Goal: Task Accomplishment & Management: Complete application form

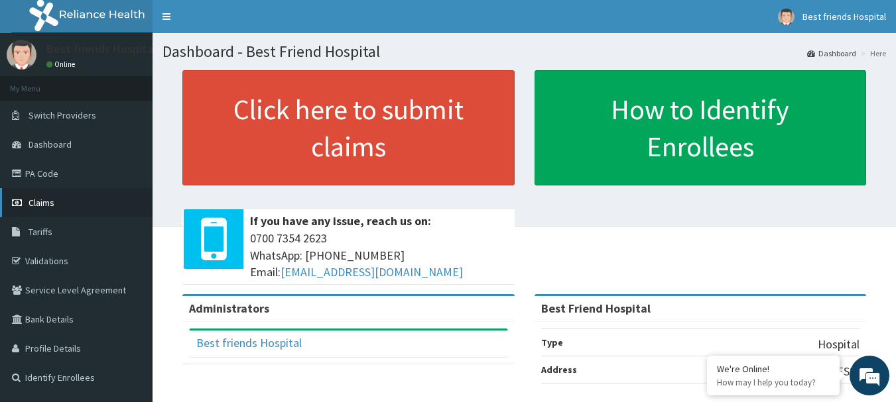
click at [63, 205] on link "Claims" at bounding box center [76, 202] width 152 height 29
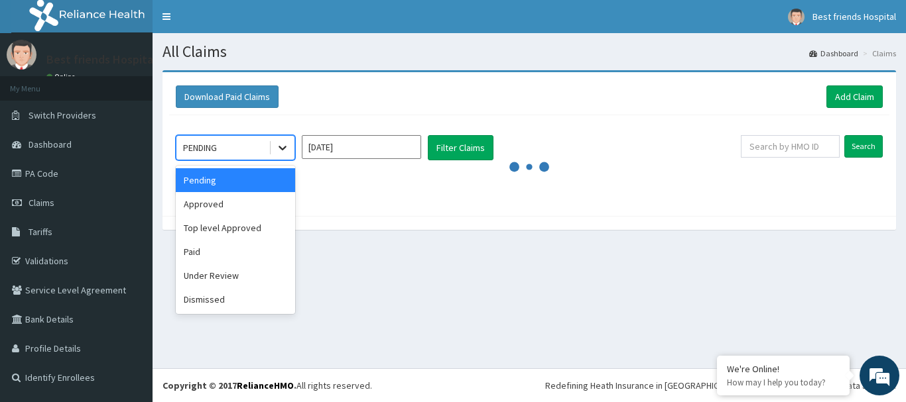
click at [282, 153] on icon at bounding box center [282, 147] width 13 height 13
click at [253, 209] on div "Approved" at bounding box center [235, 204] width 119 height 24
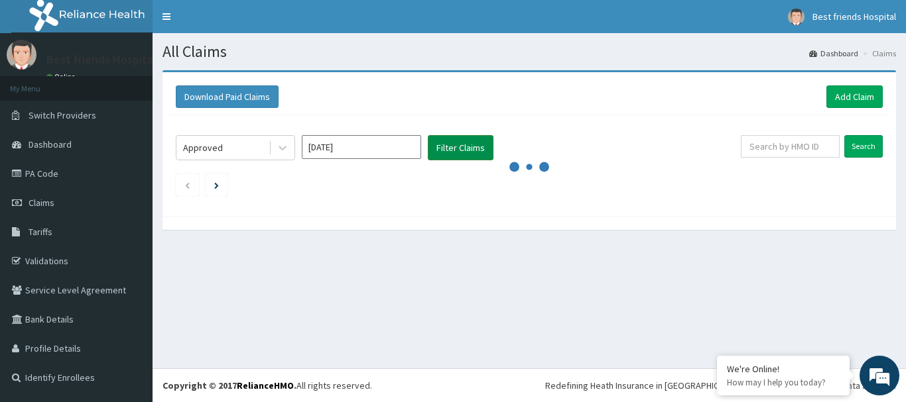
click at [447, 153] on button "Filter Claims" at bounding box center [461, 147] width 66 height 25
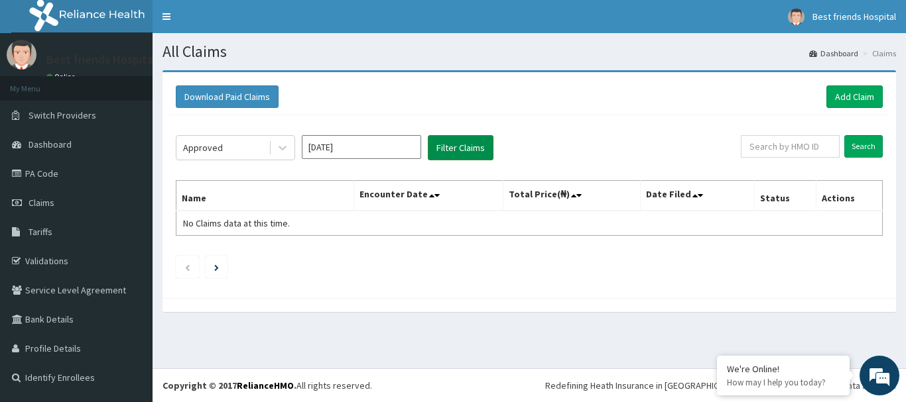
click at [463, 153] on button "Filter Claims" at bounding box center [461, 147] width 66 height 25
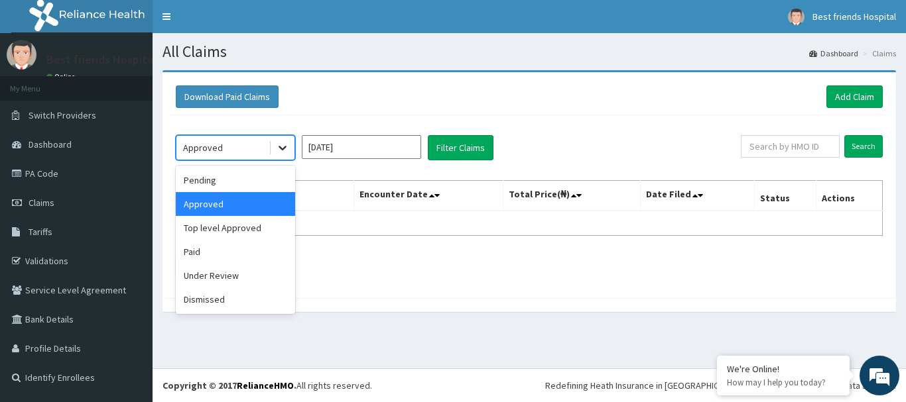
click at [274, 147] on div at bounding box center [282, 148] width 24 height 24
click at [259, 180] on div "Pending" at bounding box center [235, 180] width 119 height 24
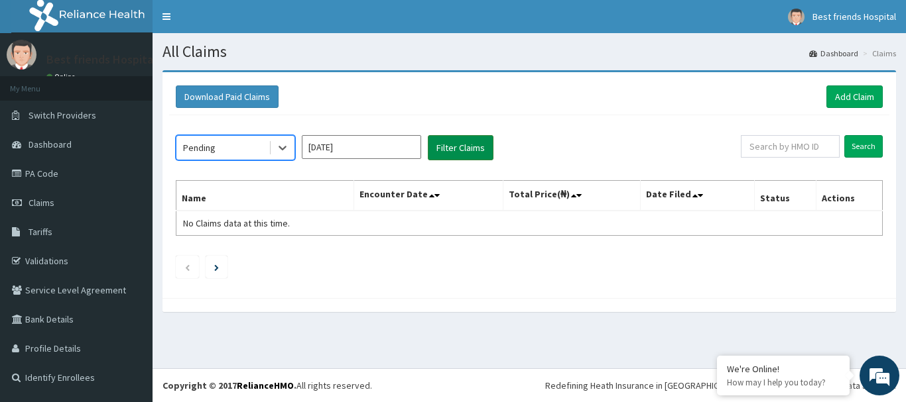
click at [471, 152] on button "Filter Claims" at bounding box center [461, 147] width 66 height 25
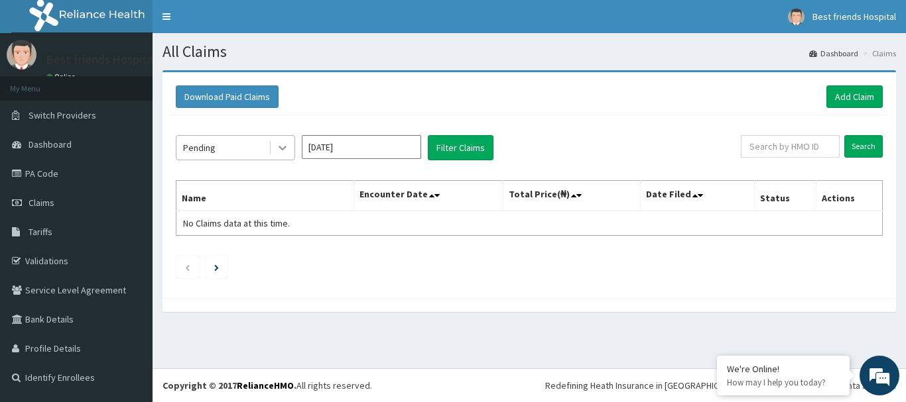
click at [281, 149] on icon at bounding box center [282, 149] width 8 height 5
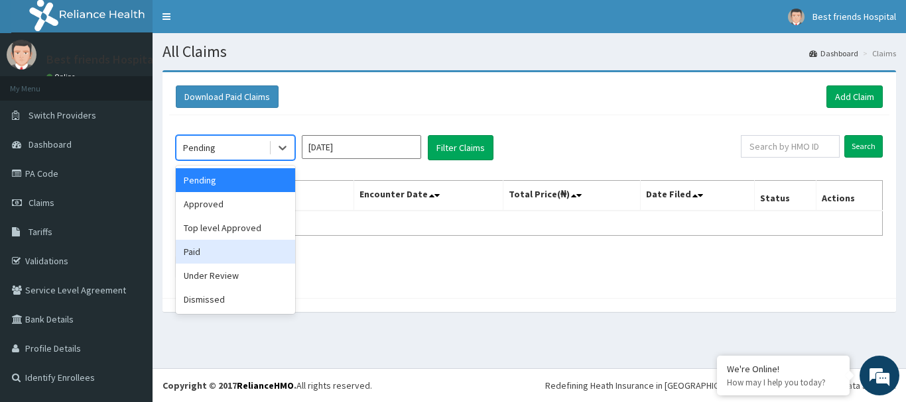
click at [217, 251] on div "Paid" at bounding box center [235, 252] width 119 height 24
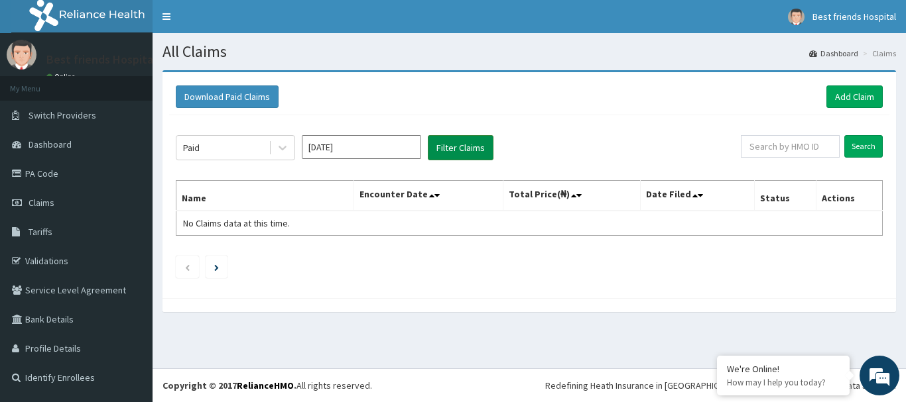
click at [449, 151] on button "Filter Claims" at bounding box center [461, 147] width 66 height 25
click at [69, 146] on span "Dashboard" at bounding box center [50, 145] width 43 height 12
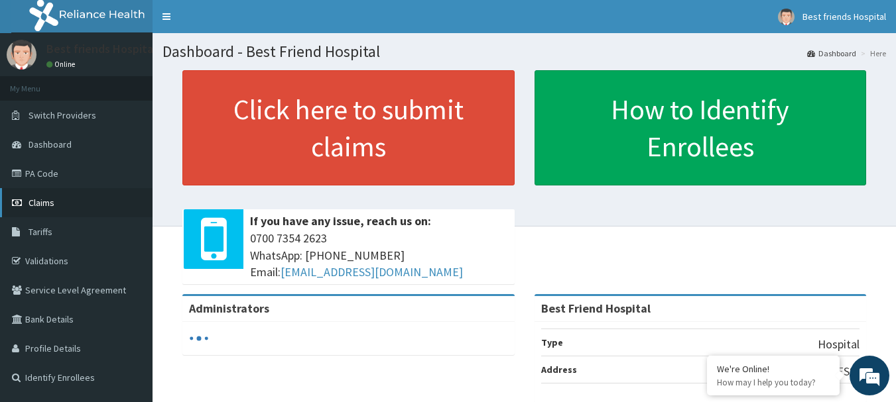
click at [46, 213] on link "Claims" at bounding box center [76, 202] width 152 height 29
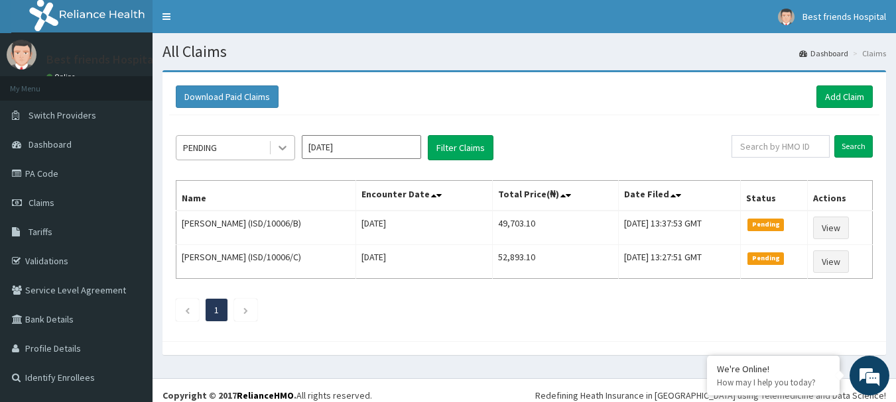
click at [286, 150] on icon at bounding box center [282, 147] width 13 height 13
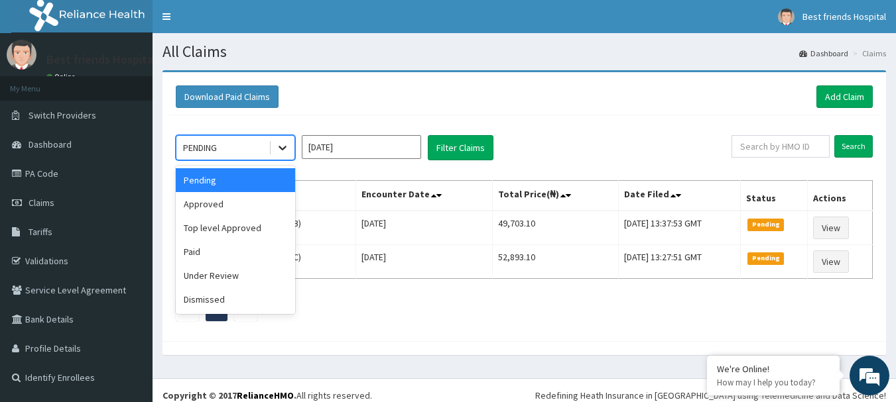
click at [279, 150] on icon at bounding box center [282, 147] width 13 height 13
click at [244, 198] on div "Approved" at bounding box center [235, 204] width 119 height 24
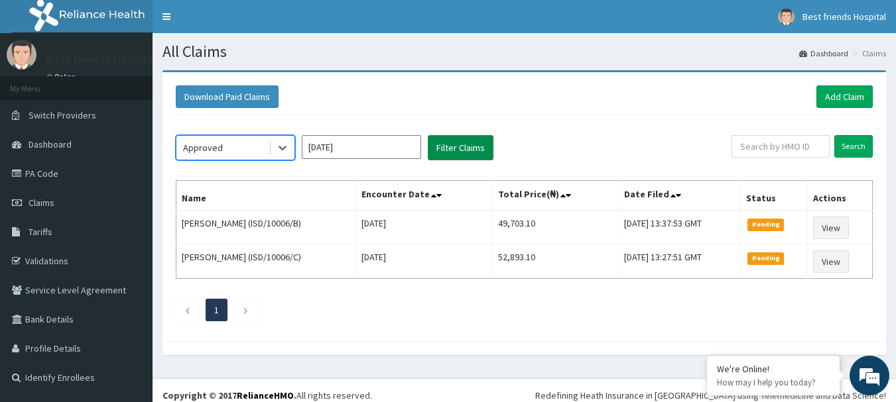
click at [465, 145] on button "Filter Claims" at bounding box center [461, 147] width 66 height 25
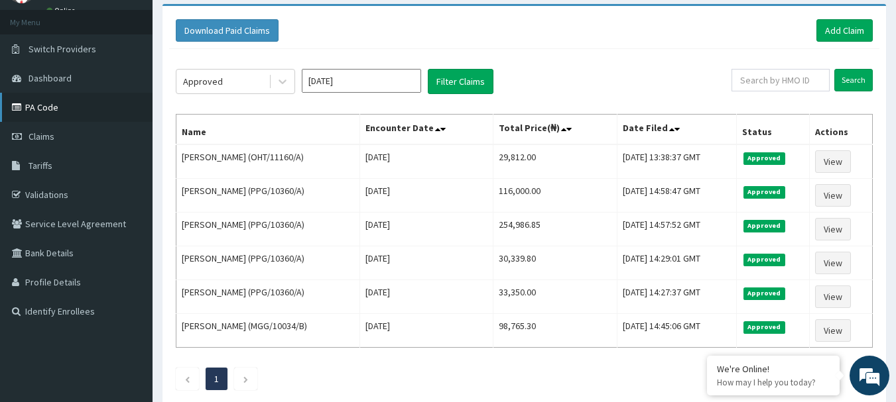
click at [71, 107] on link "PA Code" at bounding box center [76, 107] width 152 height 29
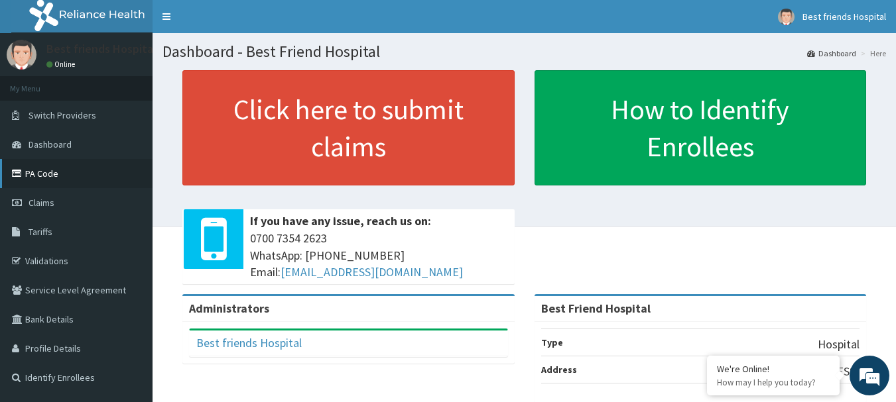
click at [58, 179] on link "PA Code" at bounding box center [76, 173] width 152 height 29
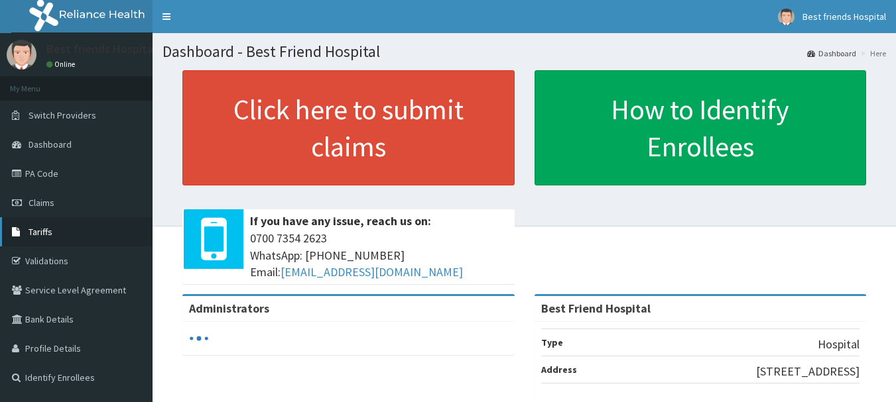
click at [50, 237] on span "Tariffs" at bounding box center [41, 232] width 24 height 12
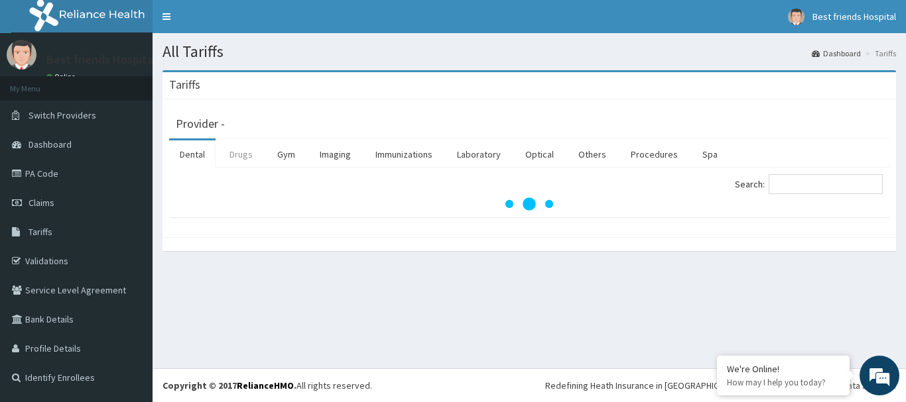
click at [241, 150] on link "Drugs" at bounding box center [241, 155] width 44 height 28
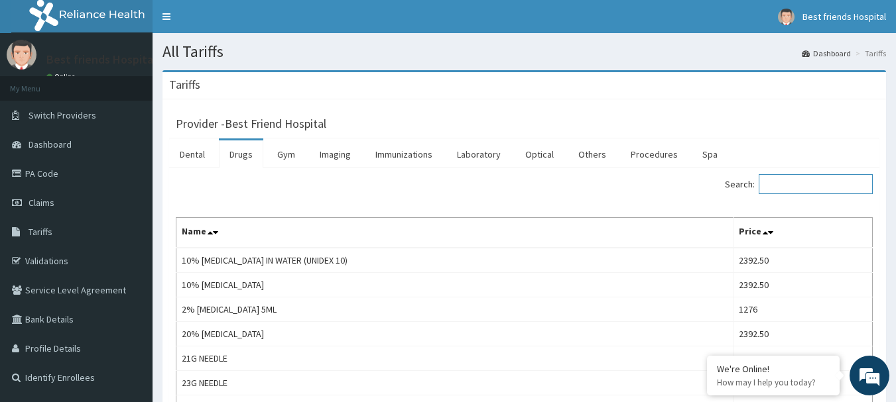
click at [856, 188] on input "Search:" at bounding box center [815, 184] width 114 height 20
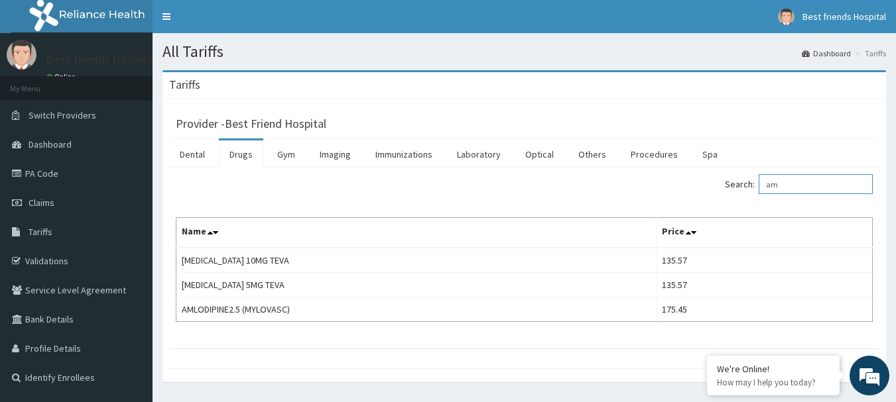
type input "a"
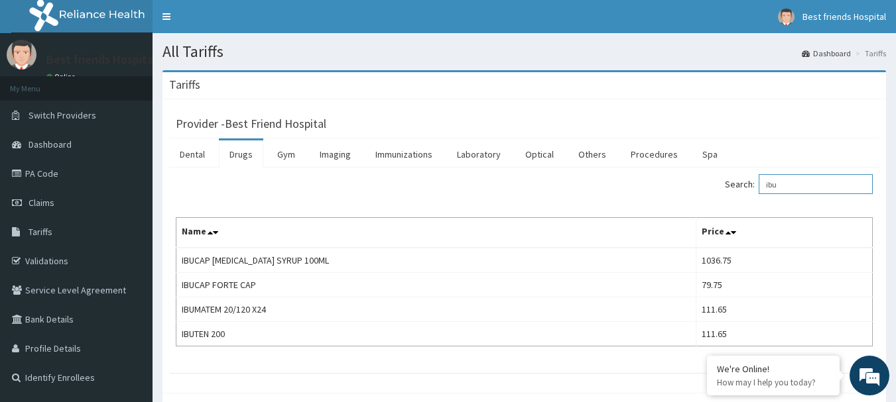
type input "ibu"
click at [78, 180] on link "PA Code" at bounding box center [76, 173] width 152 height 29
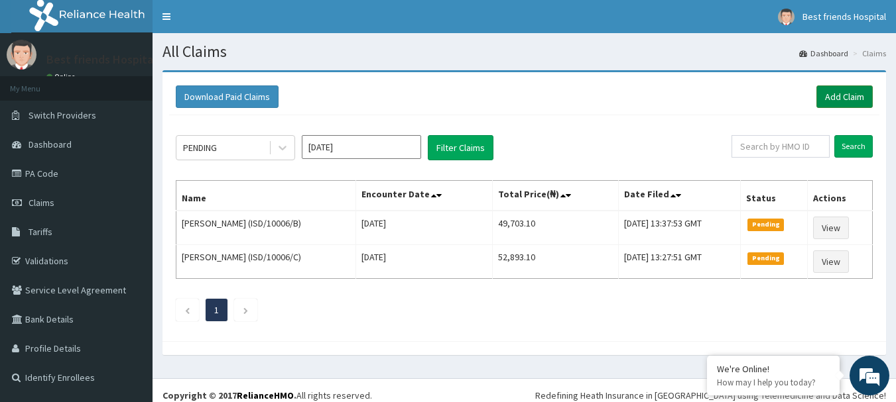
click at [845, 96] on link "Add Claim" at bounding box center [844, 97] width 56 height 23
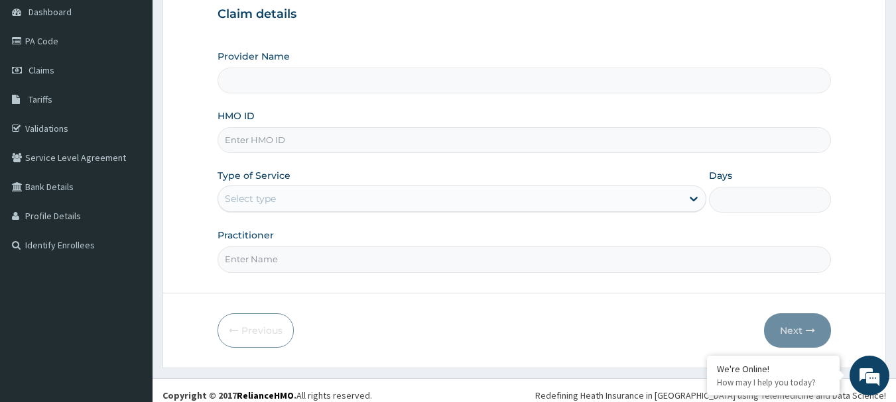
click at [347, 140] on input "HMO ID" at bounding box center [524, 140] width 614 height 26
type input "Best Friend Hospital"
paste input "EIA/10158/A"
type input "EIA/10158/A"
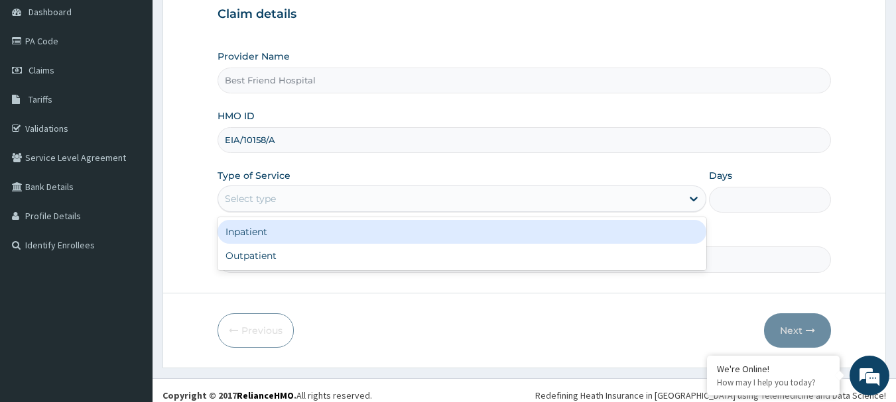
click at [386, 194] on div "Select type" at bounding box center [449, 198] width 463 height 21
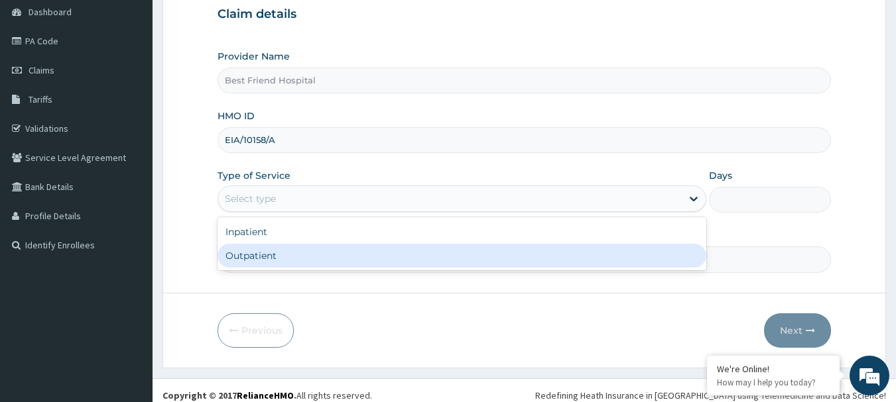
click at [382, 250] on div "Outpatient" at bounding box center [461, 256] width 489 height 24
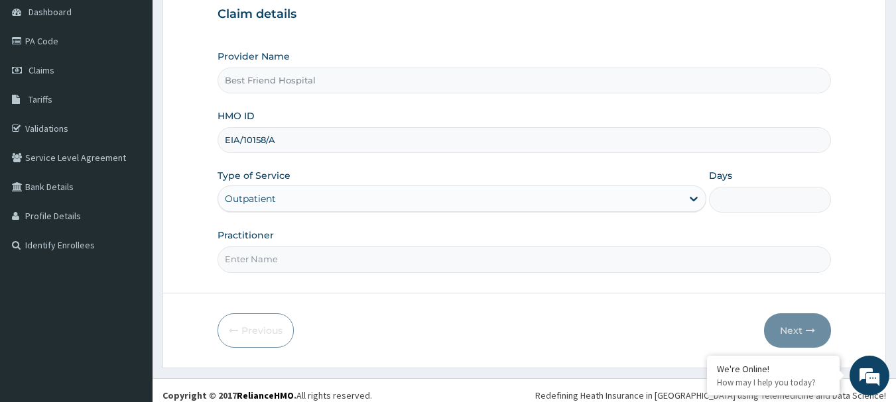
type input "1"
click at [382, 250] on input "Practitioner" at bounding box center [524, 260] width 614 height 26
type input "DR. OLANREWAJU"
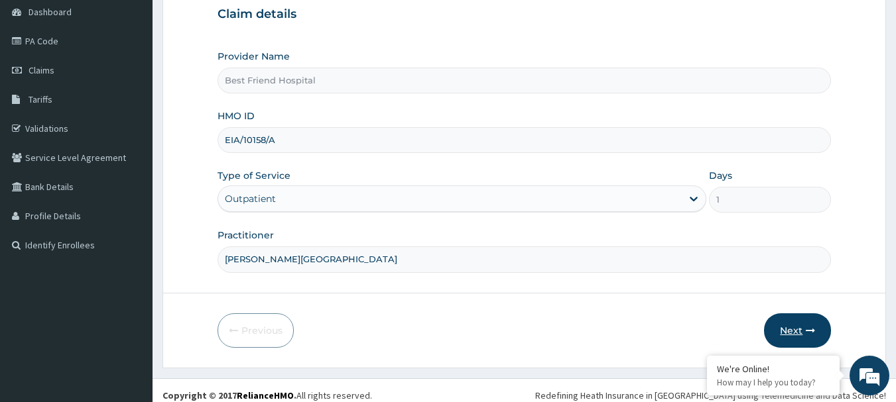
click at [769, 325] on button "Next" at bounding box center [797, 331] width 67 height 34
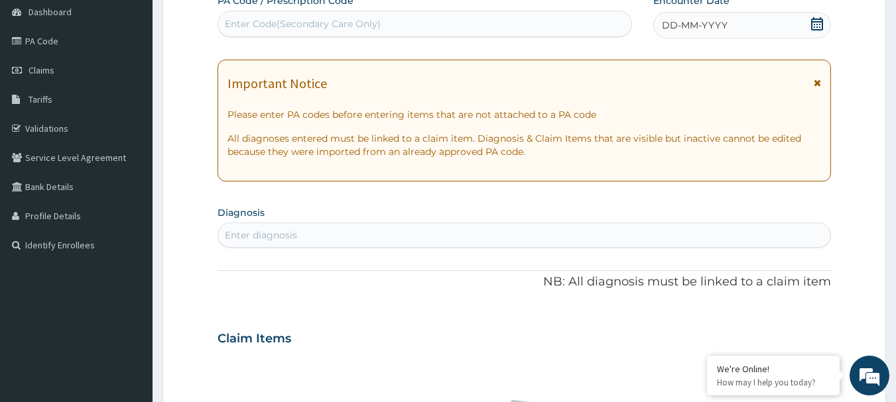
click at [295, 27] on div "Enter Code(Secondary Care Only)" at bounding box center [303, 23] width 156 height 13
click at [685, 25] on span "DD-MM-YYYY" at bounding box center [695, 25] width 66 height 13
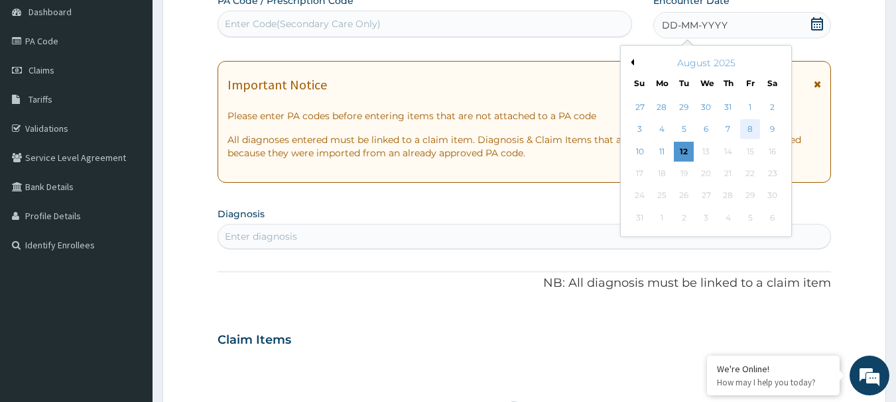
click at [748, 129] on div "8" at bounding box center [750, 130] width 20 height 20
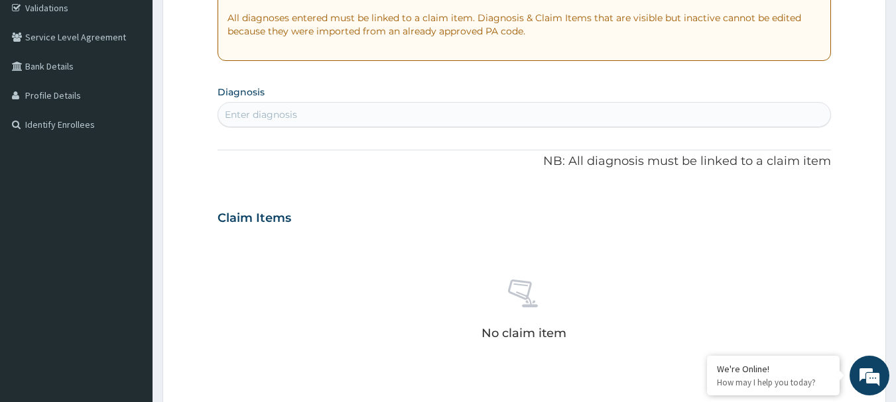
scroll to position [265, 0]
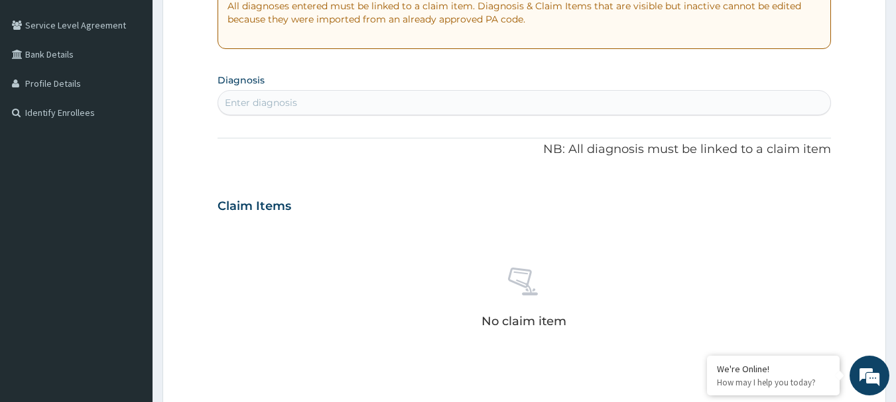
click at [302, 105] on div "Enter diagnosis" at bounding box center [524, 102] width 613 height 21
type input "malaria"
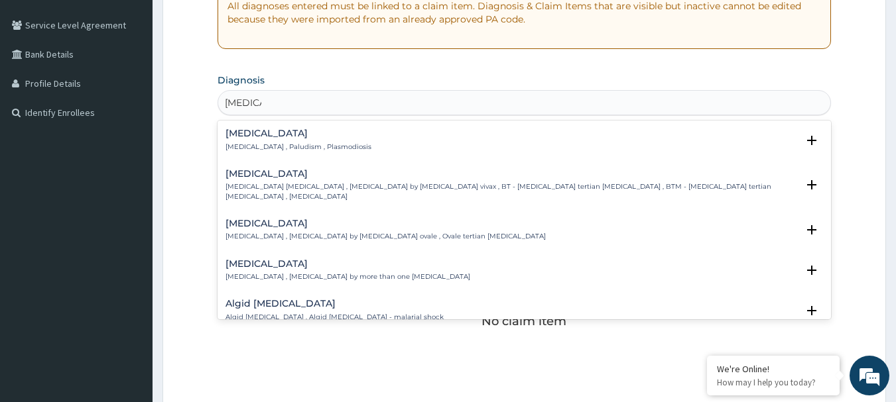
click at [347, 138] on div "Malaria Malaria , Paludism , Plasmodiosis" at bounding box center [524, 140] width 598 height 23
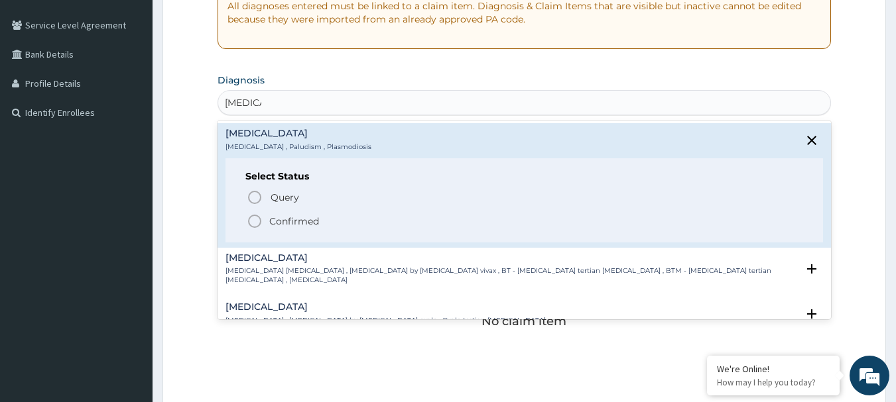
drag, startPoint x: 259, startPoint y: 221, endPoint x: 349, endPoint y: 80, distance: 167.0
click at [259, 221] on icon "status option filled" at bounding box center [255, 221] width 16 height 16
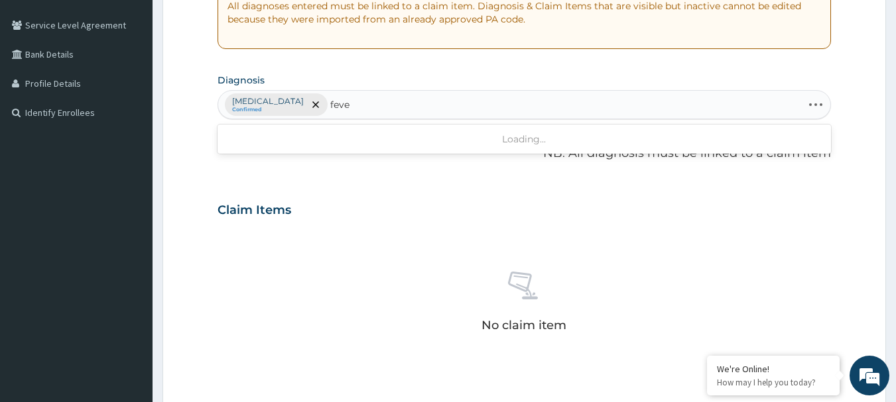
type input "fever"
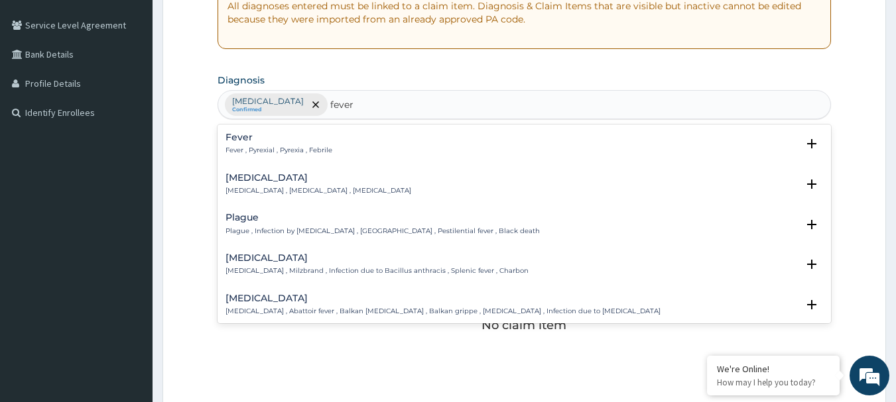
click at [270, 131] on div "Fever Fever , Pyrexial , Pyrexia , Febrile Select Status Query Query covers sus…" at bounding box center [524, 147] width 614 height 40
click at [269, 144] on div "Fever Fever , Pyrexial , Pyrexia , Febrile" at bounding box center [278, 144] width 107 height 23
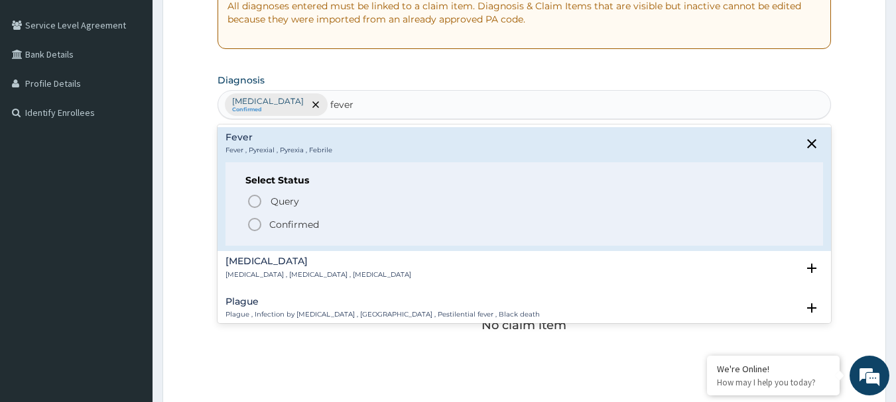
click at [253, 228] on icon "status option filled" at bounding box center [255, 225] width 16 height 16
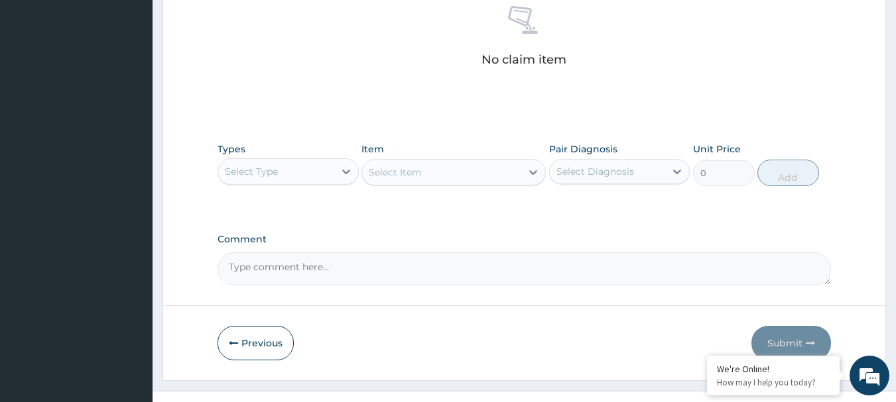
scroll to position [554, 0]
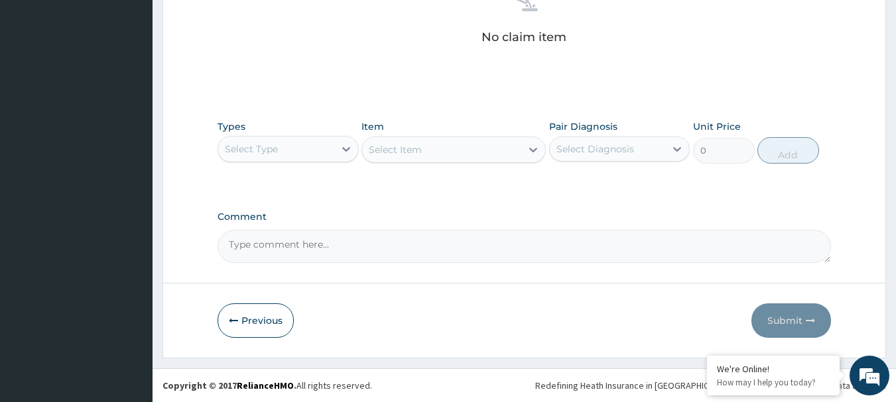
click at [314, 141] on div "Select Type" at bounding box center [276, 149] width 116 height 21
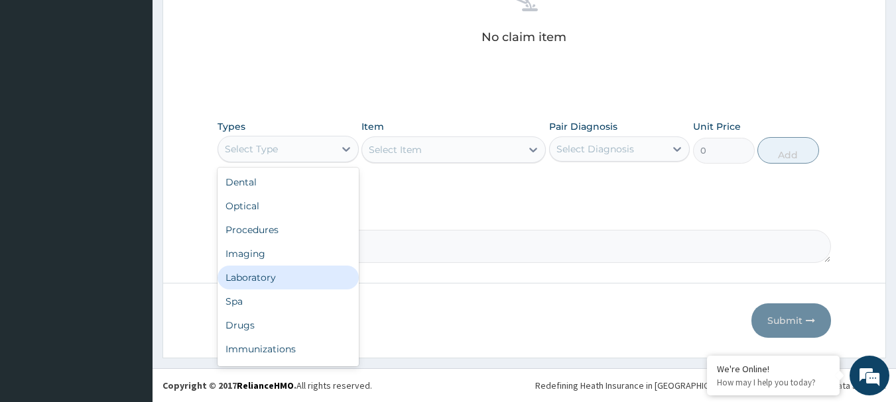
scroll to position [45, 0]
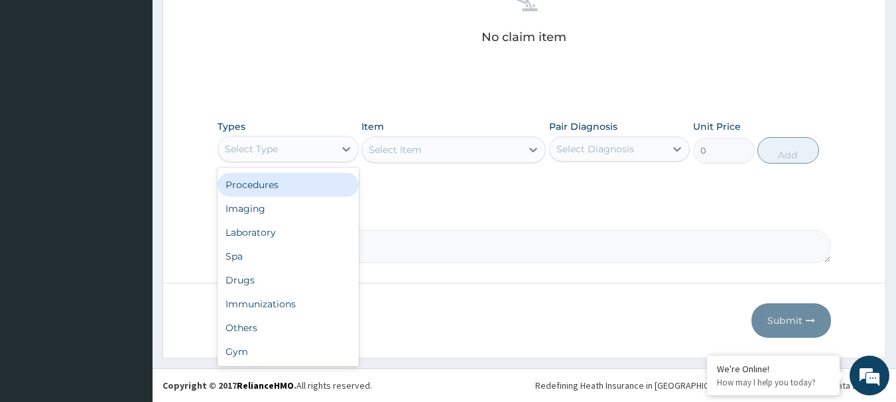
click at [296, 189] on div "Procedures" at bounding box center [287, 185] width 141 height 24
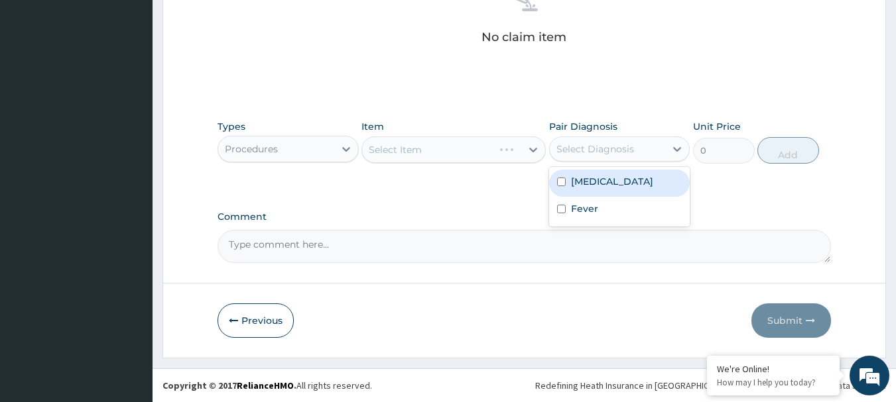
drag, startPoint x: 670, startPoint y: 144, endPoint x: 640, endPoint y: 206, distance: 68.5
click at [662, 150] on div "Select Diagnosis" at bounding box center [619, 149] width 141 height 25
click at [640, 185] on div "Malaria" at bounding box center [619, 183] width 141 height 27
checkbox input "true"
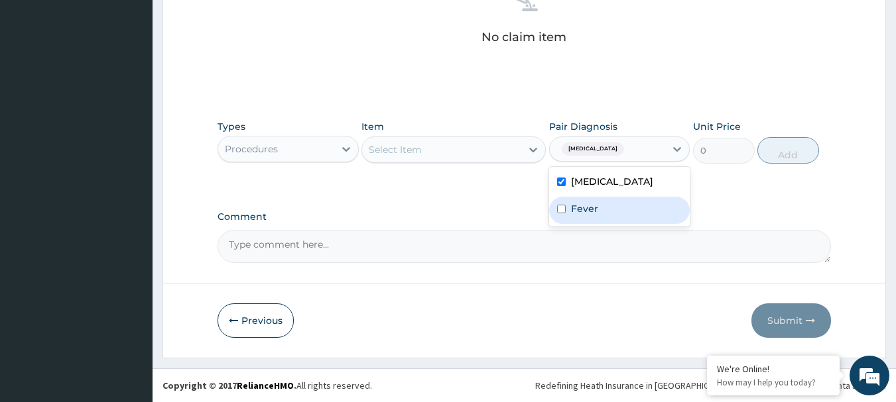
click at [583, 208] on label "Fever" at bounding box center [584, 208] width 27 height 13
checkbox input "true"
click at [532, 145] on icon at bounding box center [532, 149] width 13 height 13
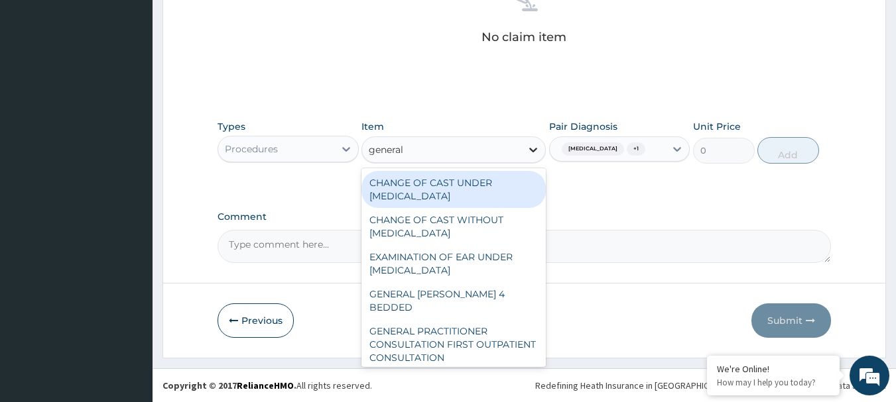
type input "general p"
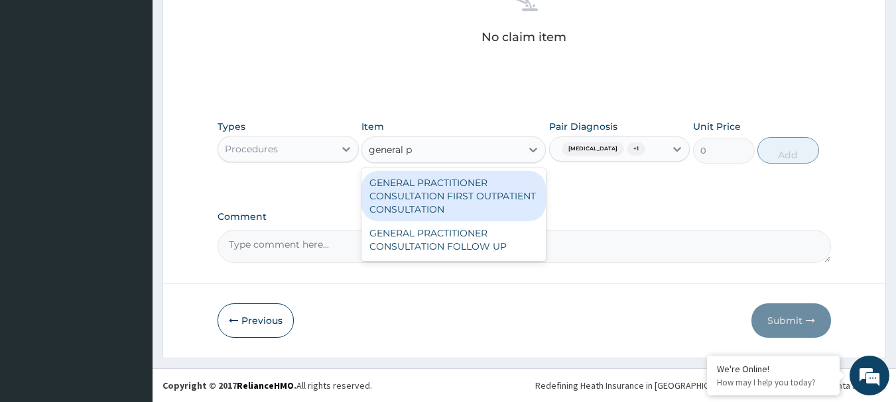
click at [471, 204] on div "GENERAL PRACTITIONER CONSULTATION FIRST OUTPATIENT CONSULTATION" at bounding box center [453, 196] width 184 height 50
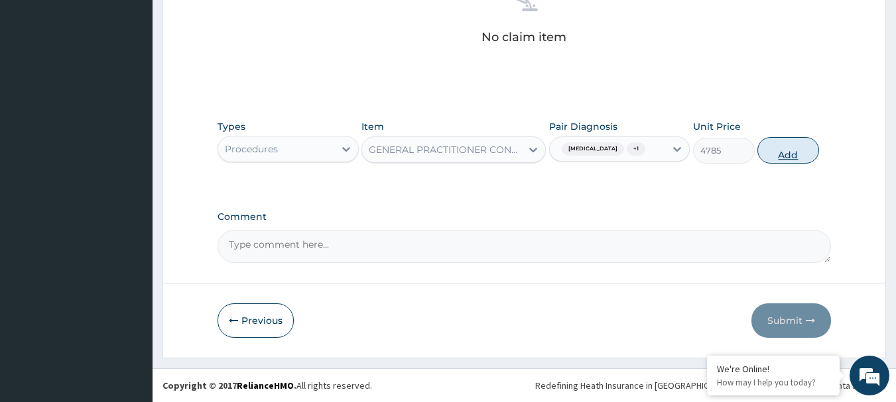
click at [790, 154] on button "Add" at bounding box center [788, 150] width 62 height 27
type input "0"
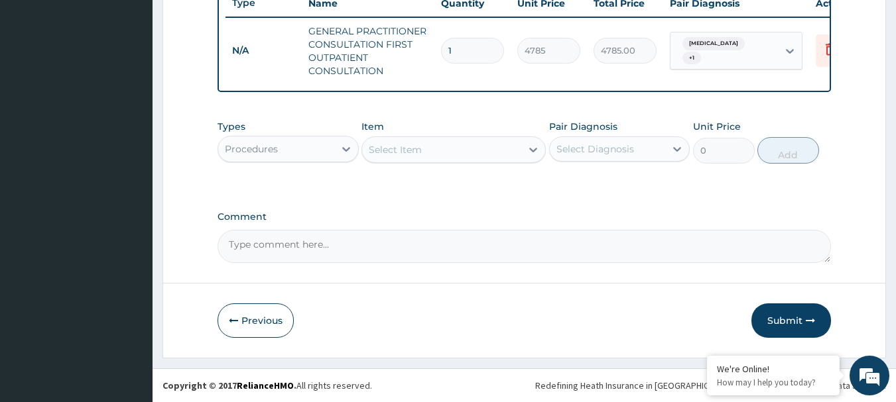
scroll to position [521, 0]
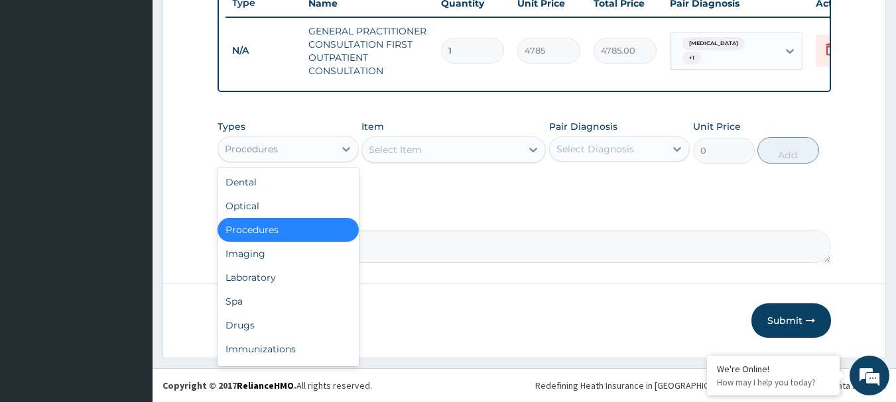
click at [282, 147] on div "Procedures" at bounding box center [276, 149] width 116 height 21
click at [282, 276] on div "Laboratory" at bounding box center [287, 278] width 141 height 24
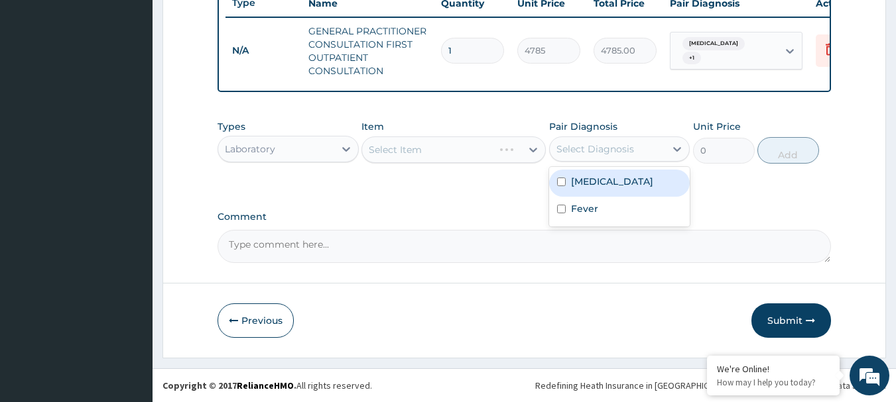
click at [583, 154] on div "Select Diagnosis" at bounding box center [595, 149] width 78 height 13
click at [585, 177] on label "Malaria" at bounding box center [612, 181] width 82 height 13
checkbox input "true"
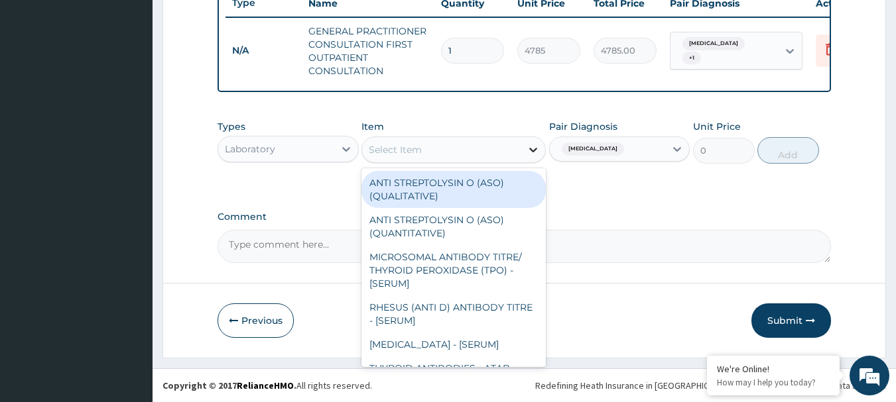
click at [534, 149] on icon at bounding box center [533, 150] width 8 height 5
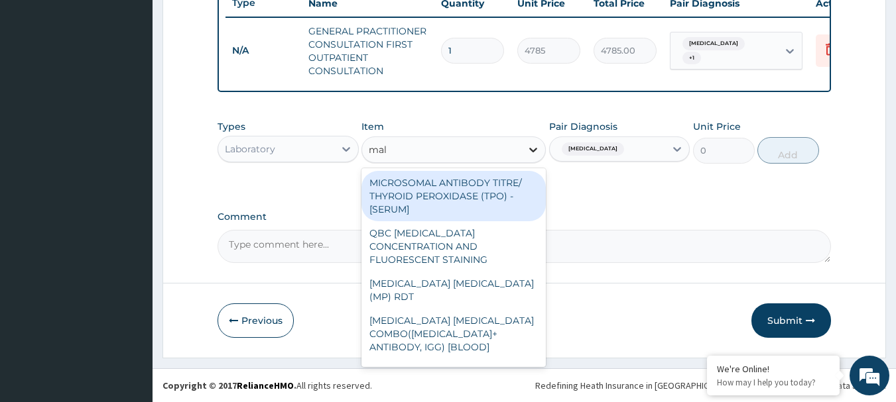
type input "mala"
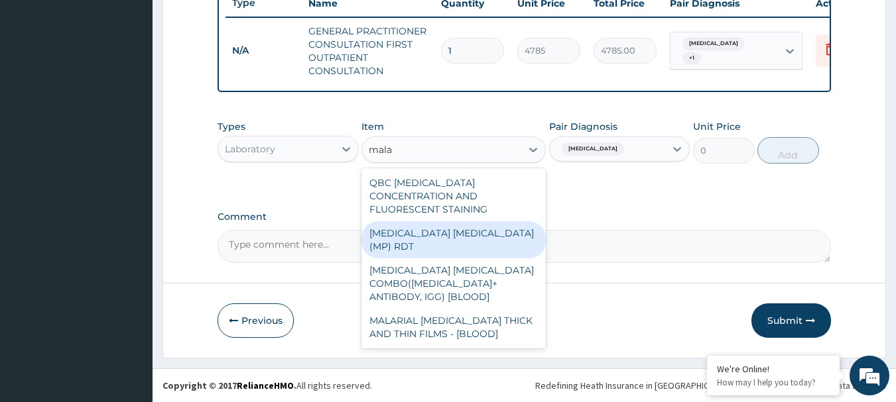
click at [473, 221] on div "MALARIA PARASITE (MP) RDT" at bounding box center [453, 239] width 184 height 37
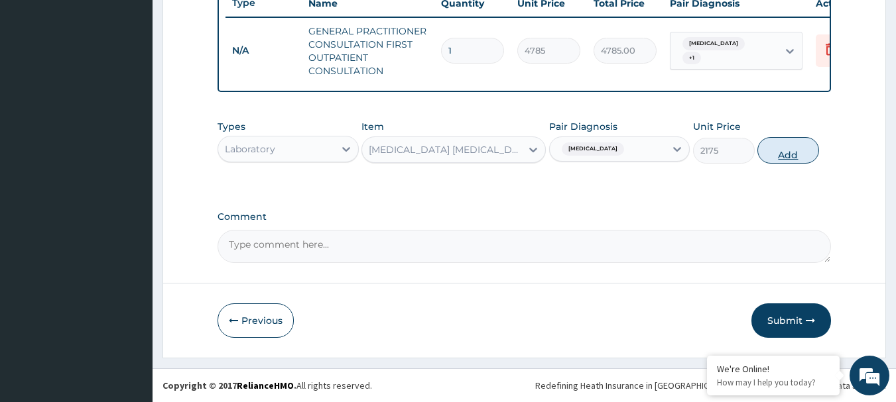
click at [790, 151] on button "Add" at bounding box center [788, 150] width 62 height 27
type input "0"
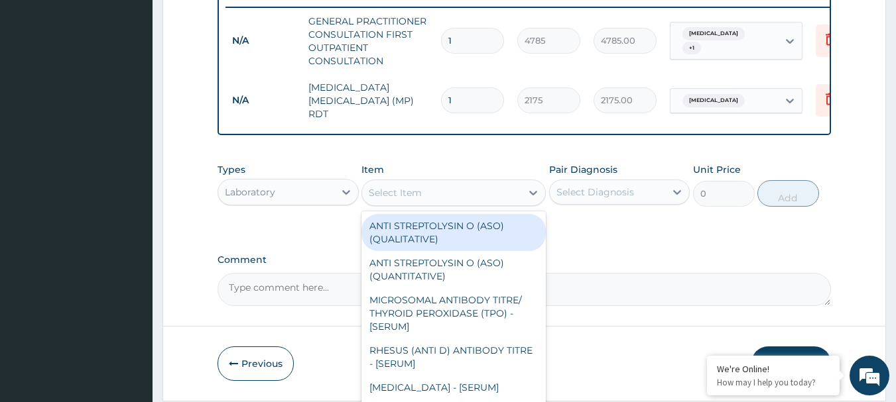
click at [384, 194] on div "Select Item" at bounding box center [395, 192] width 53 height 13
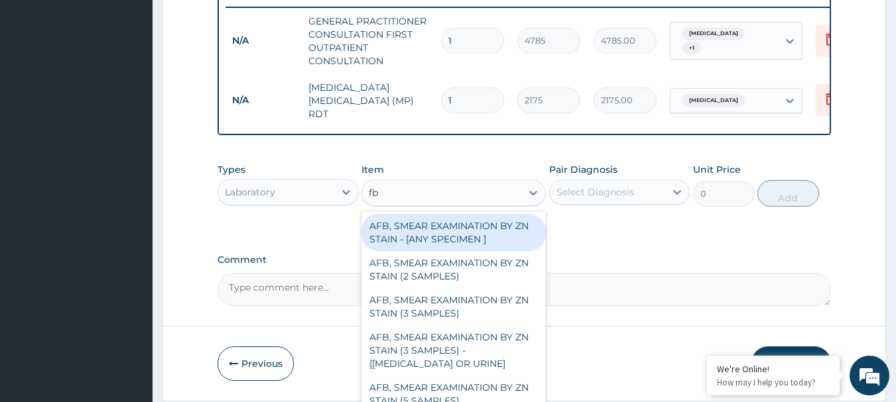
type input "fbc"
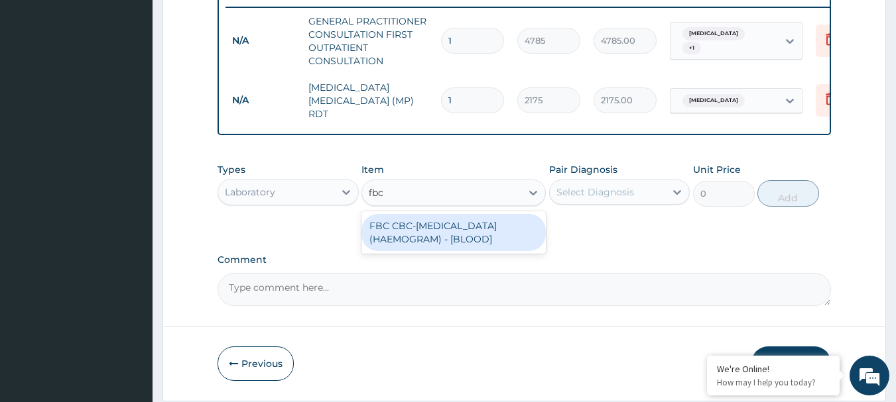
click at [426, 237] on div "FBC CBC-COMPLETE BLOOD COUNT (HAEMOGRAM) - [BLOOD]" at bounding box center [453, 232] width 184 height 37
type input "5800"
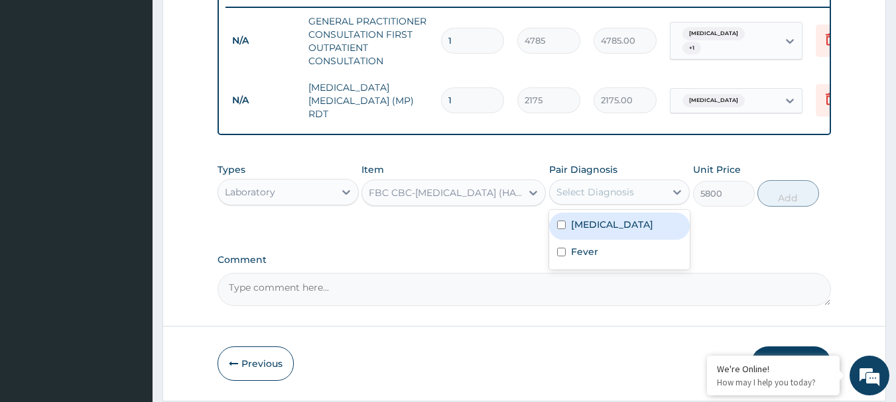
click at [613, 199] on div "Select Diagnosis" at bounding box center [595, 192] width 78 height 13
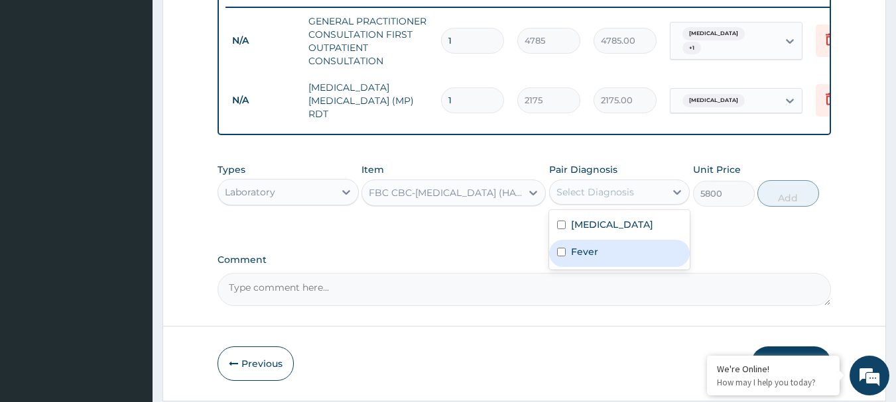
click at [599, 249] on div "Fever" at bounding box center [619, 253] width 141 height 27
checkbox input "true"
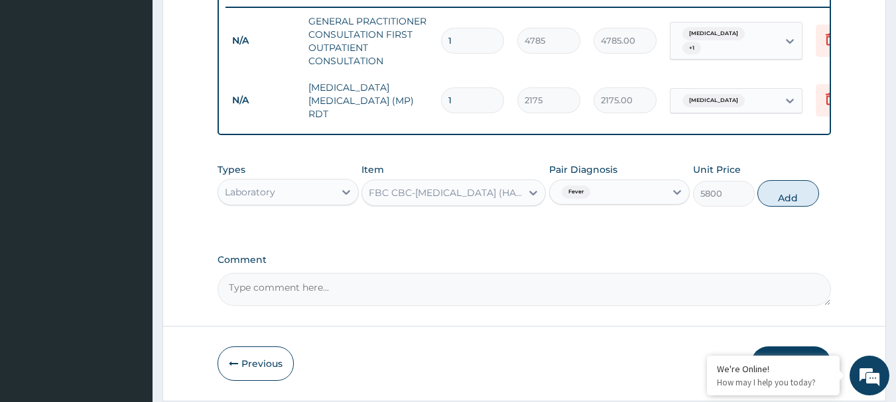
click at [815, 199] on button "Add" at bounding box center [788, 193] width 62 height 27
type input "0"
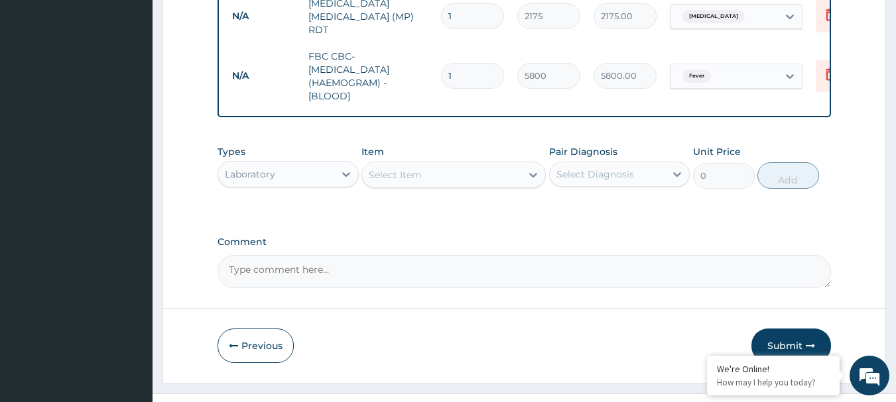
scroll to position [633, 0]
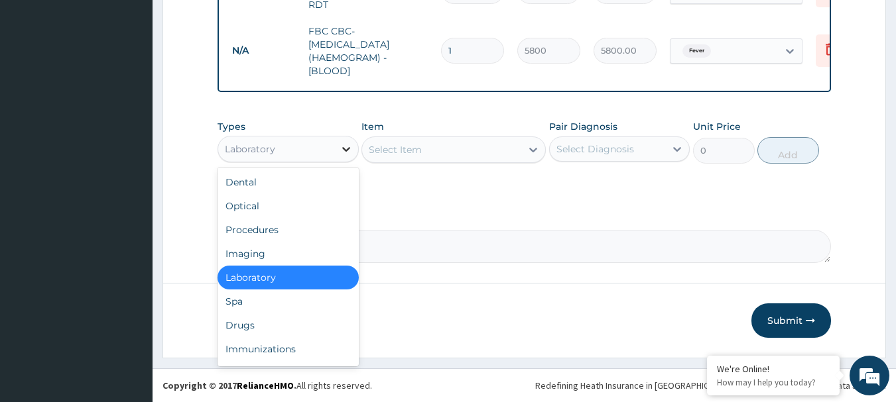
click at [335, 149] on div at bounding box center [346, 149] width 24 height 24
click at [294, 317] on div "Drugs" at bounding box center [287, 326] width 141 height 24
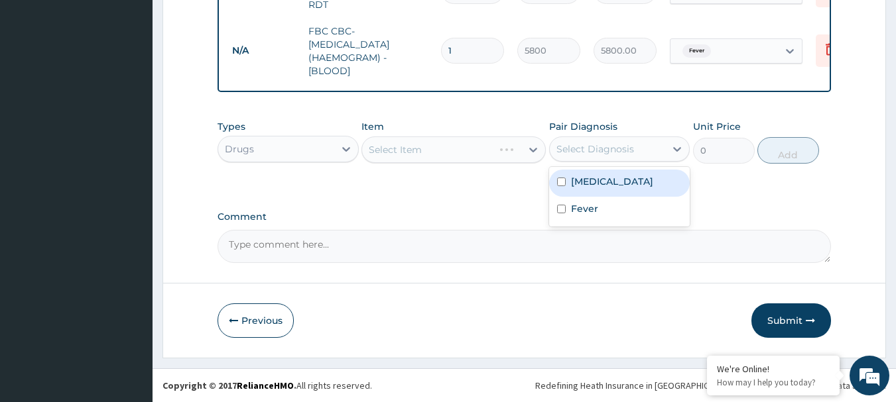
click at [573, 145] on div "Select Diagnosis" at bounding box center [595, 149] width 78 height 13
click at [575, 183] on label "Malaria" at bounding box center [612, 181] width 82 height 13
checkbox input "true"
click at [508, 146] on div "Select Item" at bounding box center [441, 149] width 159 height 21
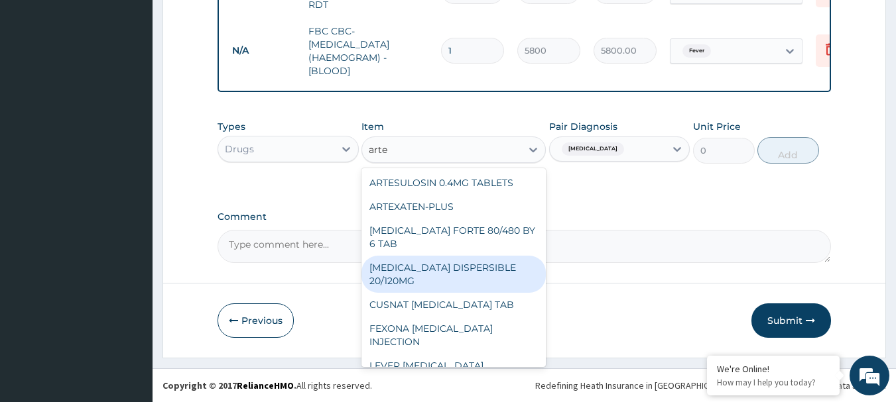
type input "artes"
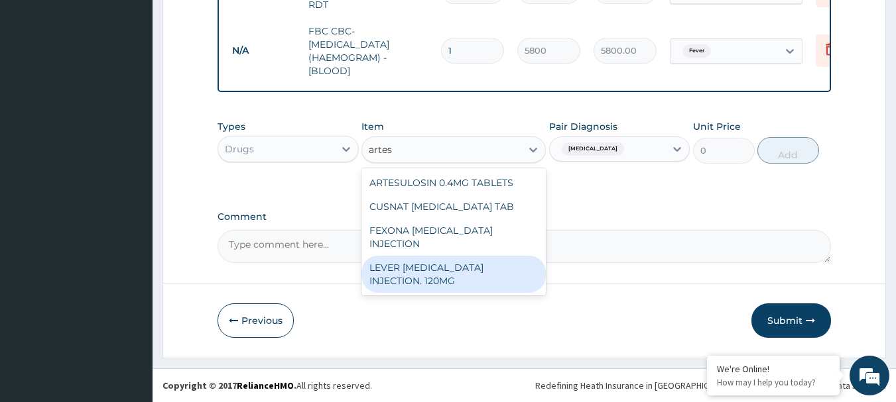
click at [463, 261] on div "LEVER ARTESUNATE INJECTION. 120MG" at bounding box center [453, 274] width 184 height 37
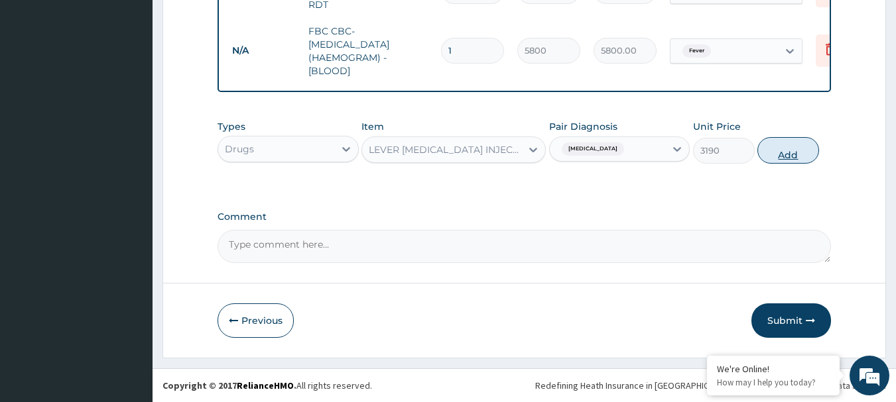
click at [768, 152] on button "Add" at bounding box center [788, 150] width 62 height 27
type input "0"
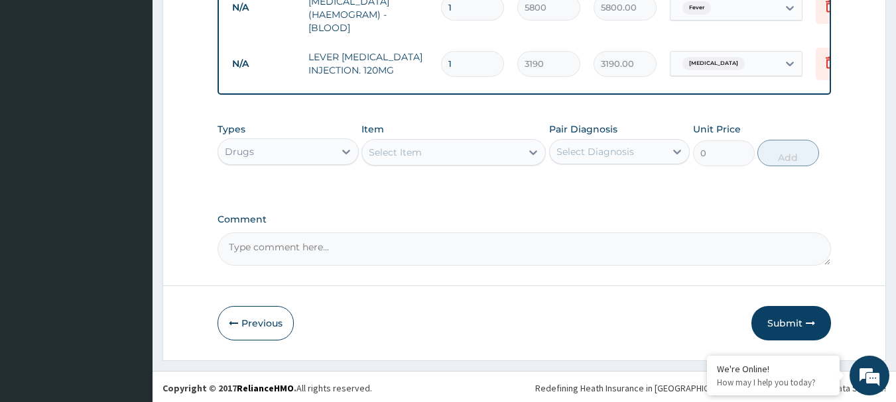
scroll to position [679, 0]
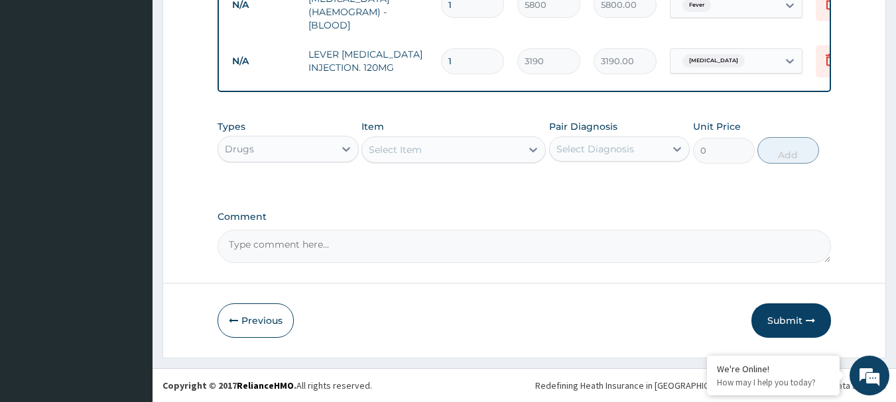
click at [416, 143] on div "Select Item" at bounding box center [395, 149] width 53 height 13
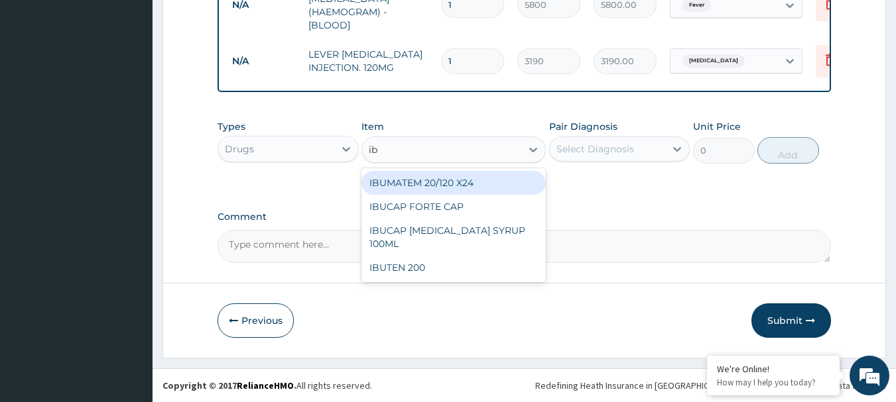
type input "ibu"
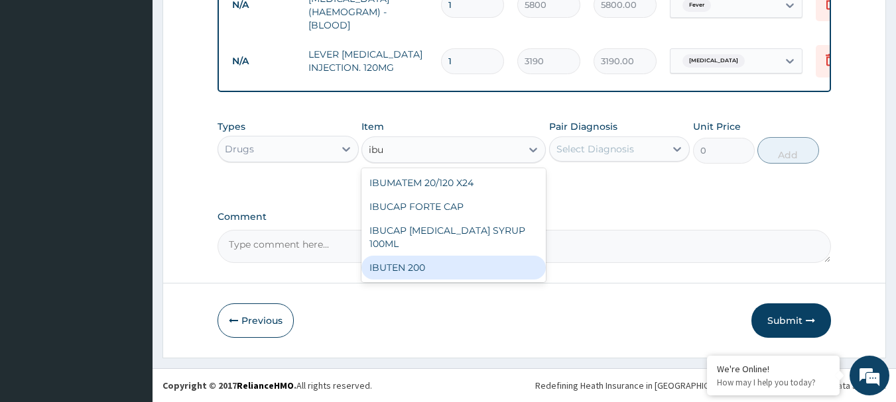
click at [423, 266] on div "IBUTEN 200" at bounding box center [453, 268] width 184 height 24
type input "111.65"
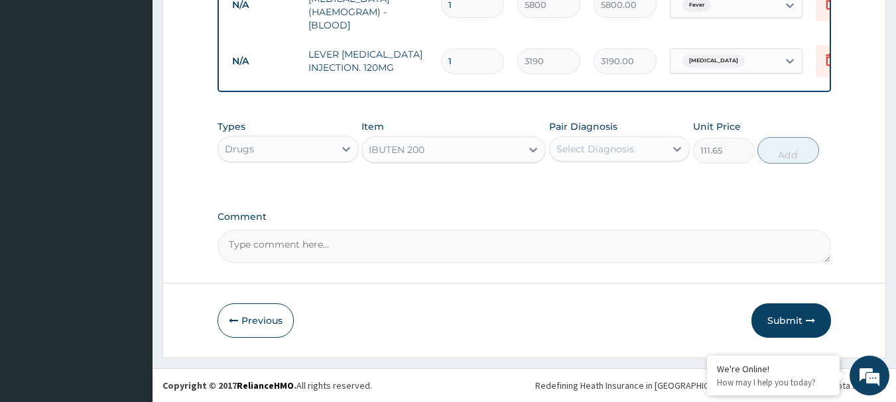
click at [646, 145] on div "Select Diagnosis" at bounding box center [608, 149] width 116 height 21
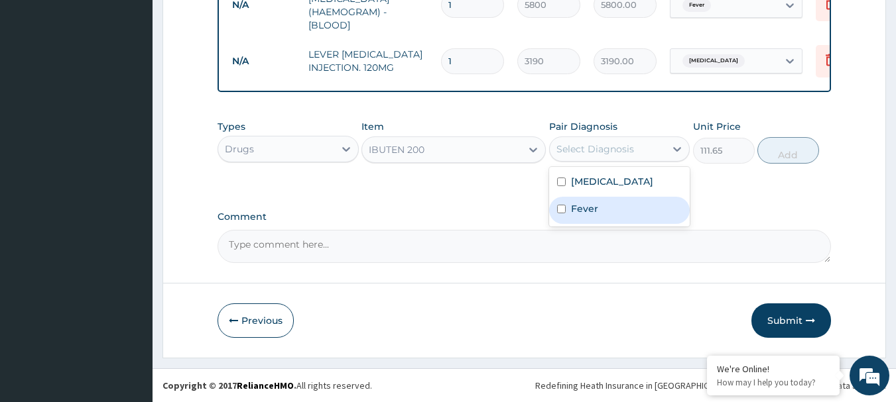
click at [621, 215] on div "Fever" at bounding box center [619, 210] width 141 height 27
checkbox input "true"
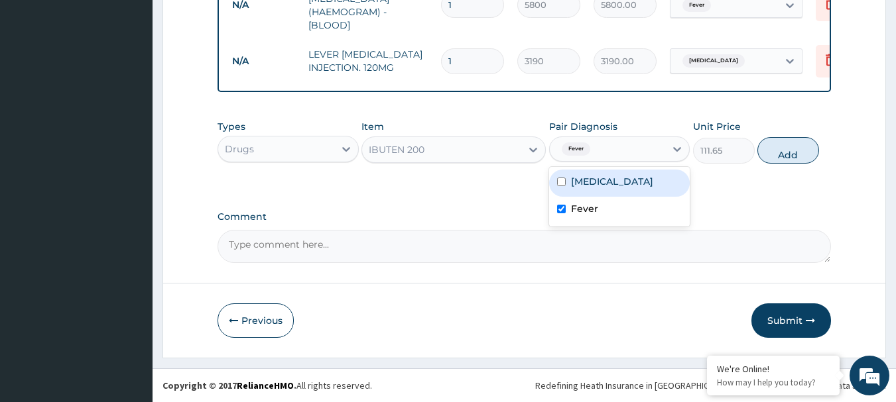
click at [634, 178] on div "[MEDICAL_DATA]" at bounding box center [619, 183] width 141 height 27
checkbox input "true"
click at [774, 158] on button "Add" at bounding box center [788, 150] width 62 height 27
type input "0"
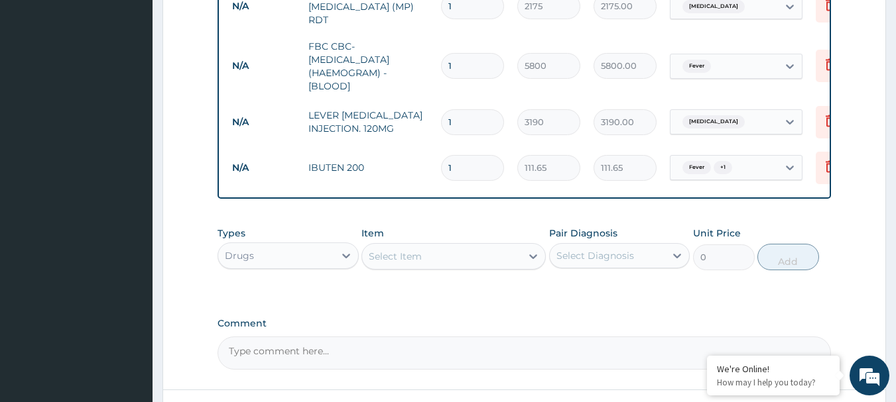
scroll to position [546, 0]
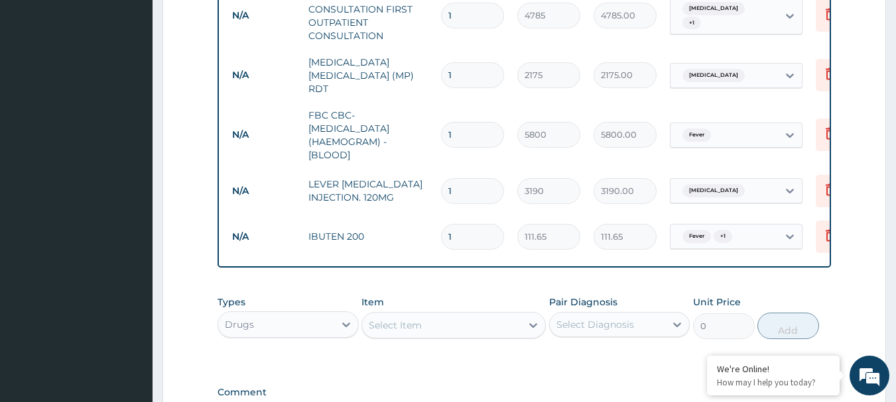
type input "0.00"
type input "3"
type input "334.95"
type input "30"
type input "3349.50"
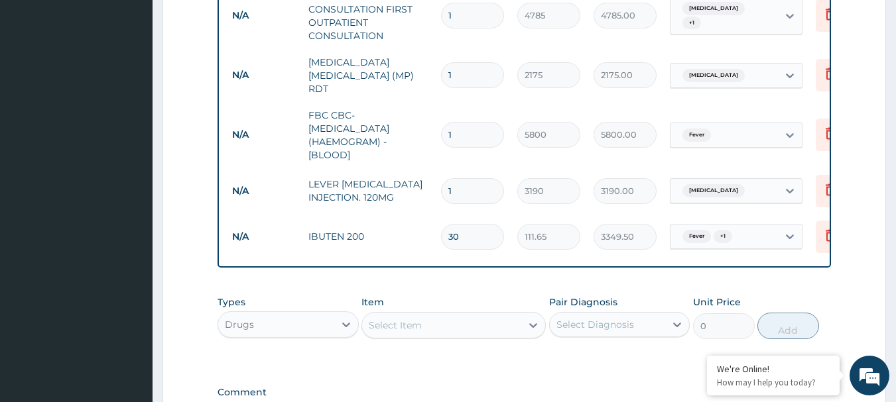
type input "30"
click at [463, 190] on input "1" at bounding box center [472, 191] width 63 height 26
type input "0.00"
type input "3"
type input "9570.00"
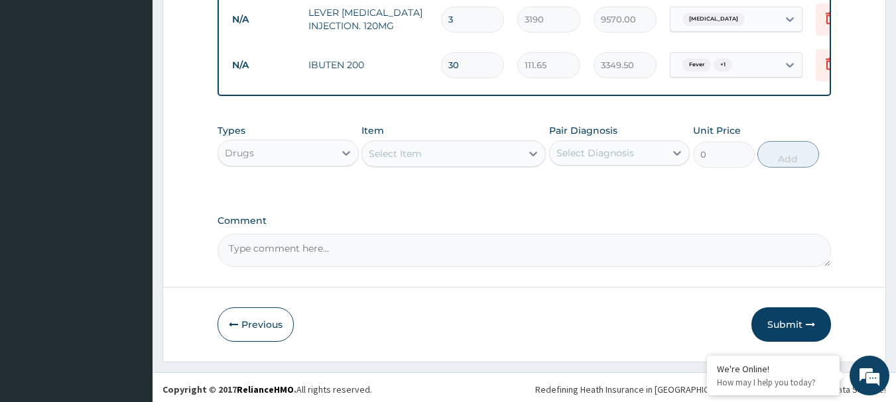
scroll to position [725, 0]
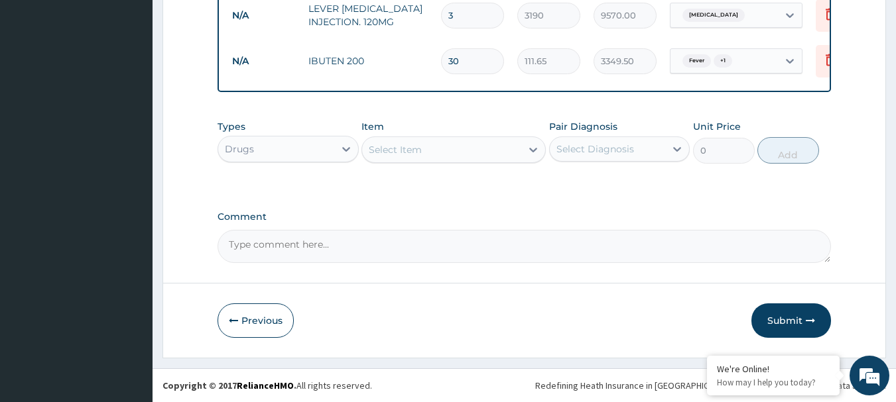
type input "3"
click at [460, 151] on div "Select Item" at bounding box center [441, 149] width 159 height 21
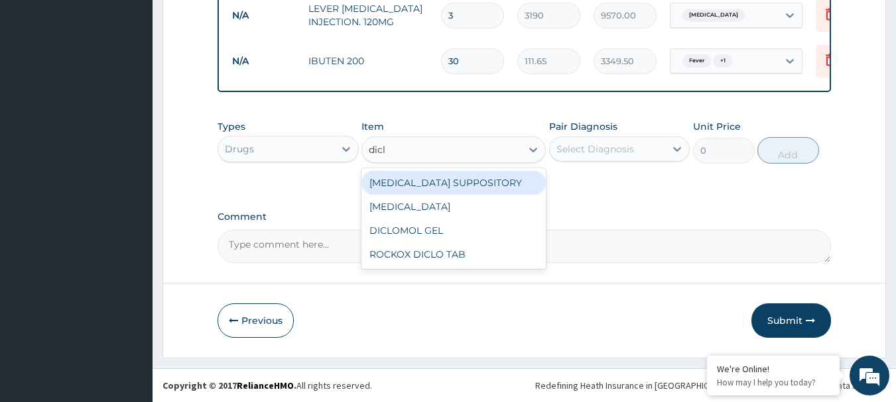
type input "diclo"
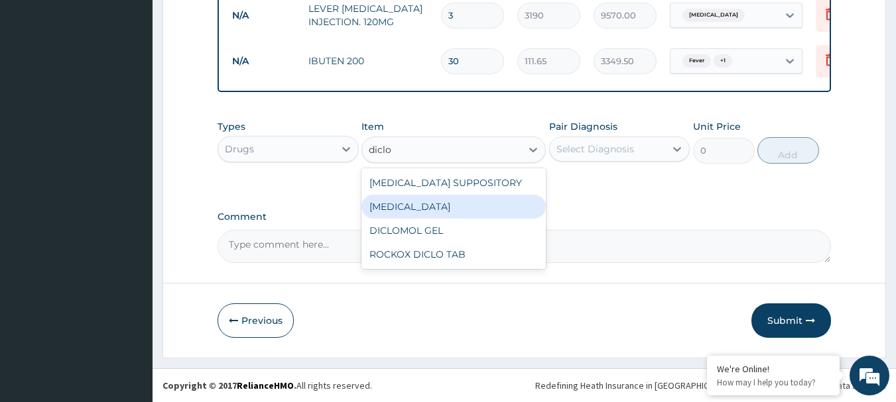
click at [448, 209] on div "[MEDICAL_DATA]" at bounding box center [453, 207] width 184 height 24
type input "797.5"
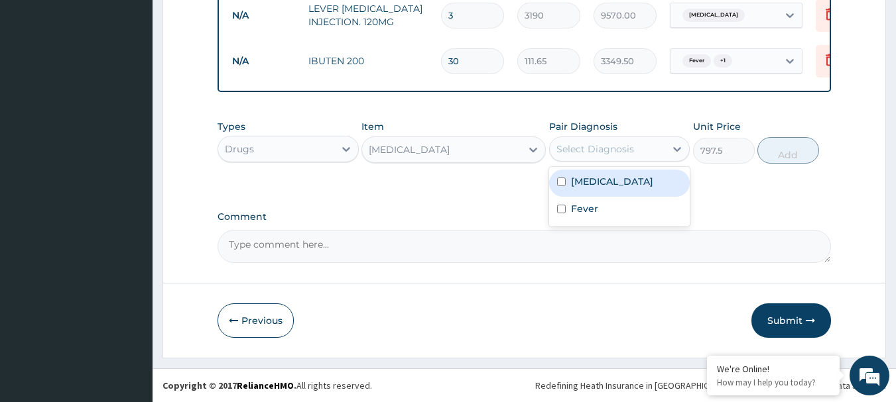
drag, startPoint x: 599, startPoint y: 143, endPoint x: 601, endPoint y: 185, distance: 41.8
click at [597, 144] on div "Select Diagnosis" at bounding box center [595, 149] width 78 height 13
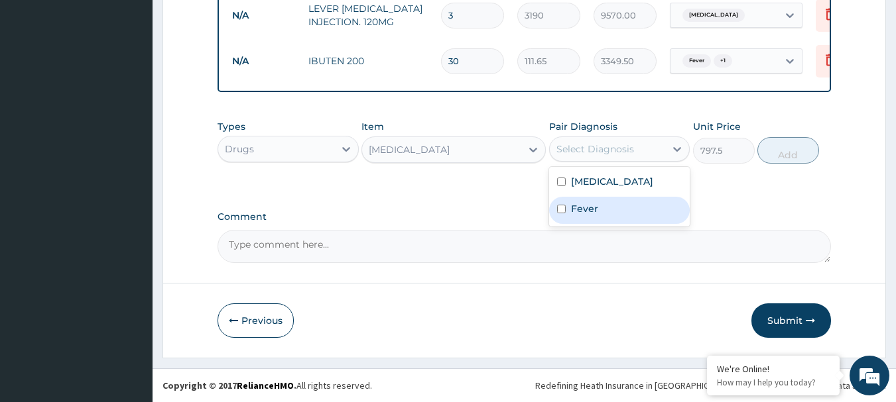
click at [603, 209] on div "Fever" at bounding box center [619, 210] width 141 height 27
checkbox input "true"
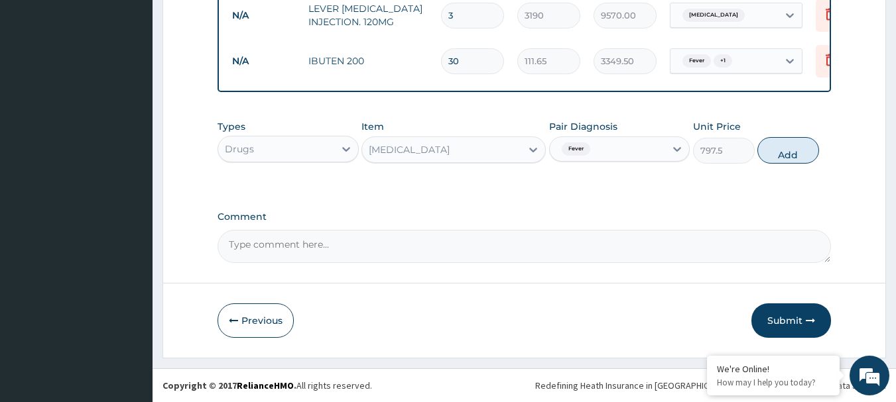
drag, startPoint x: 796, startPoint y: 156, endPoint x: 782, endPoint y: 155, distance: 13.3
click at [794, 155] on button "Add" at bounding box center [788, 150] width 62 height 27
type input "0"
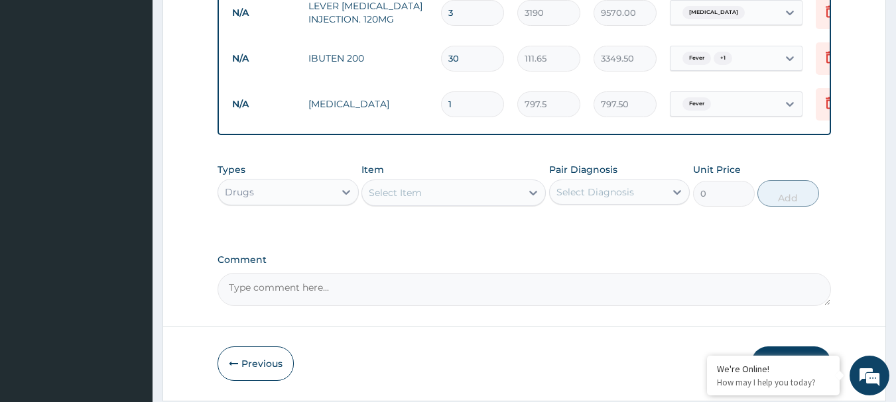
type input "0.00"
type input "3"
type input "2392.50"
type input "3"
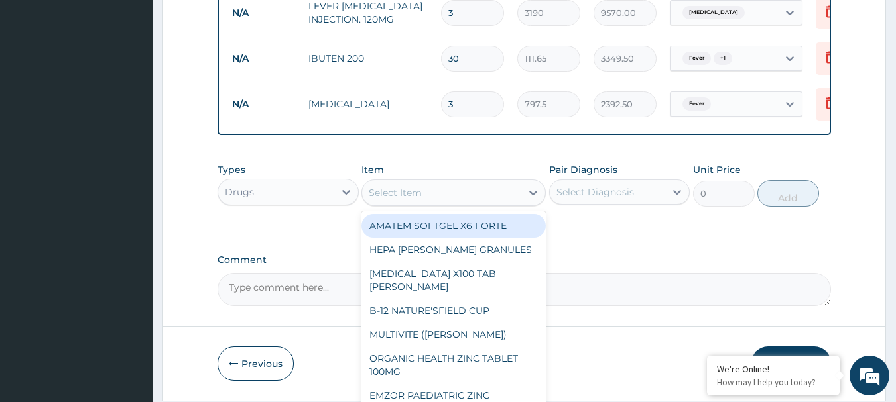
click at [416, 200] on div "Select Item" at bounding box center [395, 192] width 53 height 13
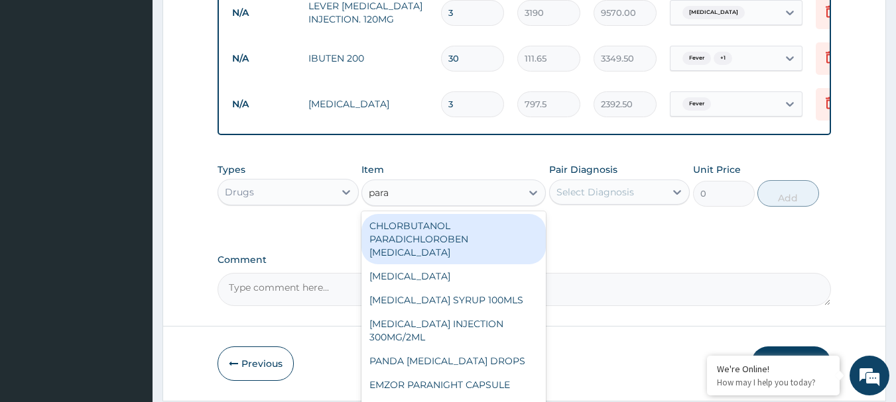
type input "parac"
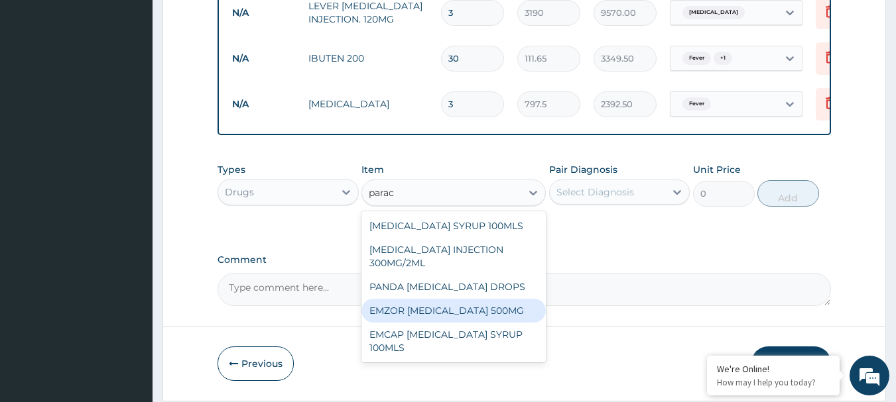
click at [497, 308] on div "EMZOR [MEDICAL_DATA] 500MG" at bounding box center [453, 311] width 184 height 24
type input "31.9"
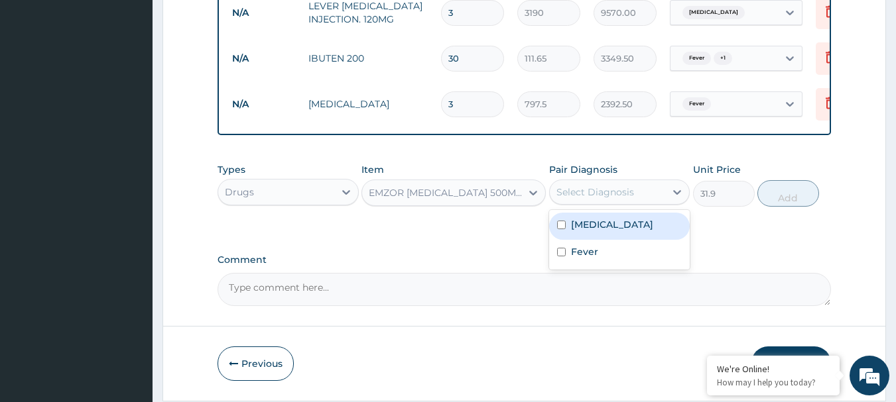
drag, startPoint x: 579, startPoint y: 189, endPoint x: 580, endPoint y: 221, distance: 31.8
click at [579, 199] on div "Select Diagnosis" at bounding box center [595, 192] width 78 height 13
click at [582, 229] on label "[MEDICAL_DATA]" at bounding box center [612, 224] width 82 height 13
checkbox input "true"
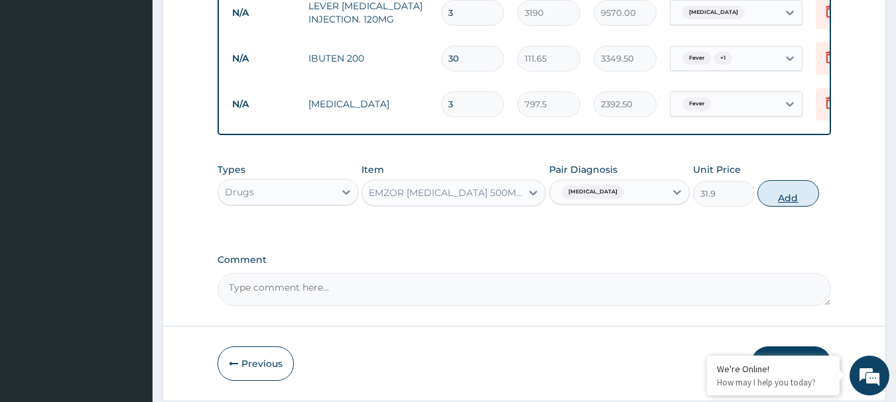
click at [789, 207] on button "Add" at bounding box center [788, 193] width 62 height 27
type input "0"
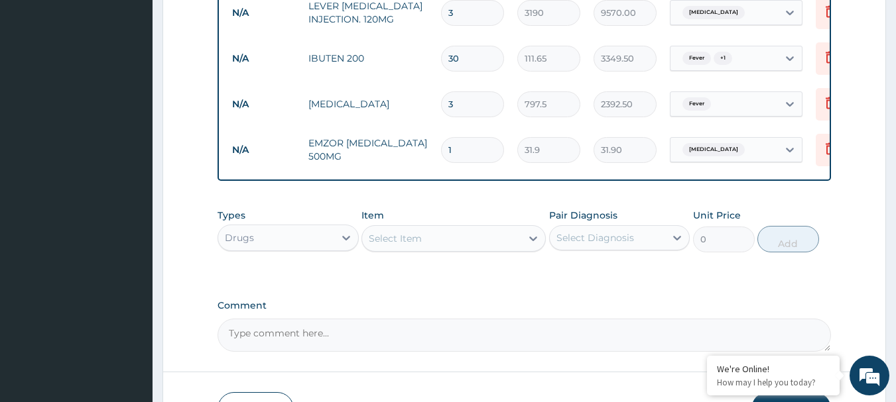
type input "18"
type input "574.20"
type input "18"
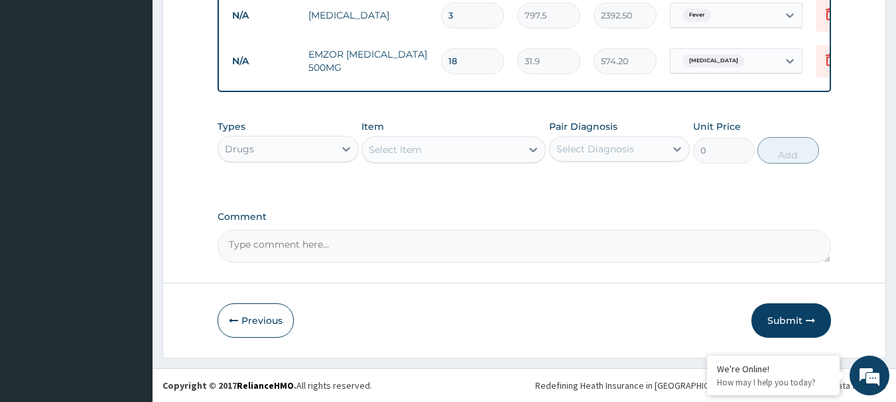
scroll to position [816, 0]
click at [491, 150] on div "Select Item" at bounding box center [441, 149] width 159 height 21
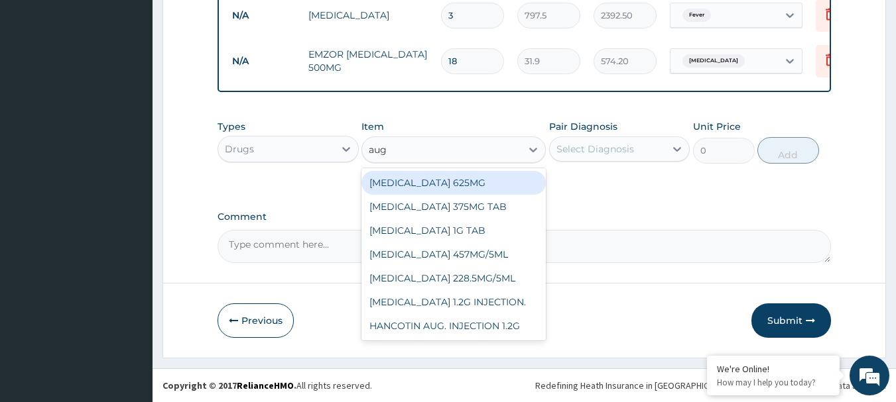
type input "augm"
click at [478, 174] on div "[MEDICAL_DATA] 625MG" at bounding box center [453, 183] width 184 height 24
type input "1196.25"
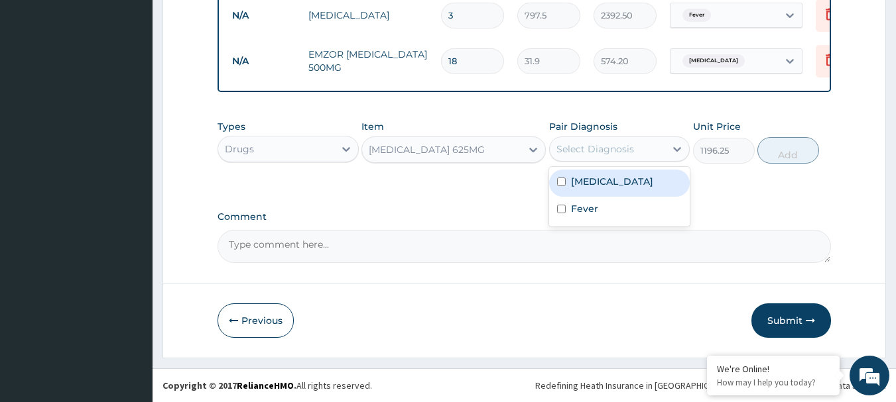
drag, startPoint x: 607, startPoint y: 153, endPoint x: 605, endPoint y: 182, distance: 29.2
click at [605, 157] on div "Select Diagnosis" at bounding box center [608, 149] width 116 height 21
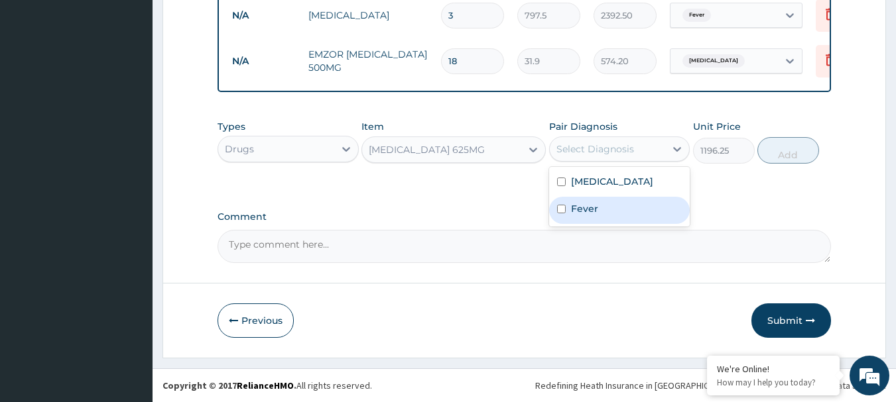
drag, startPoint x: 606, startPoint y: 214, endPoint x: 706, endPoint y: 174, distance: 108.0
click at [613, 210] on div "Fever" at bounding box center [619, 210] width 141 height 27
checkbox input "true"
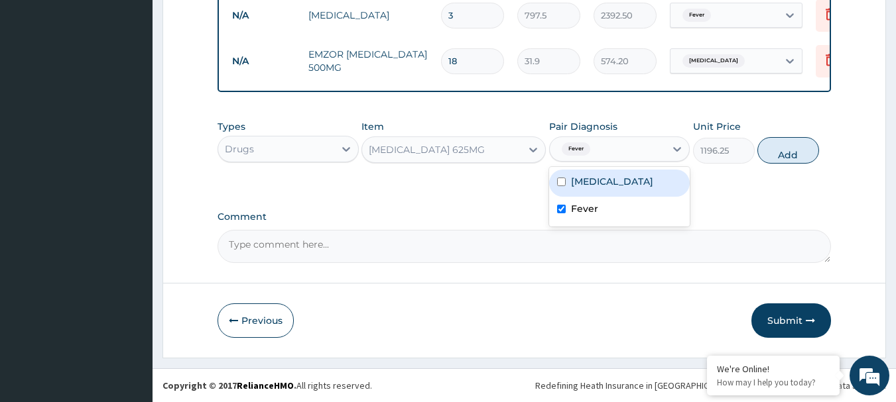
drag, startPoint x: 665, startPoint y: 170, endPoint x: 672, endPoint y: 171, distance: 6.7
click at [664, 171] on div "[MEDICAL_DATA]" at bounding box center [619, 183] width 141 height 27
checkbox input "true"
click at [774, 152] on button "Add" at bounding box center [788, 150] width 62 height 27
type input "0"
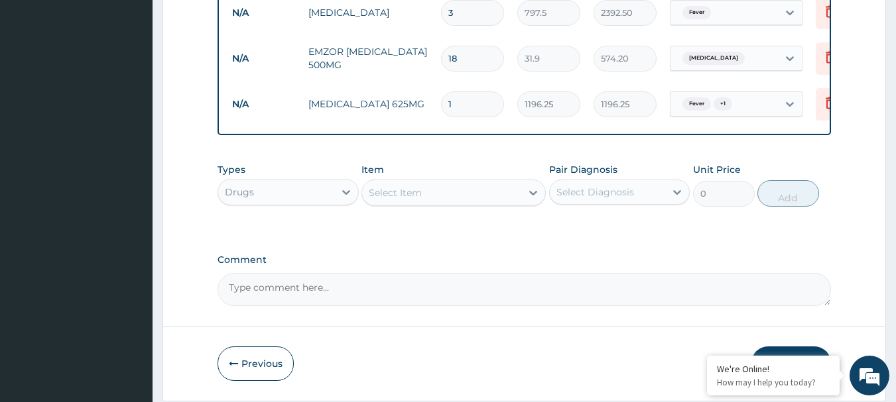
type input "0.00"
type input "1"
type input "1196.25"
type input "10"
type input "11962.50"
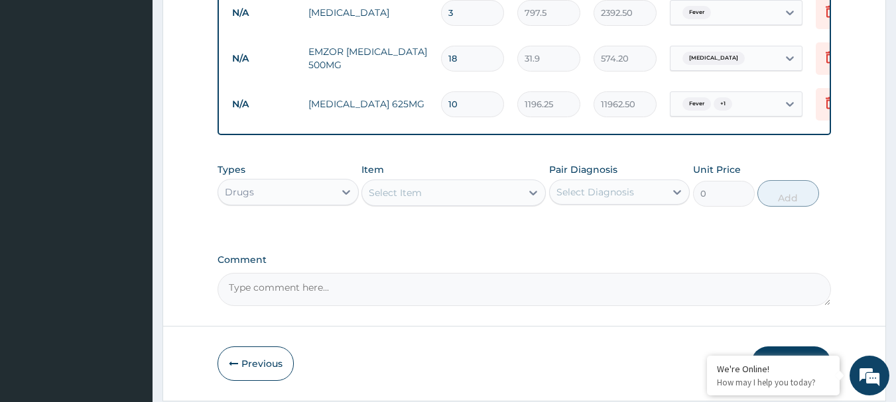
type input "10"
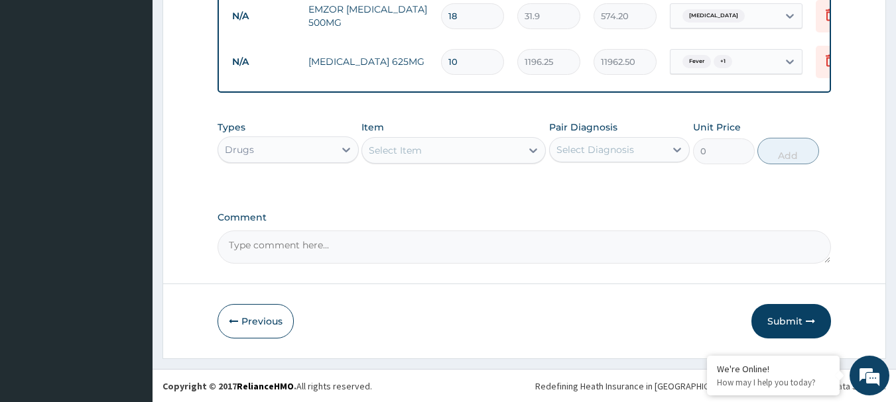
scroll to position [862, 0]
click at [792, 327] on button "Submit" at bounding box center [791, 321] width 80 height 34
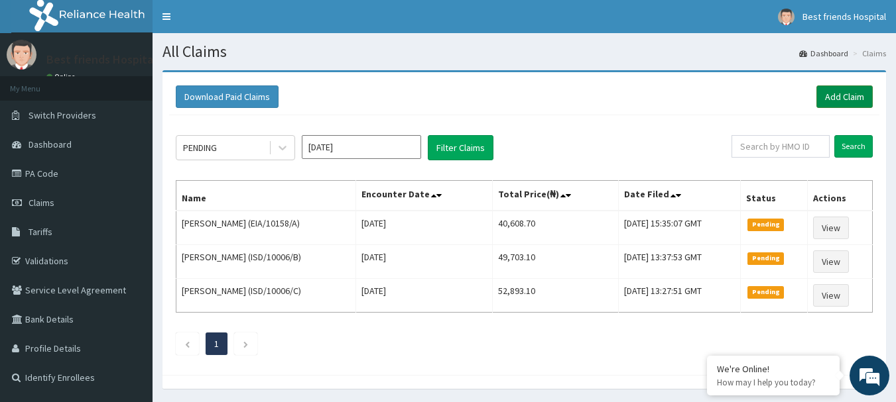
click at [857, 99] on link "Add Claim" at bounding box center [844, 97] width 56 height 23
click at [872, 97] on div "Download Paid Claims Add Claim" at bounding box center [524, 97] width 710 height 36
click at [859, 99] on link "Add Claim" at bounding box center [844, 97] width 56 height 23
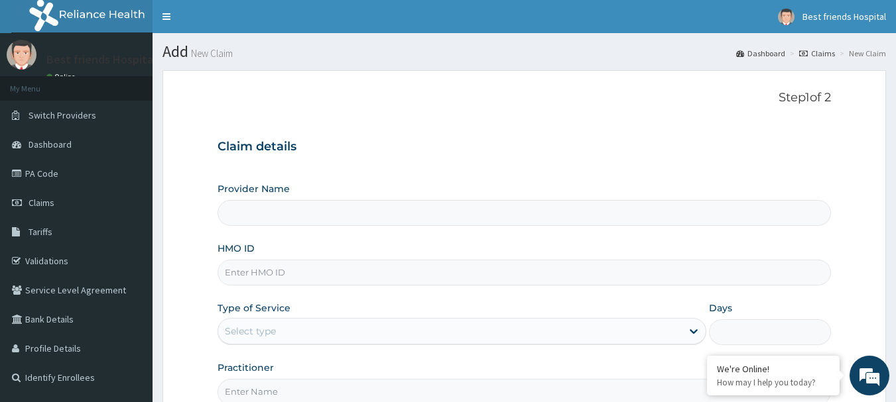
type input "Best Friend Hospital"
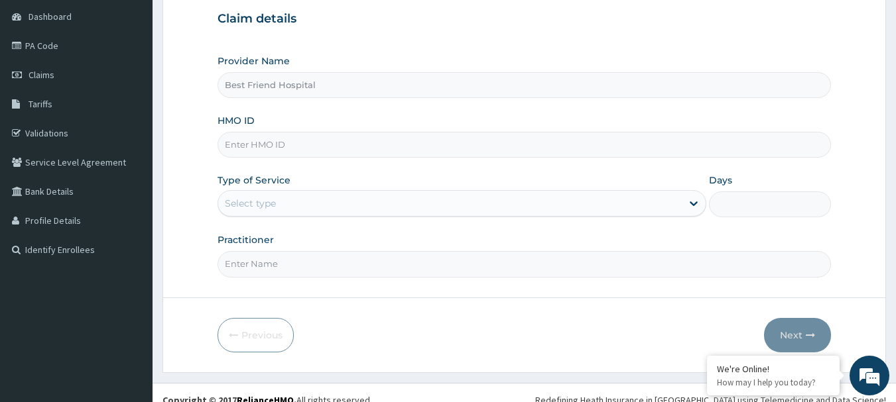
scroll to position [133, 0]
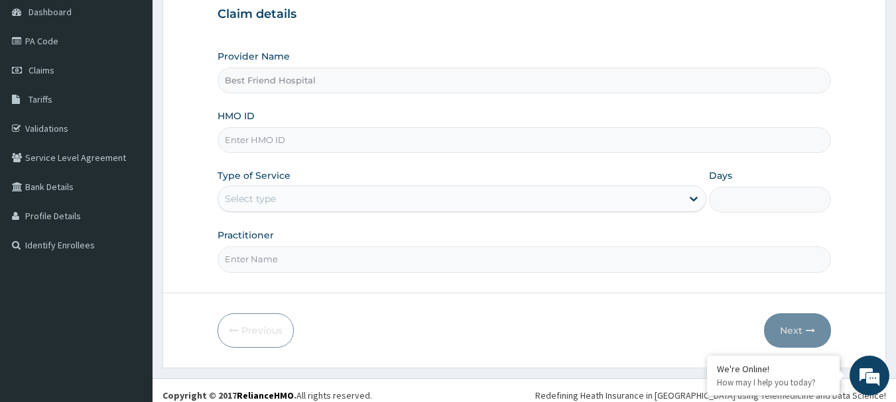
click at [302, 144] on input "HMO ID" at bounding box center [524, 140] width 614 height 26
paste input "LMG/10278/A"
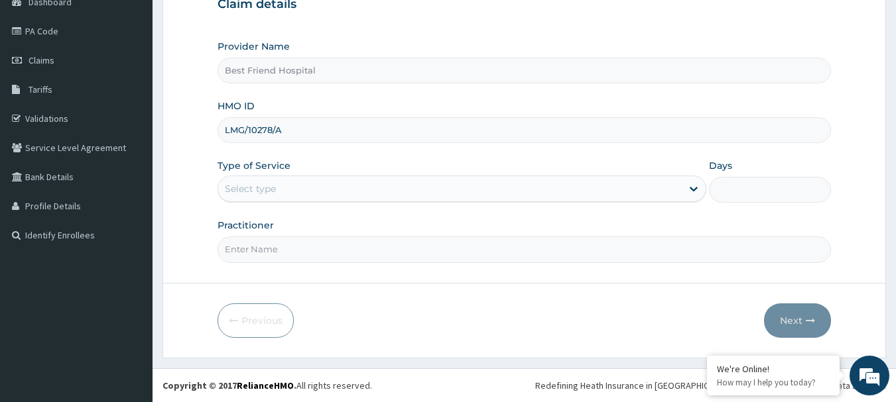
type input "LMG/10278/A"
click at [335, 192] on div "Select type" at bounding box center [449, 188] width 463 height 21
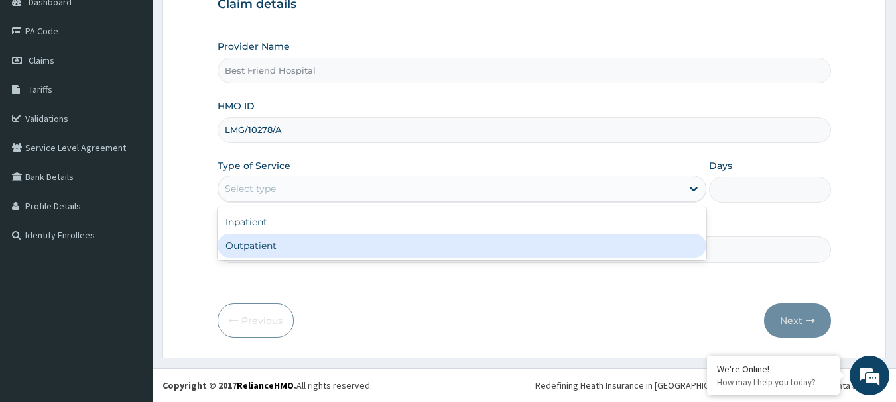
click at [331, 245] on div "Outpatient" at bounding box center [461, 246] width 489 height 24
type input "1"
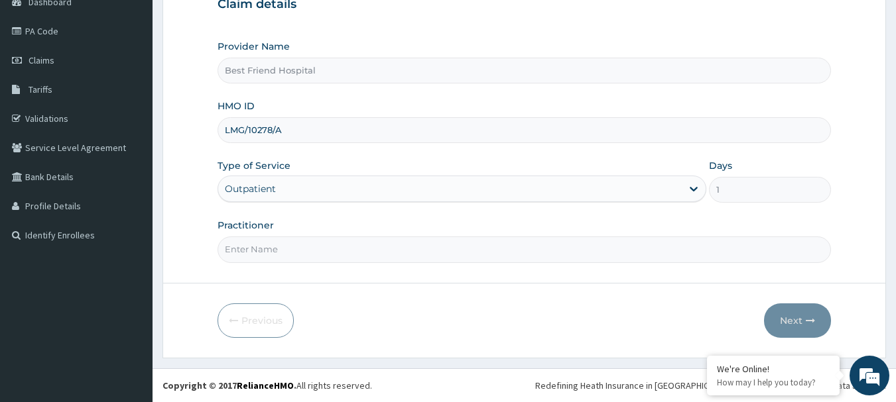
click at [331, 245] on input "Practitioner" at bounding box center [524, 250] width 614 height 26
type input "[PERSON_NAME][GEOGRAPHIC_DATA]"
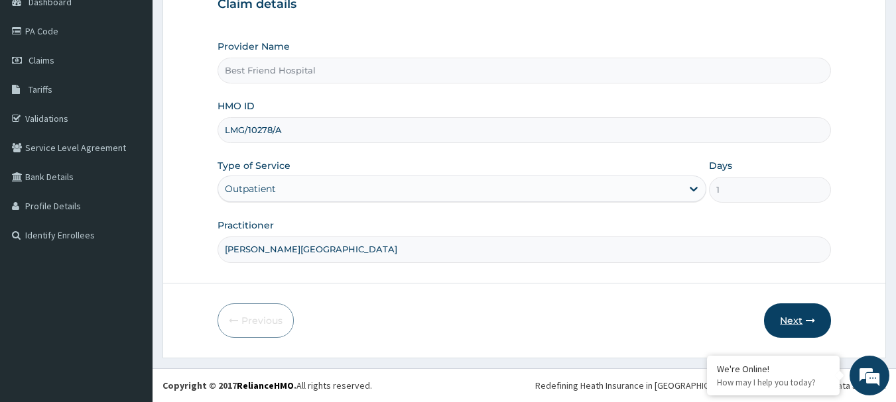
click at [793, 322] on button "Next" at bounding box center [797, 321] width 67 height 34
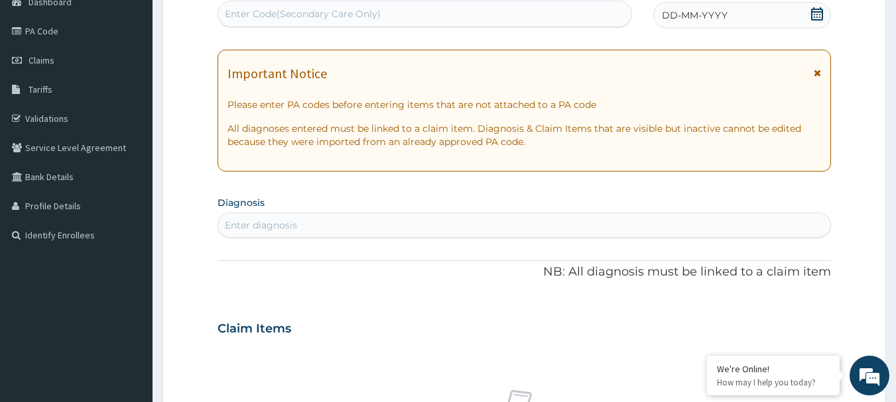
scroll to position [0, 0]
click at [811, 9] on icon at bounding box center [816, 13] width 13 height 13
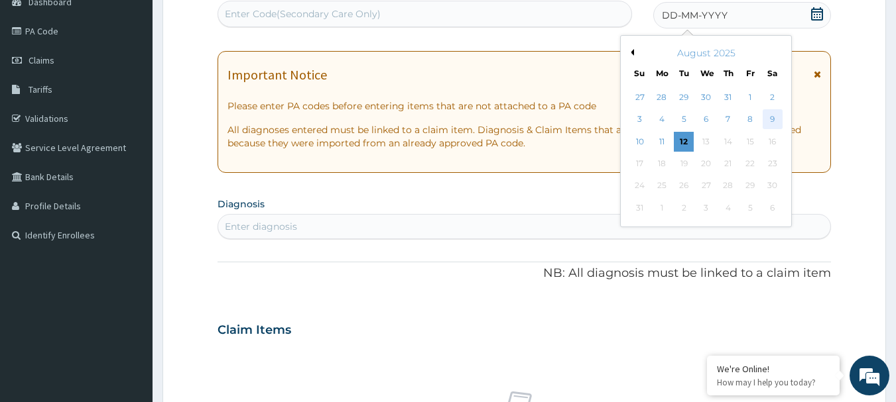
click at [775, 116] on div "9" at bounding box center [772, 120] width 20 height 20
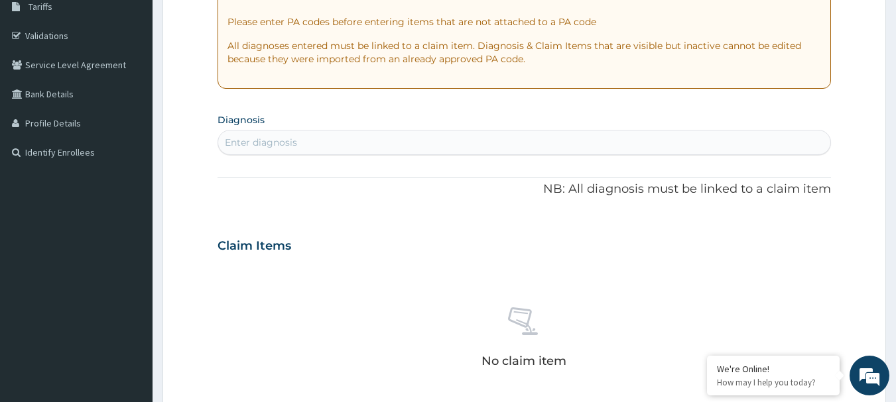
scroll to position [275, 0]
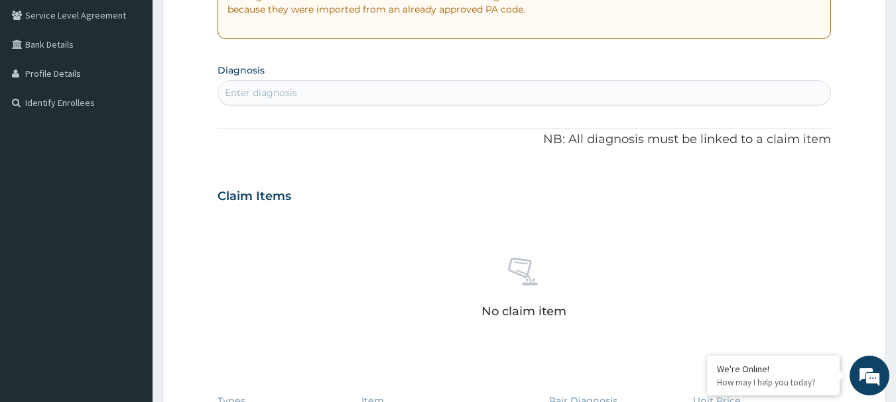
click at [429, 94] on div "Enter diagnosis" at bounding box center [524, 92] width 613 height 21
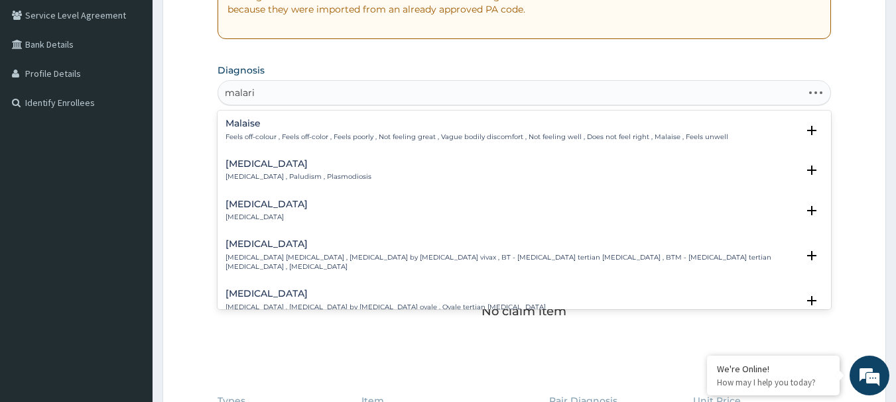
type input "[MEDICAL_DATA]"
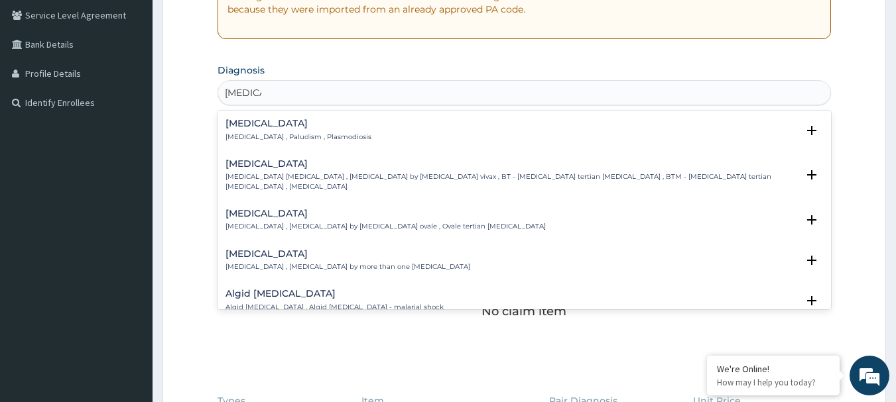
click at [348, 137] on div "[MEDICAL_DATA] [MEDICAL_DATA] , Paludism , Plasmodiosis" at bounding box center [524, 130] width 598 height 23
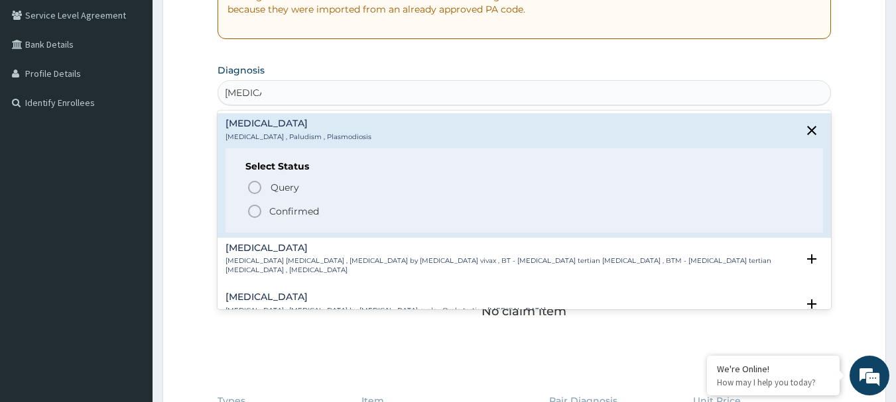
click at [252, 214] on icon "status option filled" at bounding box center [255, 212] width 16 height 16
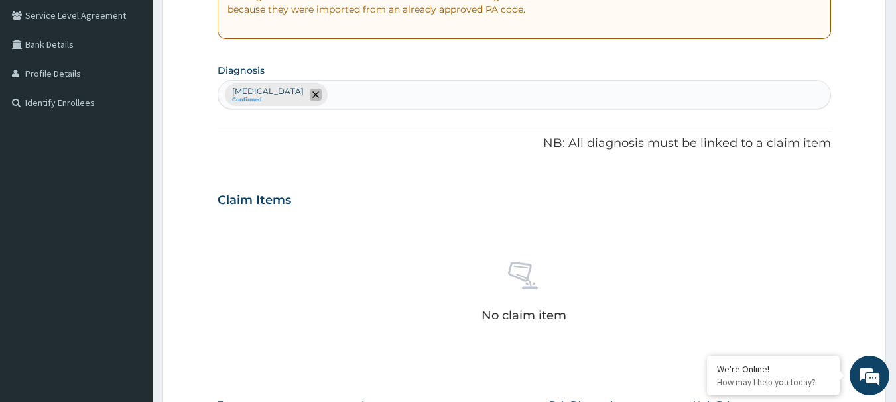
click at [310, 94] on span "remove selection option" at bounding box center [316, 95] width 12 height 12
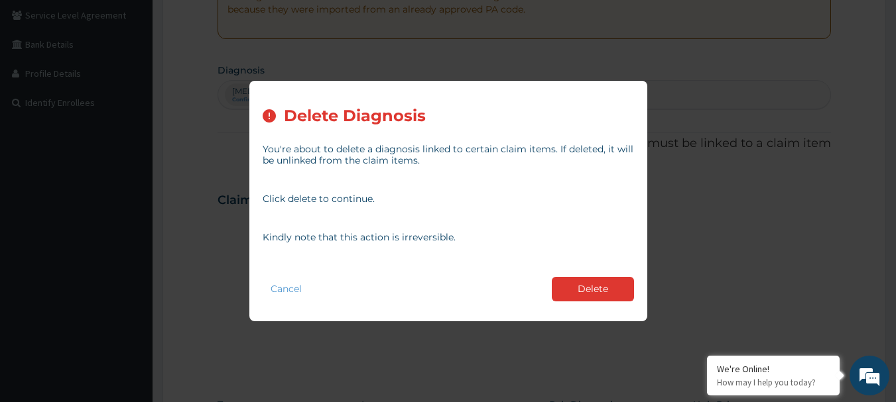
drag, startPoint x: 613, startPoint y: 286, endPoint x: 579, endPoint y: 191, distance: 100.6
click at [612, 284] on button "Delete" at bounding box center [593, 289] width 82 height 25
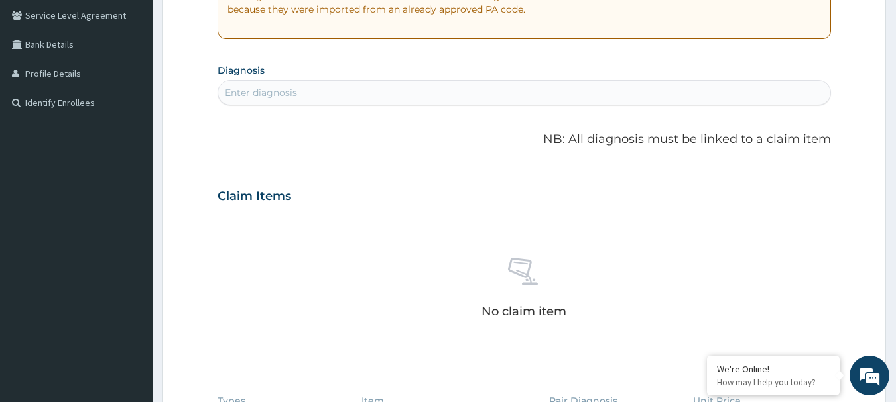
click at [550, 92] on div "Enter diagnosis" at bounding box center [524, 92] width 613 height 21
type input "[MEDICAL_DATA]"
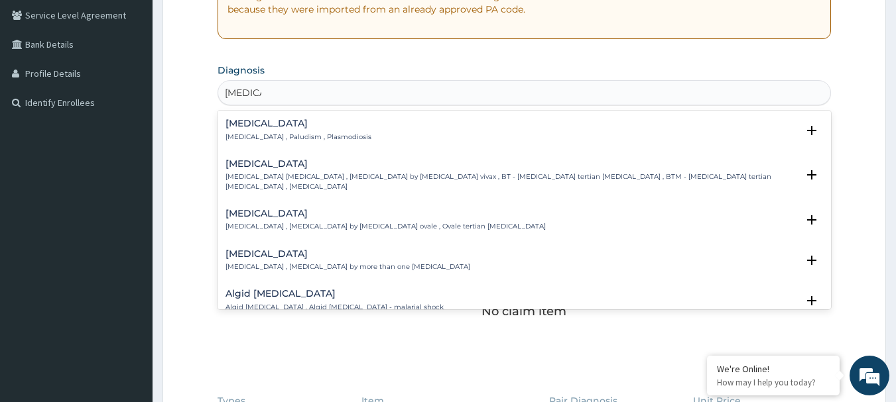
click at [424, 123] on div "[MEDICAL_DATA] [MEDICAL_DATA] , Paludism , Plasmodiosis" at bounding box center [524, 130] width 598 height 23
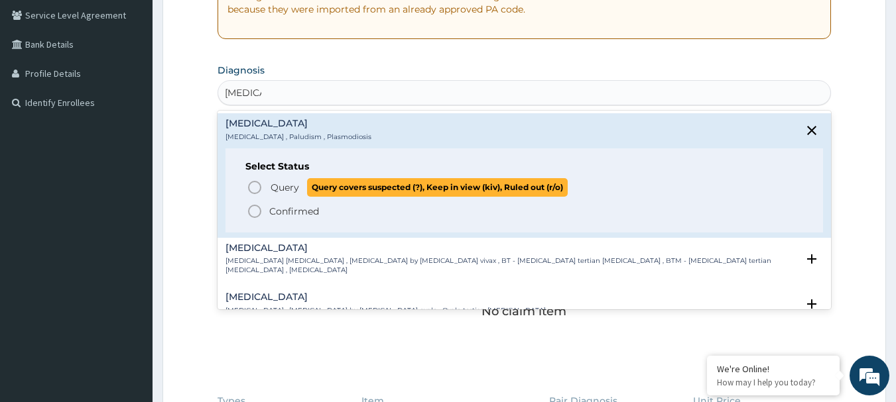
click at [257, 190] on icon "status option query" at bounding box center [255, 188] width 16 height 16
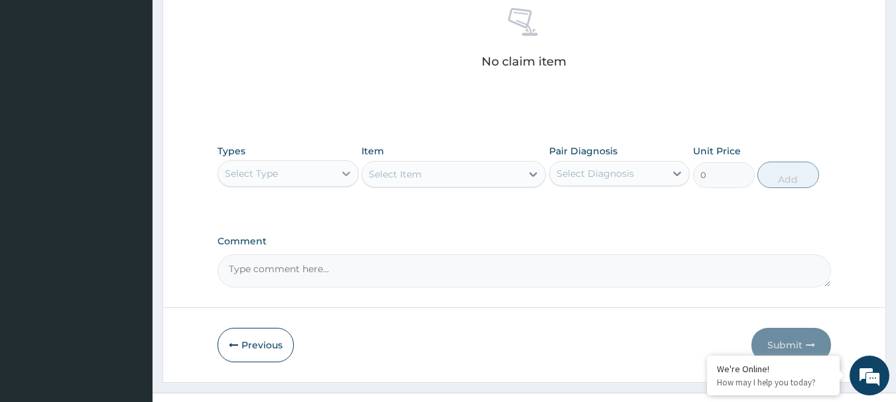
scroll to position [554, 0]
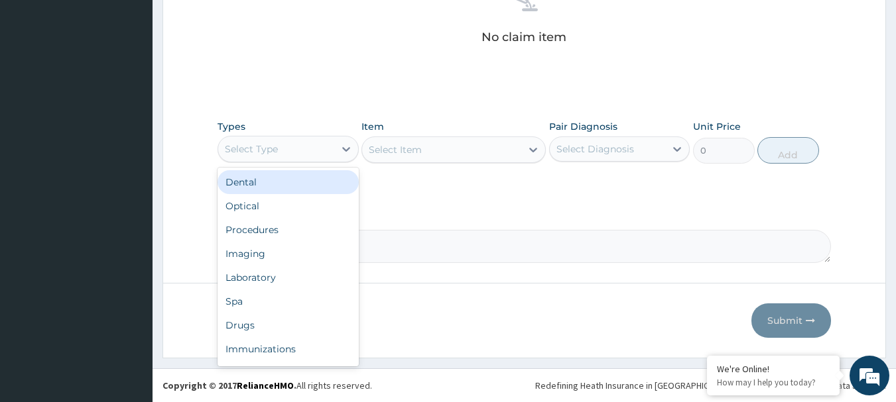
click at [332, 144] on div "Select Type" at bounding box center [276, 149] width 116 height 21
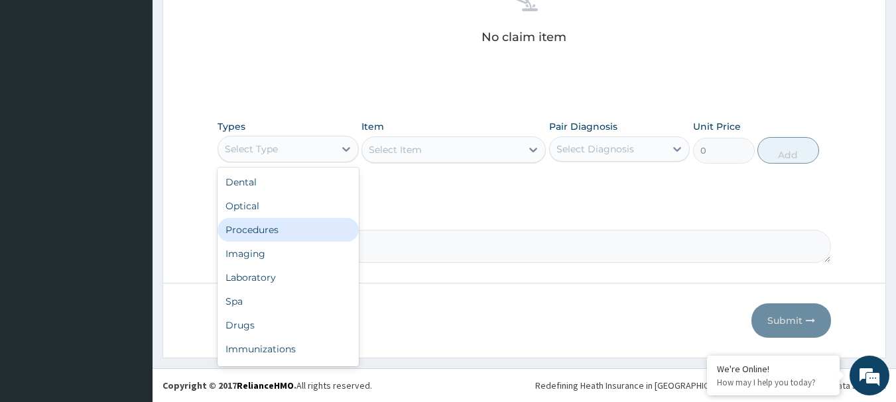
click at [314, 226] on div "Procedures" at bounding box center [287, 230] width 141 height 24
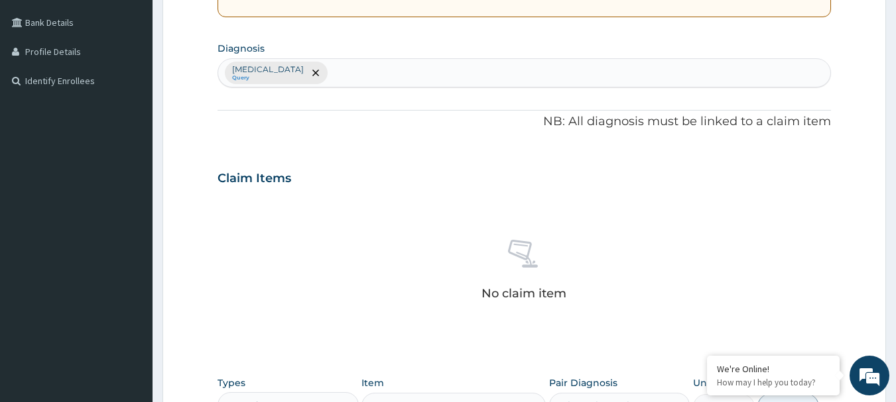
scroll to position [288, 0]
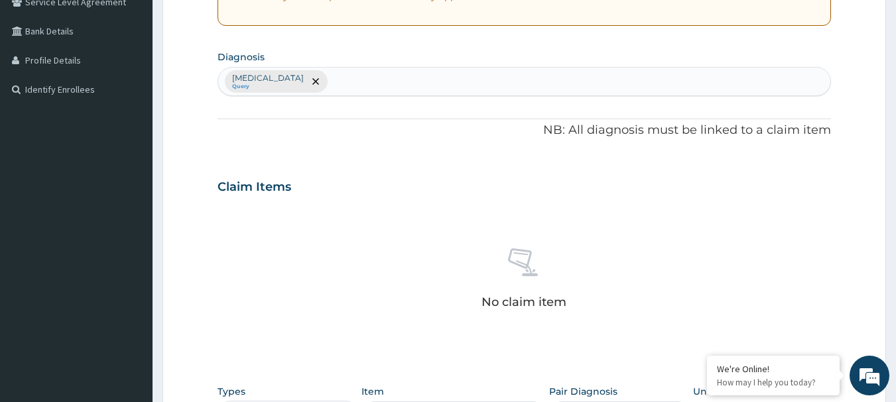
click at [409, 76] on div "[MEDICAL_DATA] Query" at bounding box center [524, 82] width 613 height 28
type input "fever"
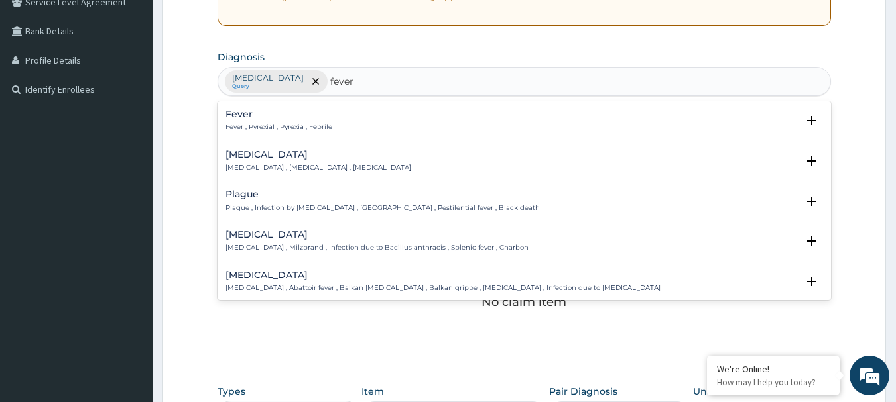
click at [291, 123] on p "Fever , Pyrexial , Pyrexia , Febrile" at bounding box center [278, 127] width 107 height 9
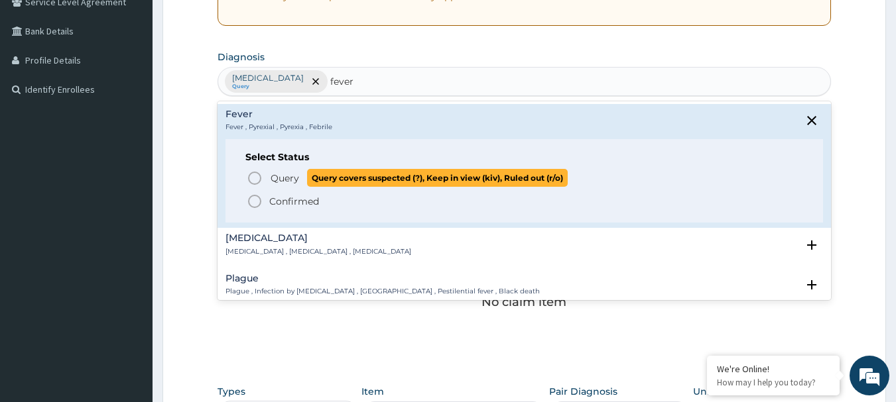
click at [252, 182] on icon "status option query" at bounding box center [255, 178] width 16 height 16
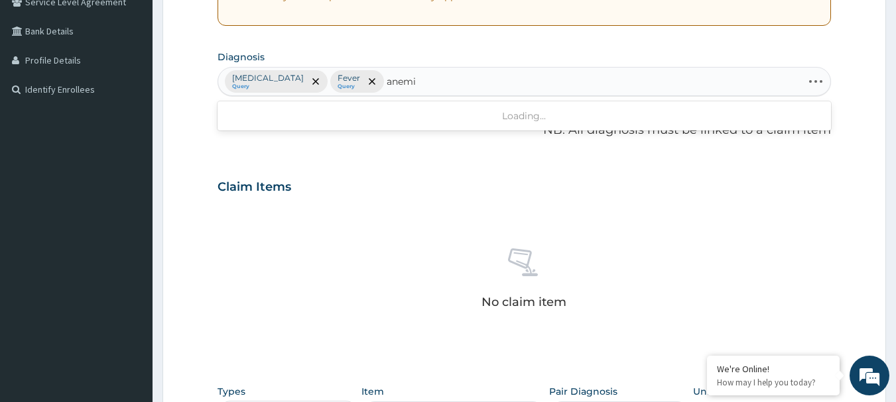
type input "[MEDICAL_DATA]"
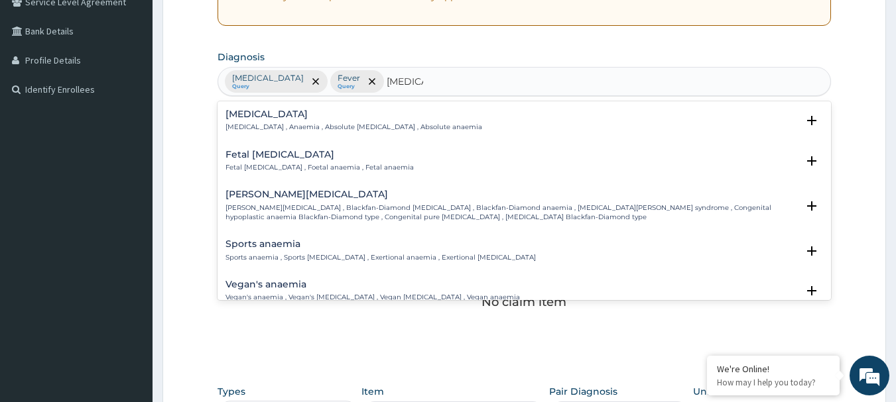
click at [422, 121] on div "[MEDICAL_DATA][DEMOGRAPHIC_DATA][MEDICAL_DATA] , Anaemia , Absolute [MEDICAL_DA…" at bounding box center [524, 120] width 598 height 23
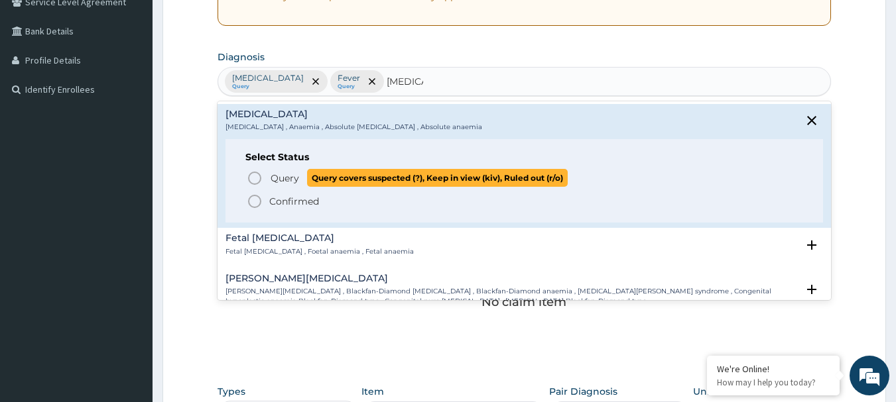
click at [257, 176] on icon "status option query" at bounding box center [255, 178] width 16 height 16
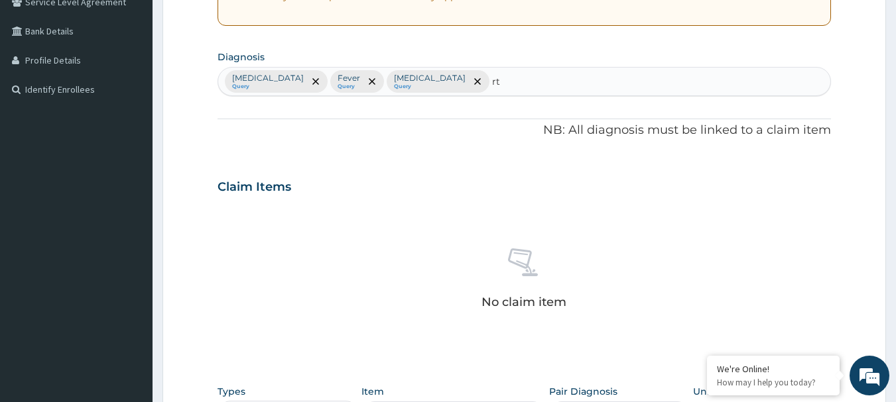
type input "rti"
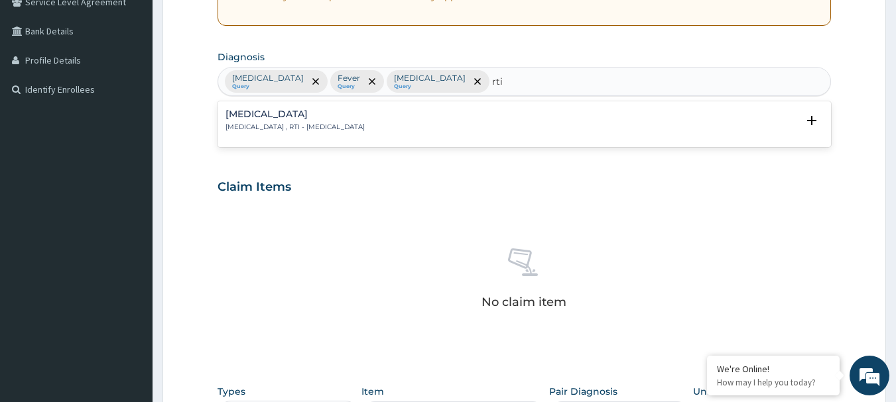
click at [421, 117] on div "[MEDICAL_DATA] [MEDICAL_DATA] , RTI - [MEDICAL_DATA]" at bounding box center [524, 120] width 598 height 23
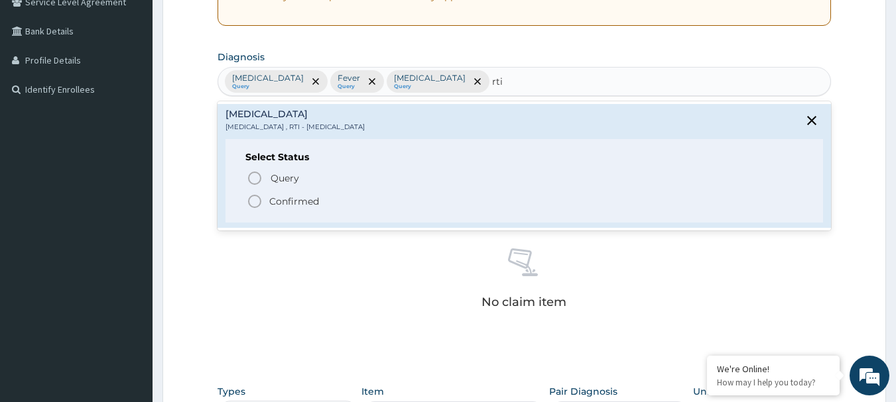
click at [253, 202] on icon "status option filled" at bounding box center [255, 202] width 16 height 16
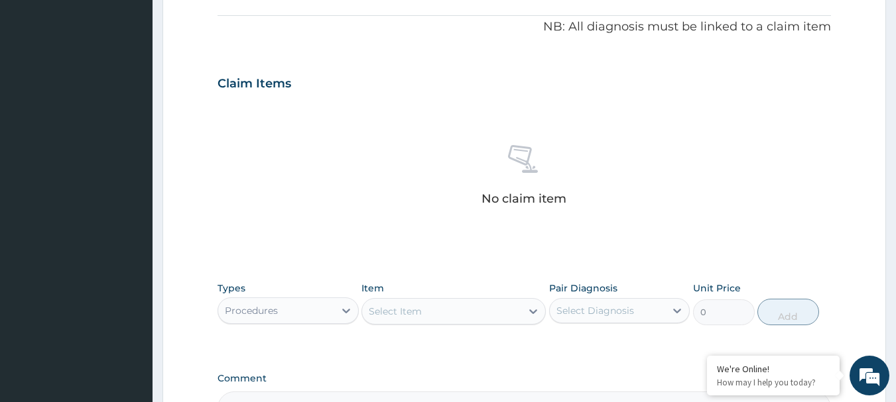
scroll to position [554, 0]
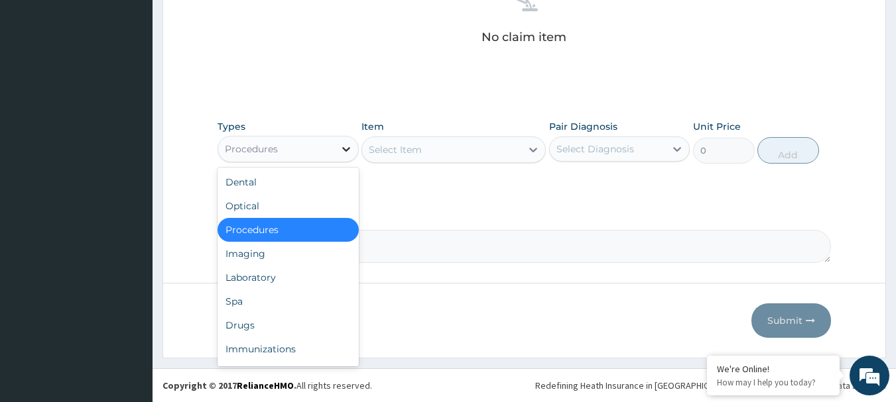
click at [346, 150] on icon at bounding box center [346, 149] width 8 height 5
click at [490, 154] on div "Select Item" at bounding box center [441, 149] width 159 height 21
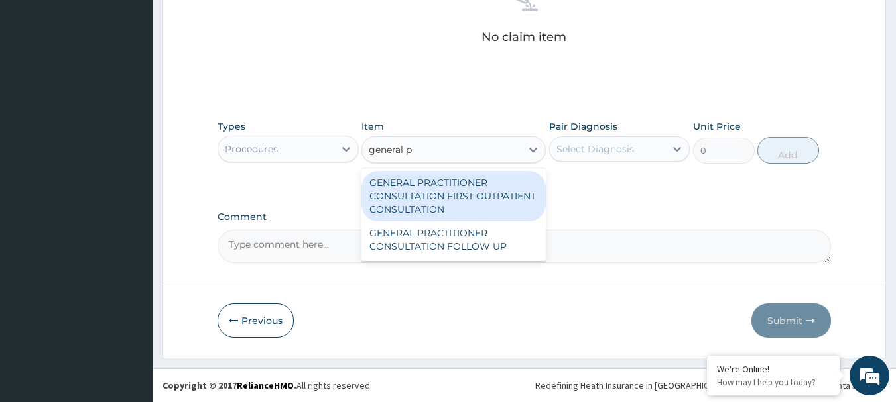
type input "general pr"
click at [500, 206] on div "GENERAL PRACTITIONER CONSULTATION FIRST OUTPATIENT CONSULTATION" at bounding box center [453, 196] width 184 height 50
type input "4785"
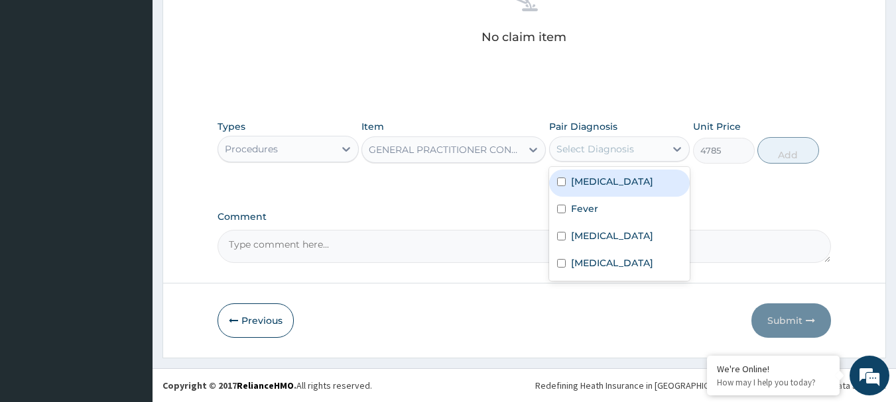
drag, startPoint x: 598, startPoint y: 150, endPoint x: 598, endPoint y: 180, distance: 29.8
click at [598, 158] on div "Select Diagnosis" at bounding box center [608, 149] width 116 height 21
click at [601, 180] on label "Malaria" at bounding box center [612, 181] width 82 height 13
checkbox input "true"
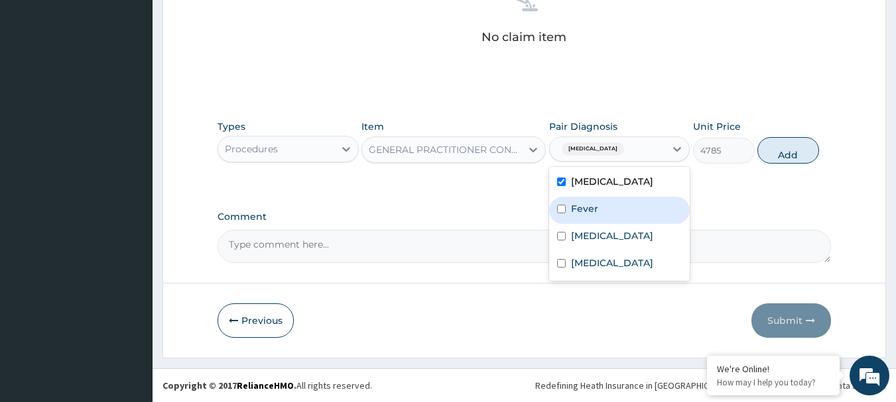
click at [586, 206] on label "Fever" at bounding box center [584, 208] width 27 height 13
checkbox input "true"
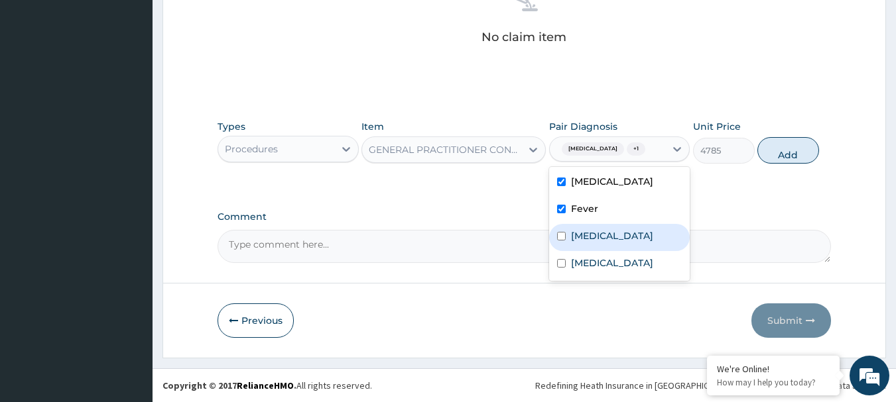
click at [587, 241] on label "Anemia" at bounding box center [612, 235] width 82 height 13
checkbox input "true"
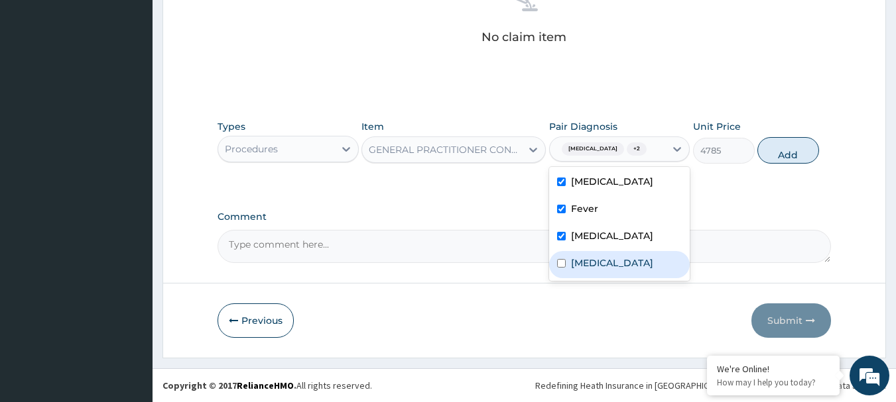
click at [586, 270] on label "Respiratory tract infection" at bounding box center [612, 263] width 82 height 13
checkbox input "true"
click at [782, 145] on button "Add" at bounding box center [788, 150] width 62 height 27
type input "0"
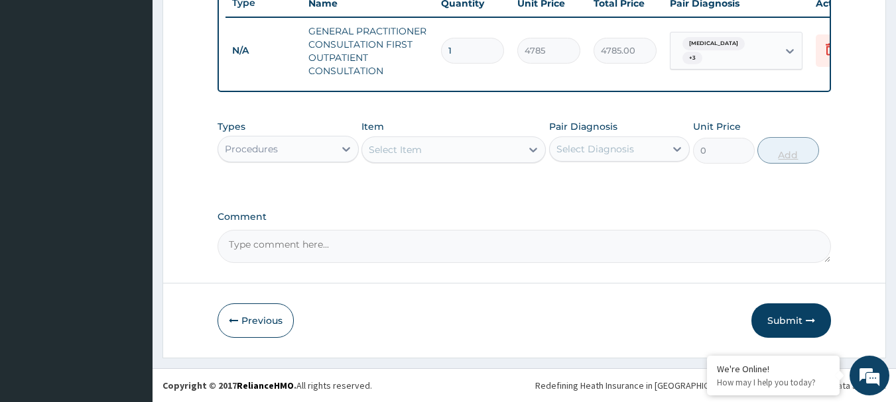
scroll to position [521, 0]
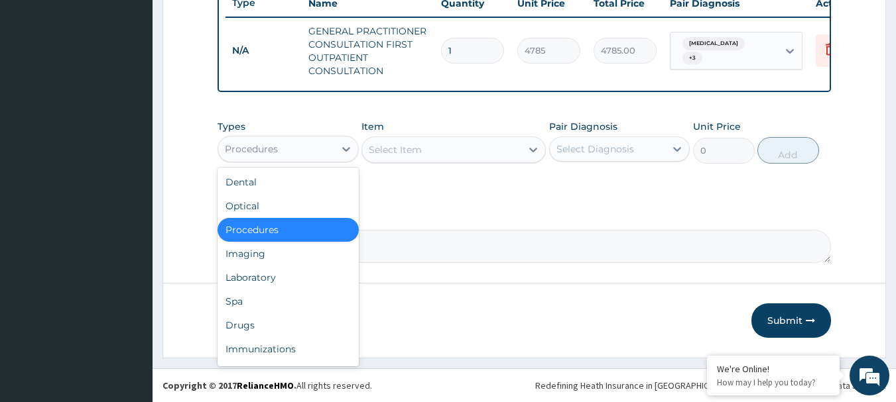
click at [323, 150] on div "Procedures" at bounding box center [276, 149] width 116 height 21
click at [304, 280] on div "Laboratory" at bounding box center [287, 278] width 141 height 24
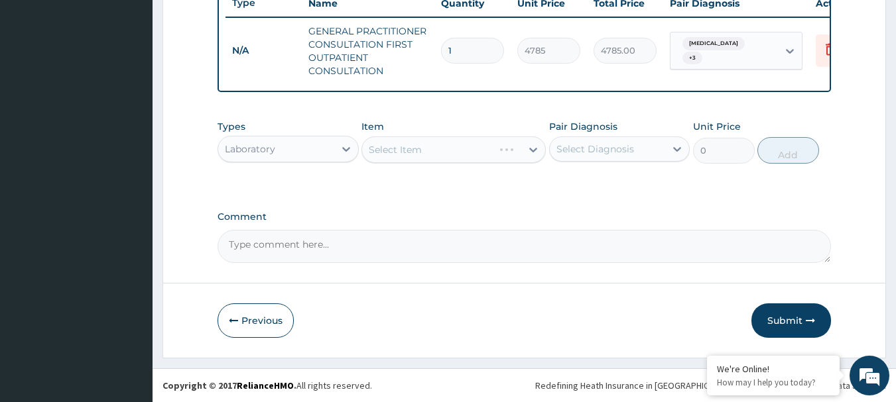
click at [601, 147] on div "Select Diagnosis" at bounding box center [595, 149] width 78 height 13
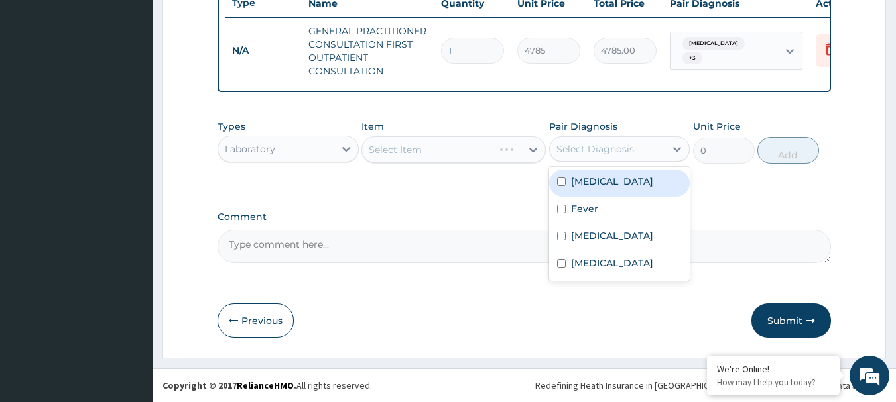
drag, startPoint x: 601, startPoint y: 182, endPoint x: 573, endPoint y: 182, distance: 27.2
click at [600, 182] on label "Malaria" at bounding box center [612, 181] width 82 height 13
checkbox input "true"
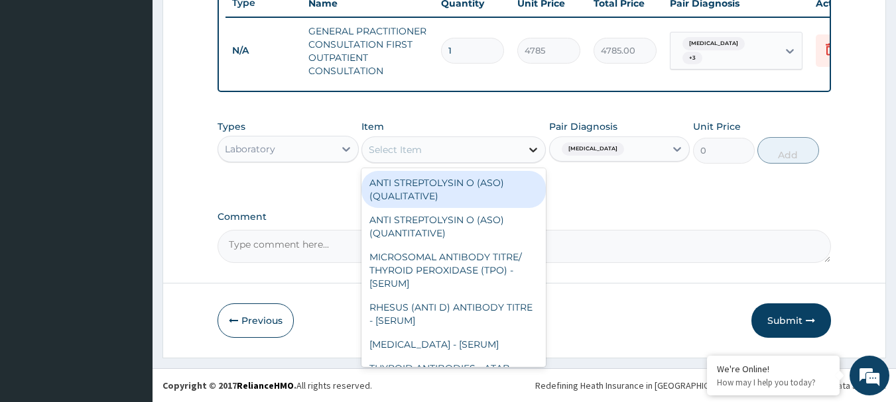
click at [522, 145] on div "Select Item" at bounding box center [453, 150] width 184 height 27
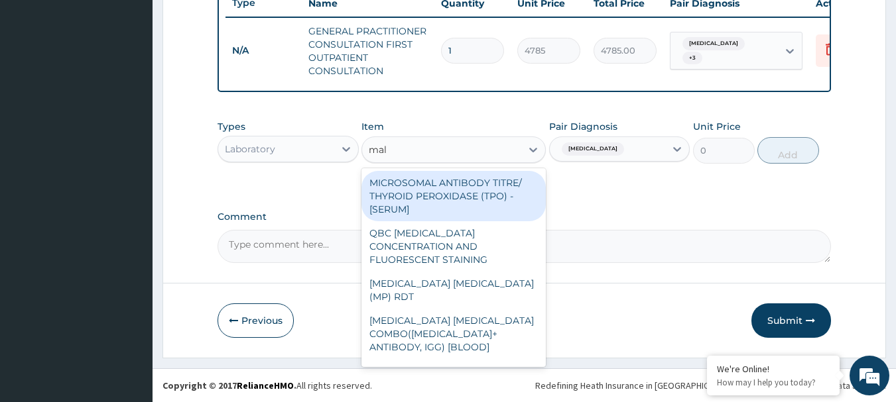
type input "mala"
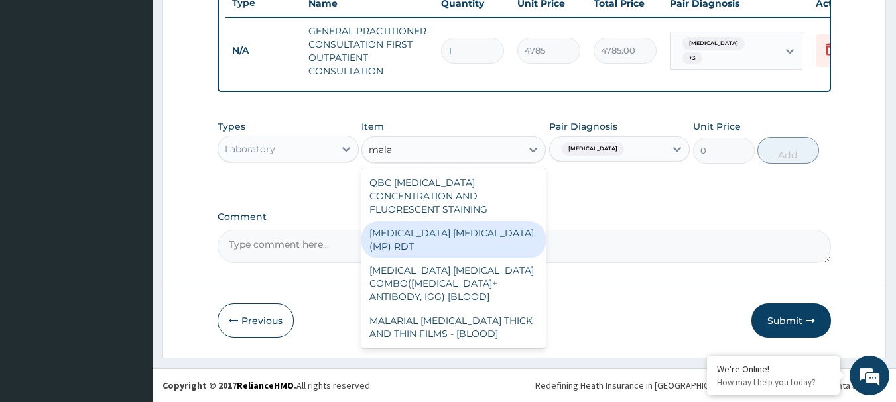
click at [452, 221] on div "MALARIA PARASITE (MP) RDT" at bounding box center [453, 239] width 184 height 37
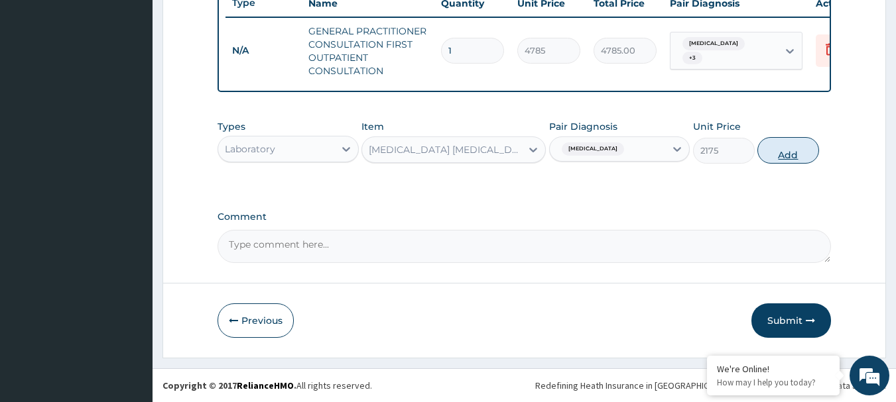
click at [808, 150] on button "Add" at bounding box center [788, 150] width 62 height 27
type input "0"
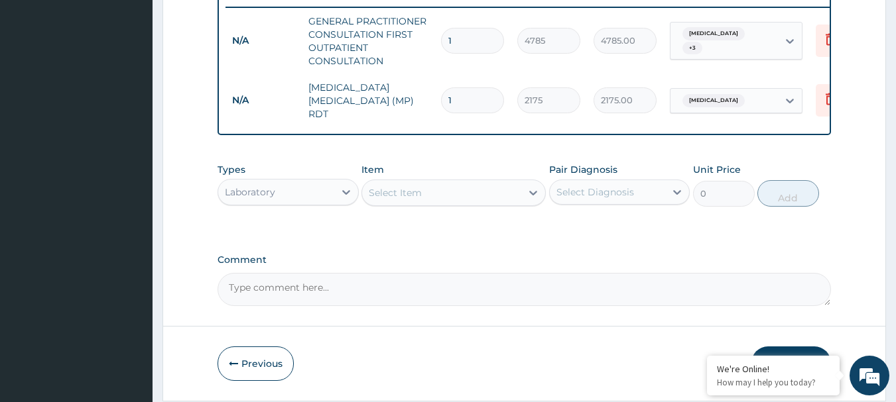
click at [495, 197] on div "Select Item" at bounding box center [441, 192] width 159 height 21
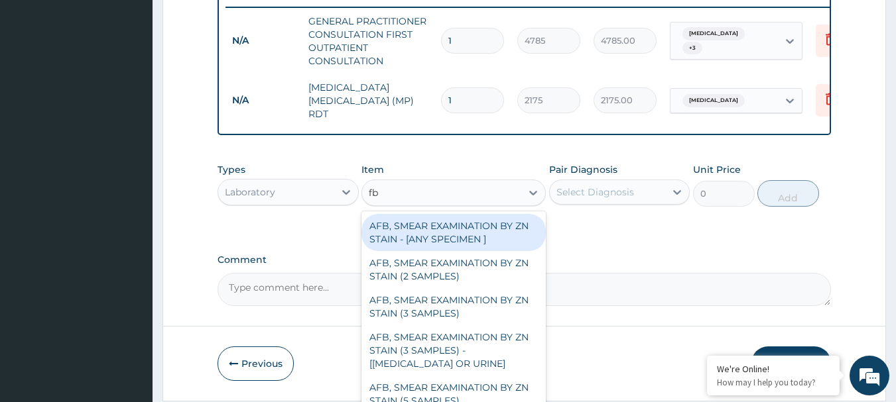
type input "fbc"
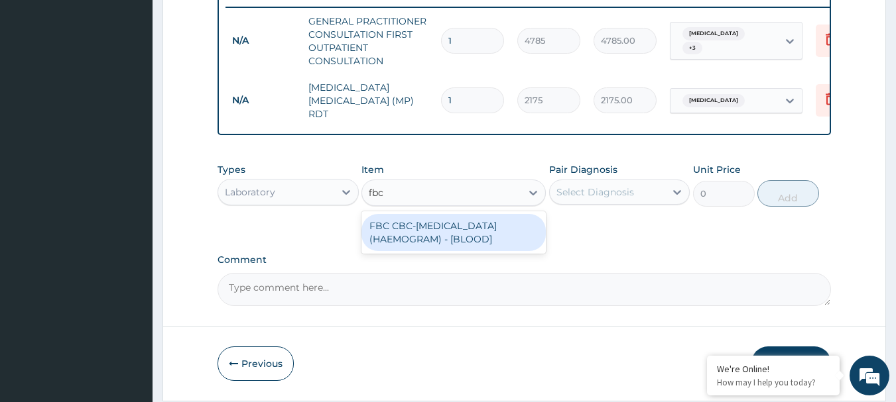
click at [468, 245] on div "FBC CBC-COMPLETE BLOOD COUNT (HAEMOGRAM) - [BLOOD]" at bounding box center [453, 232] width 184 height 37
type input "5800"
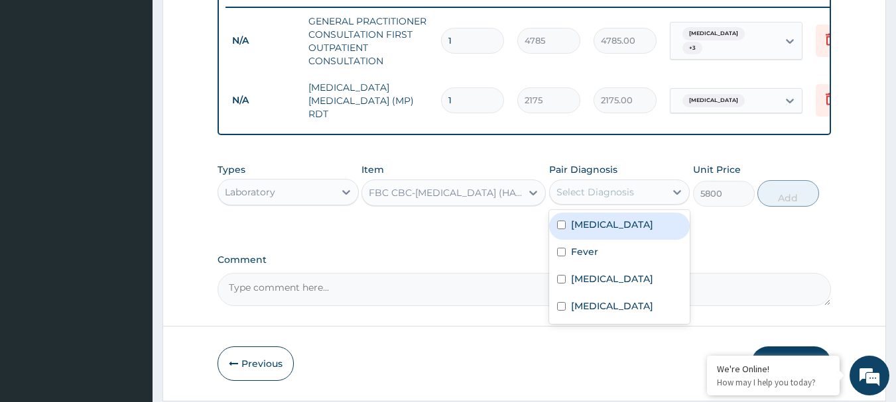
click at [626, 194] on div "Select Diagnosis" at bounding box center [595, 192] width 78 height 13
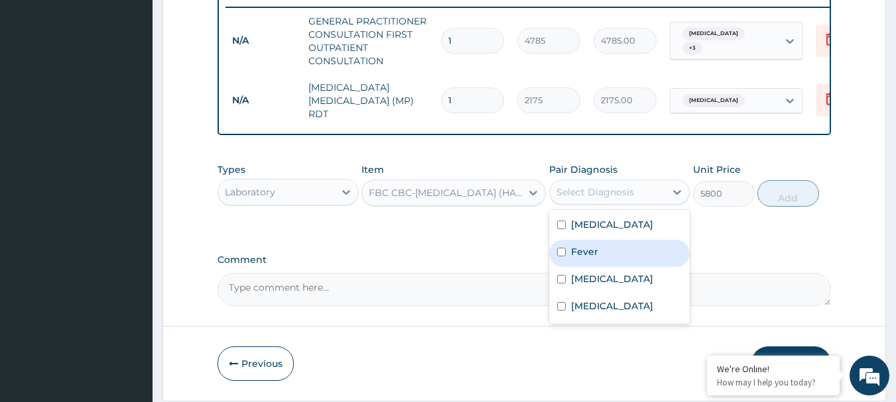
click at [626, 263] on div "Fever" at bounding box center [619, 253] width 141 height 27
checkbox input "true"
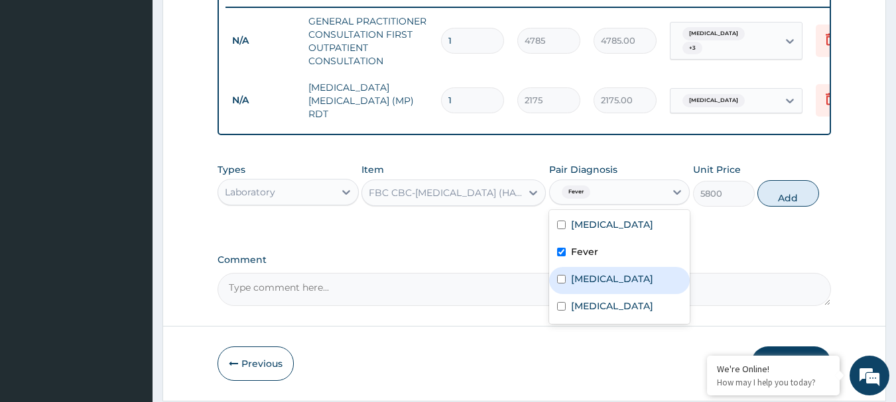
click at [616, 290] on div "Anemia" at bounding box center [619, 280] width 141 height 27
checkbox input "true"
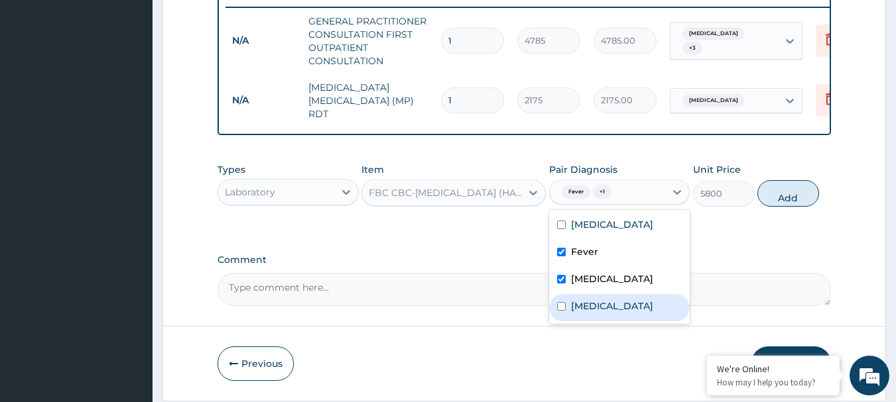
drag, startPoint x: 619, startPoint y: 312, endPoint x: 624, endPoint y: 303, distance: 10.5
click at [620, 312] on label "Respiratory tract infection" at bounding box center [612, 306] width 82 height 13
checkbox input "true"
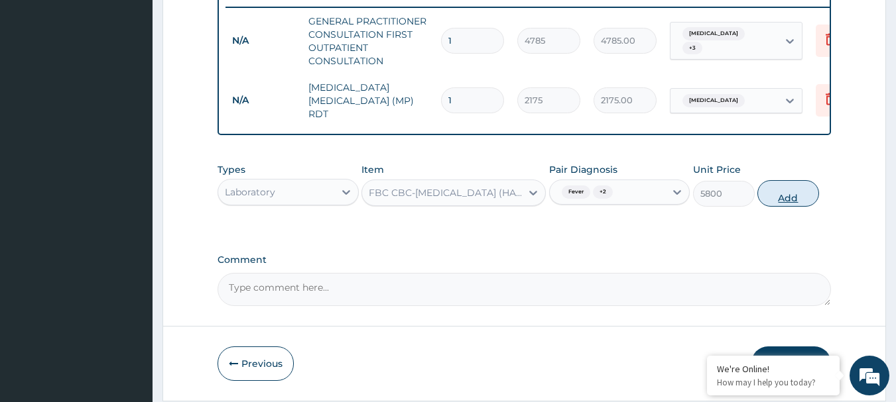
click at [782, 203] on button "Add" at bounding box center [788, 193] width 62 height 27
type input "0"
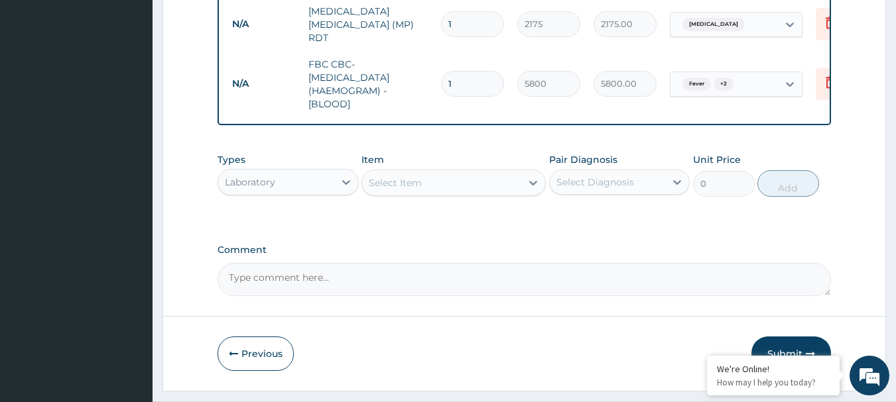
scroll to position [633, 0]
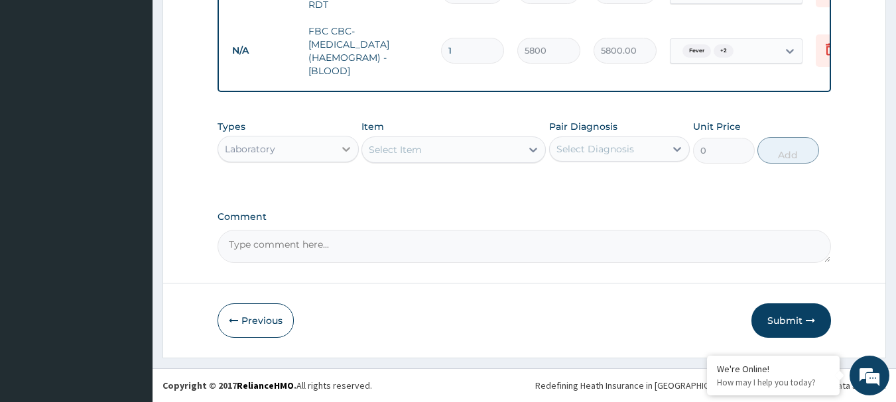
click at [342, 151] on icon at bounding box center [345, 149] width 13 height 13
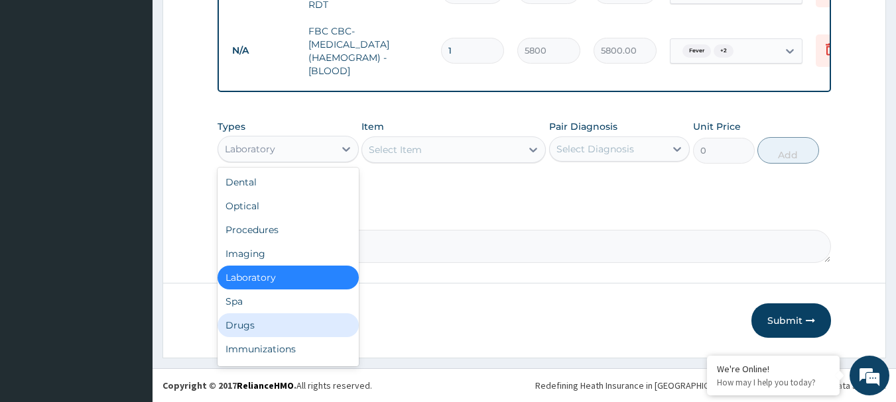
click at [308, 322] on div "Drugs" at bounding box center [287, 326] width 141 height 24
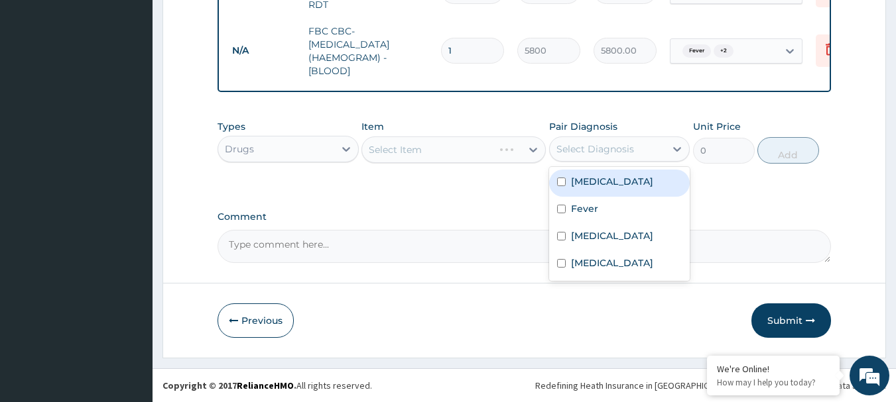
click at [591, 148] on div "Select Diagnosis" at bounding box center [595, 149] width 78 height 13
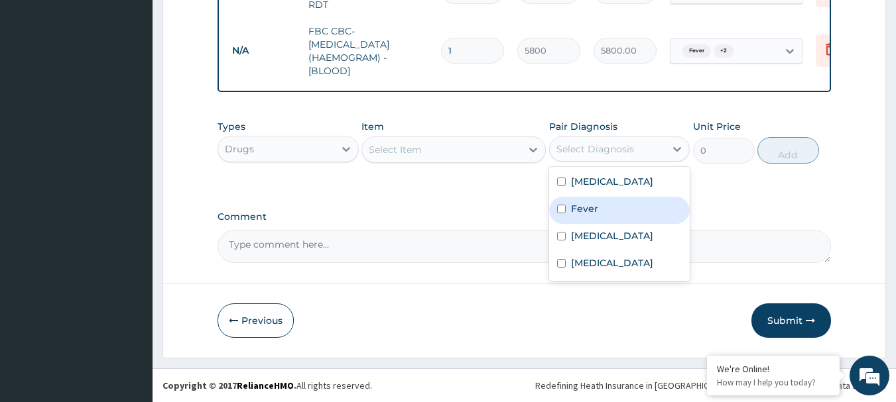
click at [598, 207] on div "Fever" at bounding box center [619, 210] width 141 height 27
checkbox input "true"
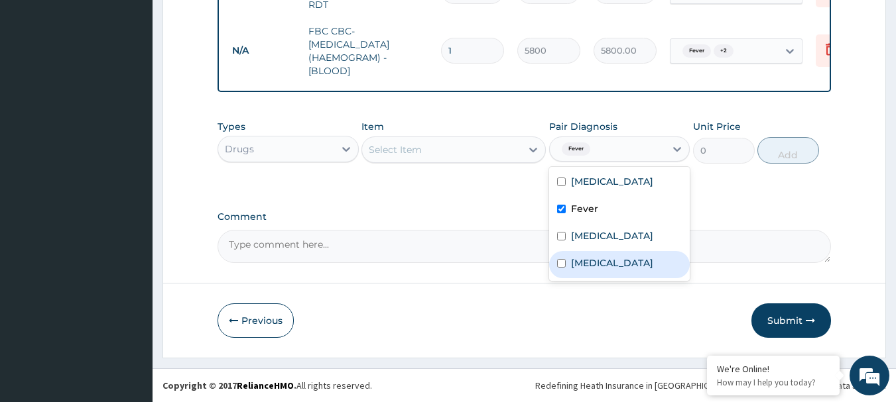
click at [612, 270] on label "Respiratory tract infection" at bounding box center [612, 263] width 82 height 13
checkbox input "true"
click at [507, 145] on div "Select Item" at bounding box center [441, 149] width 159 height 21
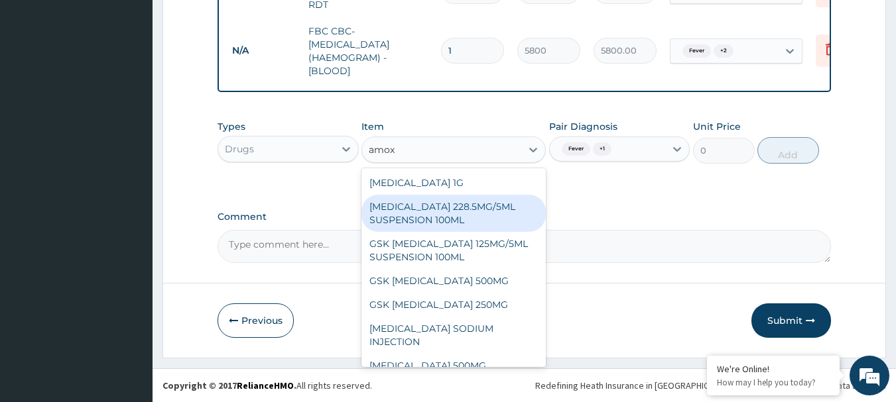
type input "amoxi"
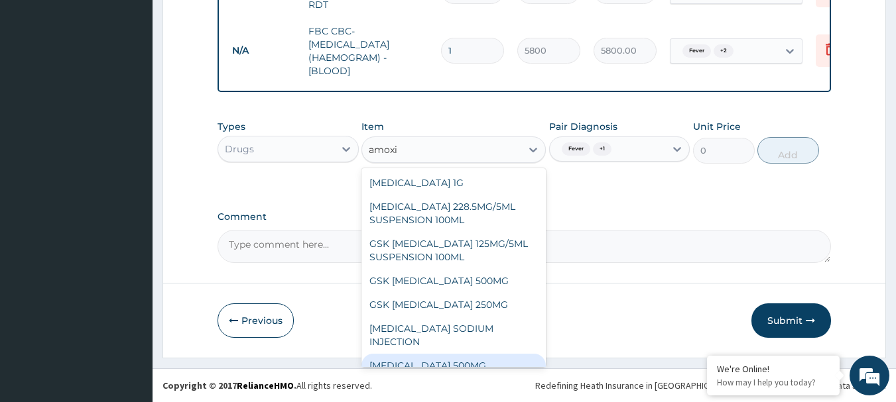
scroll to position [37, 0]
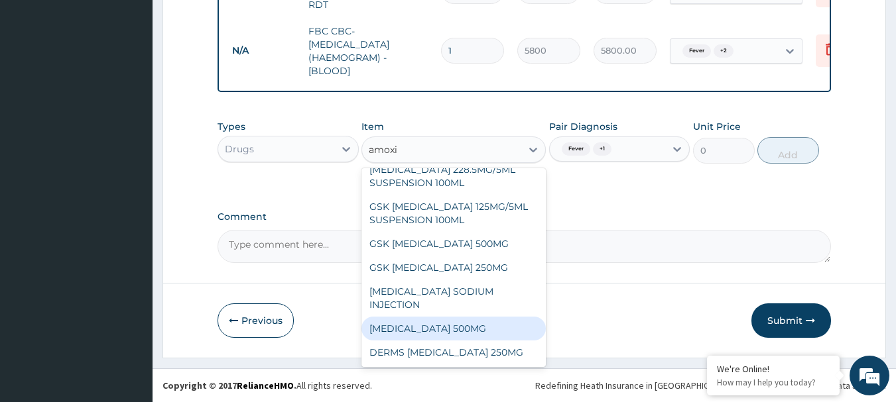
click at [473, 328] on div "[MEDICAL_DATA] 500MG" at bounding box center [453, 329] width 184 height 24
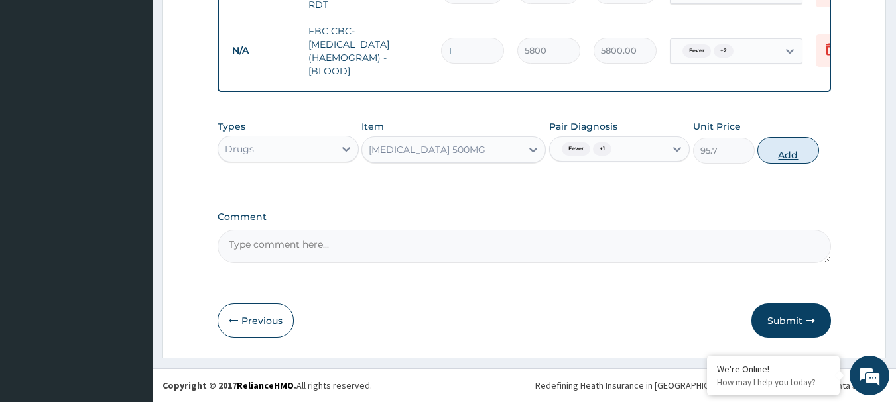
click at [791, 148] on button "Add" at bounding box center [788, 150] width 62 height 27
type input "0"
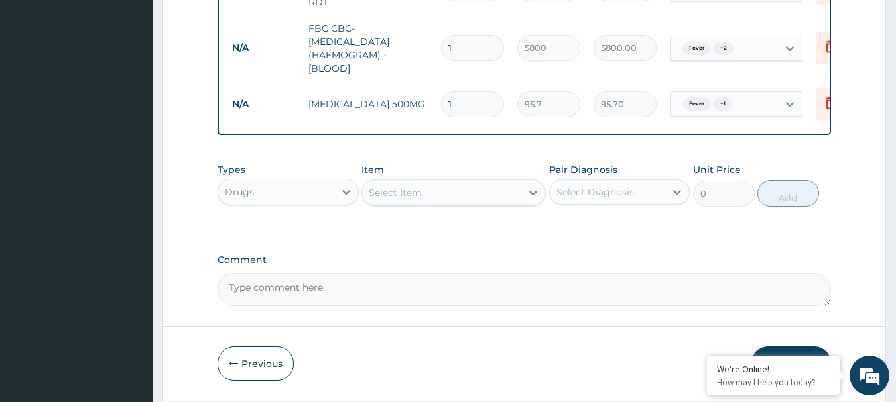
click at [440, 190] on div "Select Item" at bounding box center [441, 192] width 159 height 21
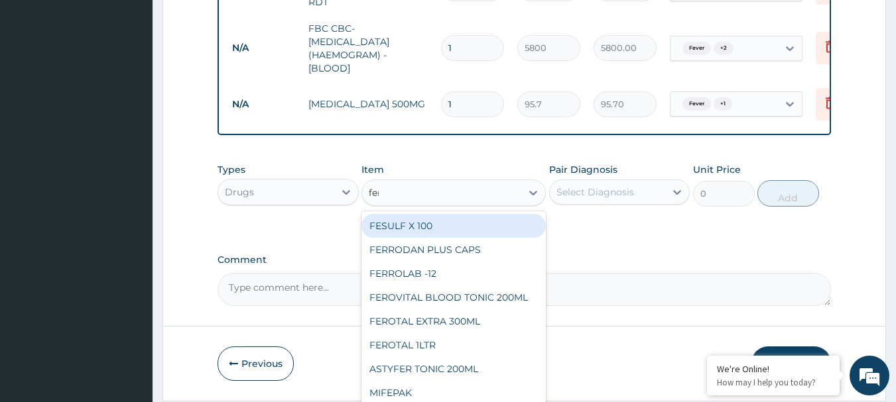
type input "ferr"
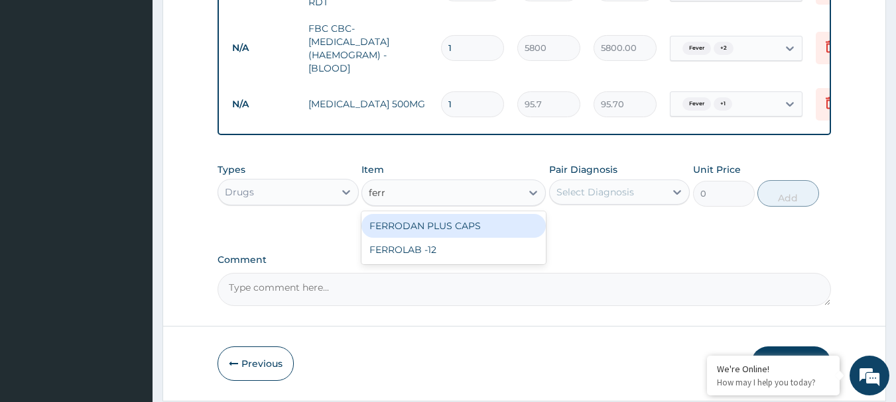
click at [442, 233] on div "FERRODAN PLUS CAPS" at bounding box center [453, 226] width 184 height 24
type input "31.9"
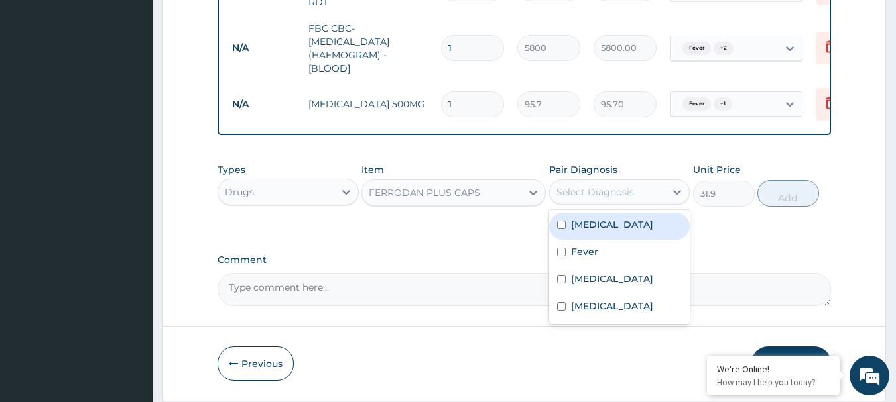
click at [640, 193] on div "Select Diagnosis" at bounding box center [608, 192] width 116 height 21
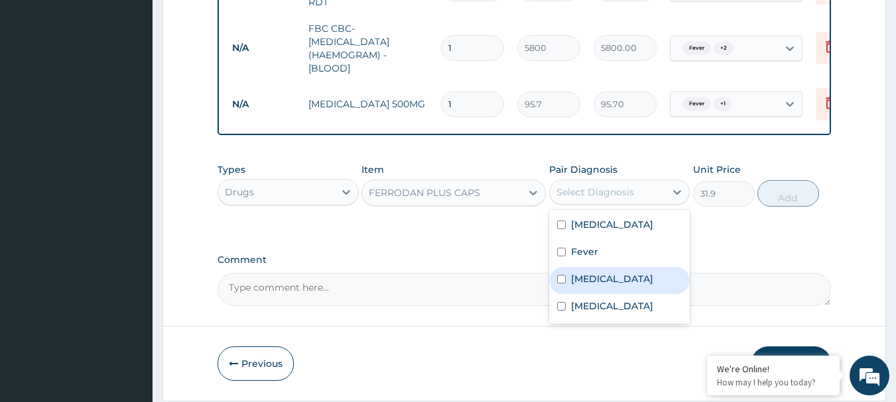
click at [612, 274] on div "[MEDICAL_DATA]" at bounding box center [619, 280] width 141 height 27
checkbox input "true"
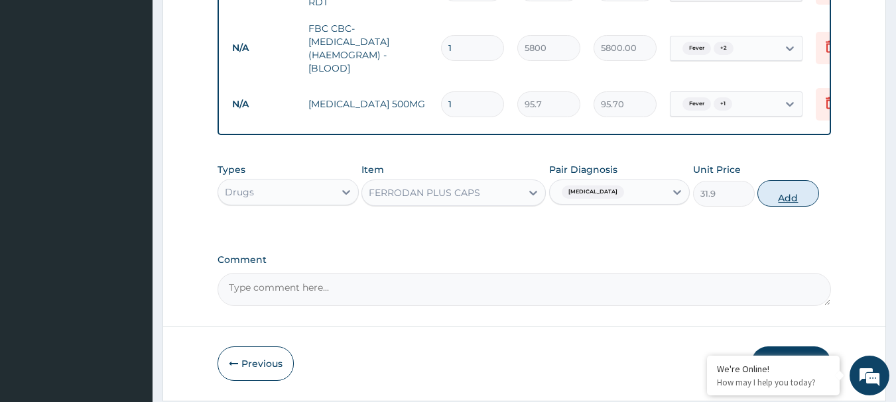
click at [801, 194] on button "Add" at bounding box center [788, 193] width 62 height 27
type input "0"
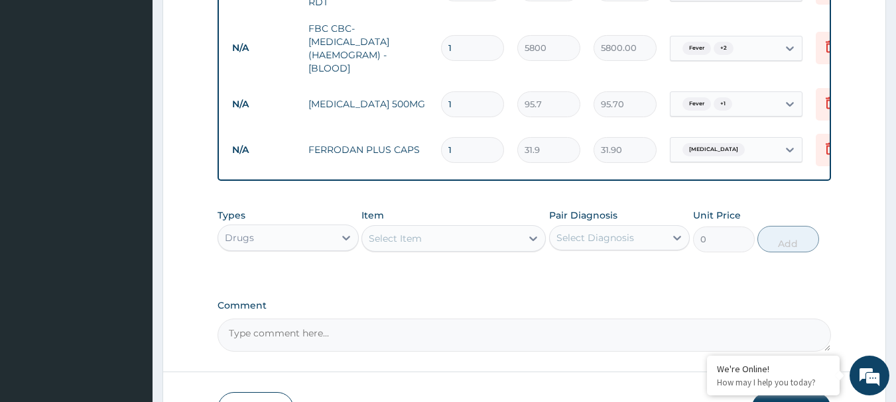
click at [409, 241] on div "Select Item" at bounding box center [395, 238] width 53 height 13
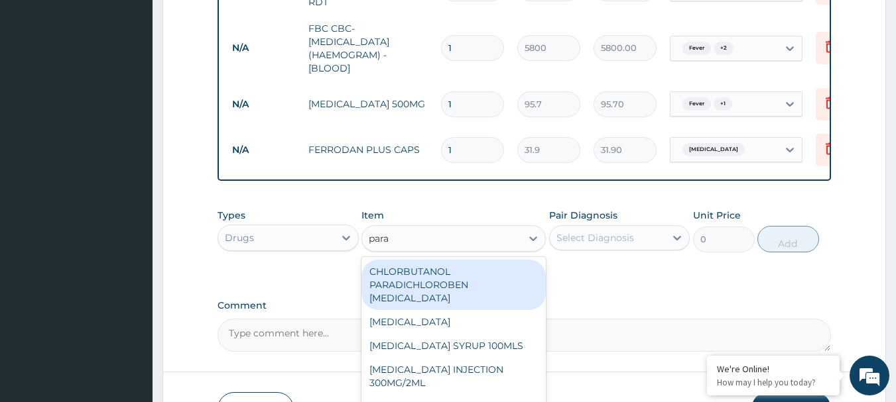
type input "parac"
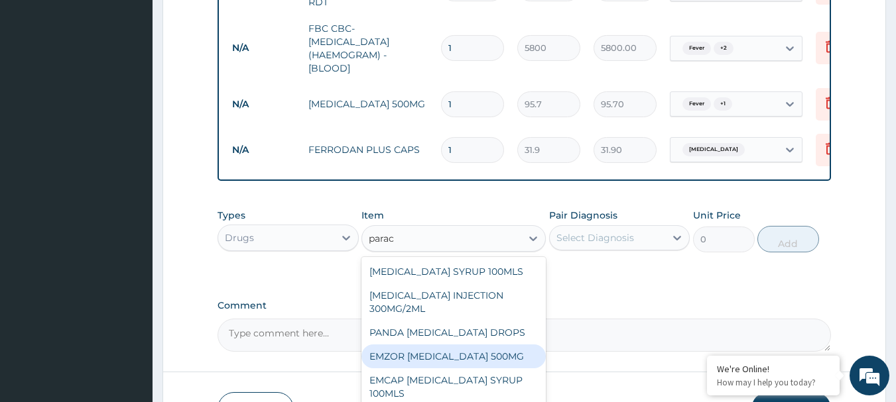
click at [491, 358] on div "EMZOR [MEDICAL_DATA] 500MG" at bounding box center [453, 357] width 184 height 24
type input "31.9"
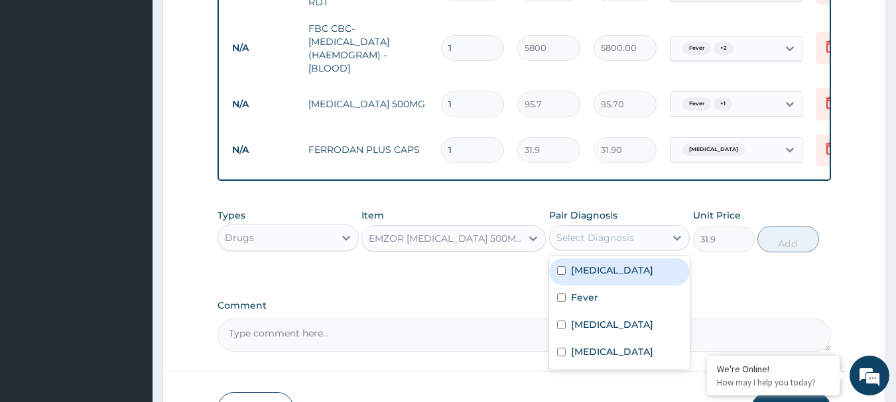
click at [599, 239] on div "Select Diagnosis" at bounding box center [595, 237] width 78 height 13
click at [594, 280] on div "[MEDICAL_DATA]" at bounding box center [619, 272] width 141 height 27
checkbox input "true"
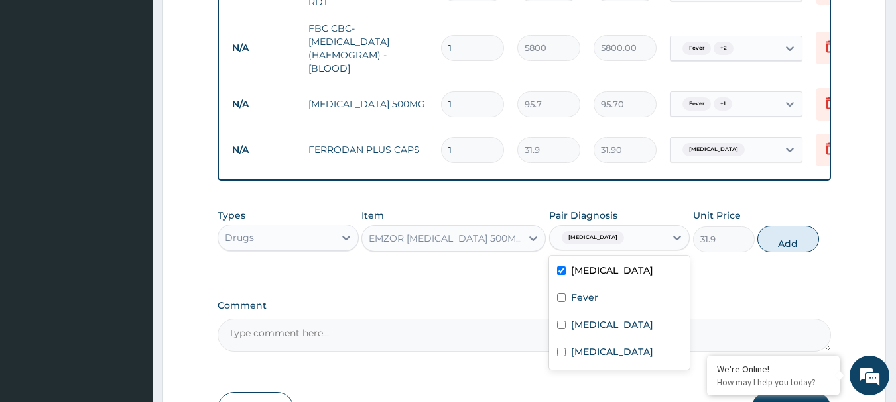
click at [786, 241] on button "Add" at bounding box center [788, 239] width 62 height 27
type input "0"
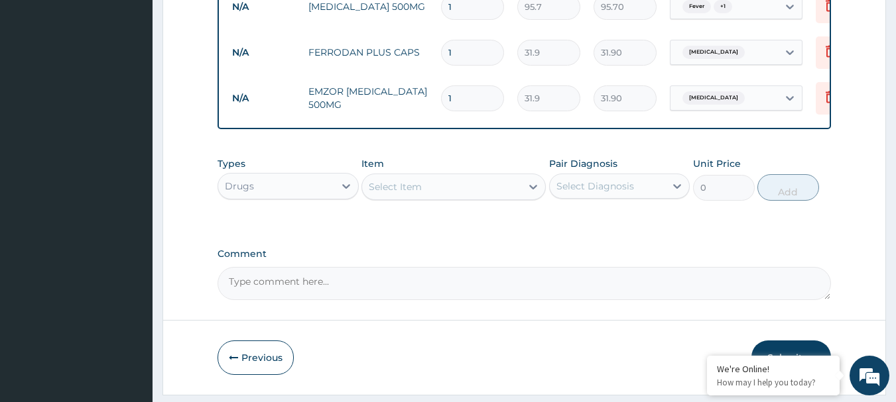
scroll to position [766, 0]
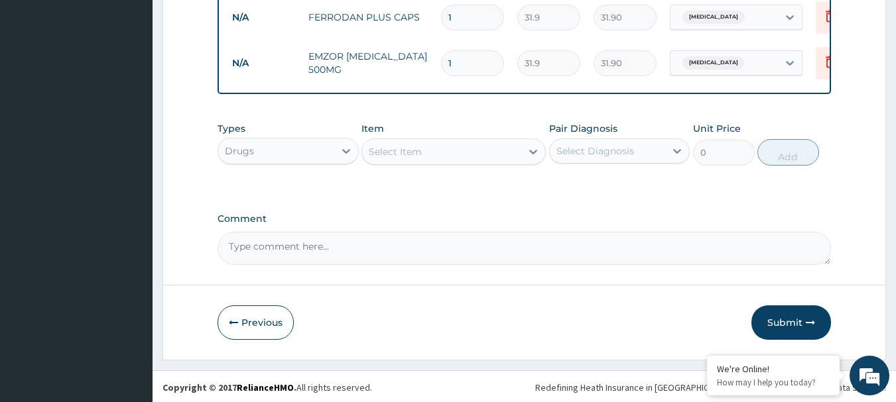
click at [495, 141] on div "Select Item" at bounding box center [453, 152] width 184 height 27
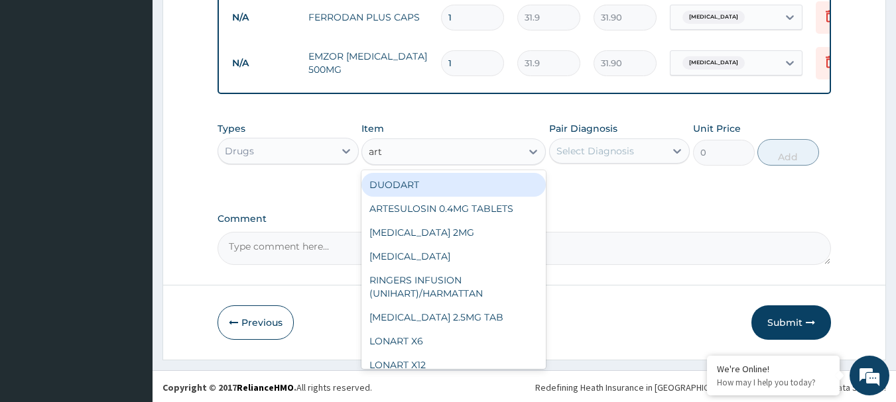
type input "arte"
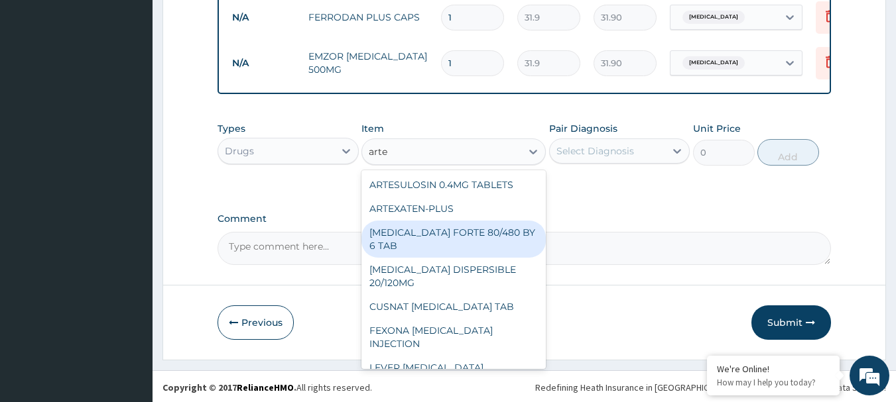
click at [456, 237] on div "[MEDICAL_DATA] FORTE 80/480 BY 6 TAB" at bounding box center [453, 239] width 184 height 37
type input "606.1"
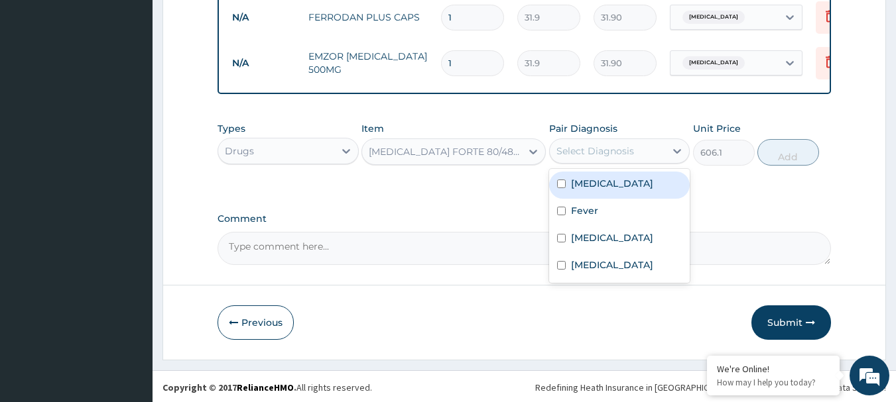
click at [606, 155] on div "Select Diagnosis" at bounding box center [595, 151] width 78 height 13
click at [606, 187] on div "[MEDICAL_DATA]" at bounding box center [619, 185] width 141 height 27
checkbox input "true"
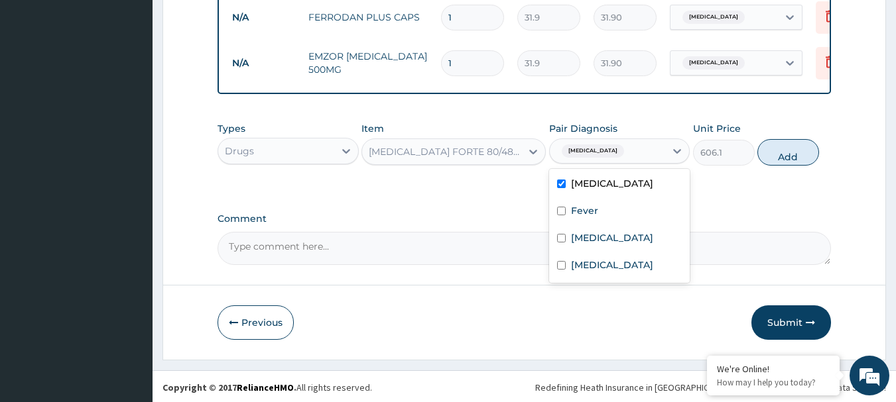
click at [785, 153] on button "Add" at bounding box center [788, 152] width 62 height 27
type input "0"
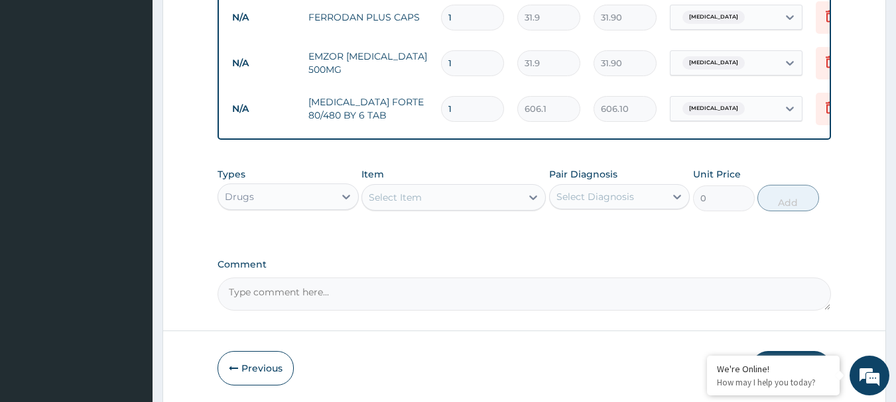
type input "0.00"
type input "6"
type input "3636.60"
type input "6"
click at [471, 53] on input "1" at bounding box center [472, 63] width 63 height 26
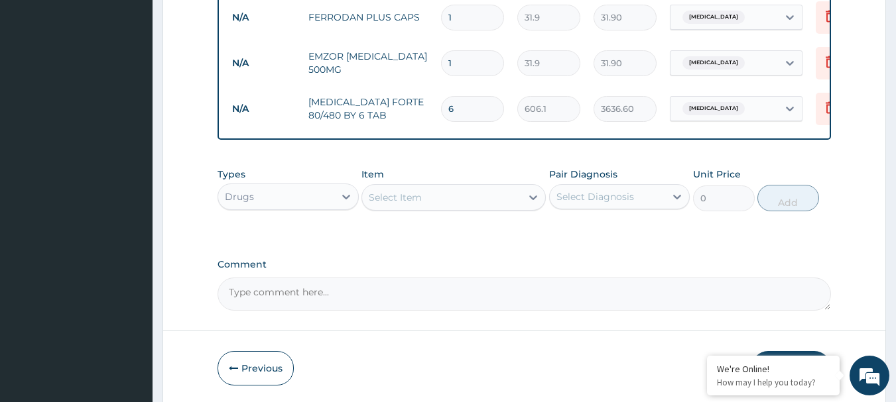
type input "0.00"
type input "3"
type input "95.70"
type input "30"
type input "957.00"
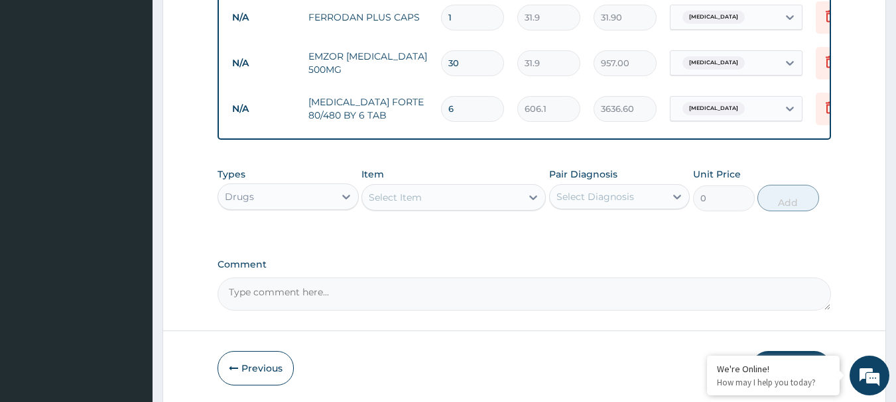
type input "30"
click at [473, 11] on input "1" at bounding box center [472, 18] width 63 height 26
type input "14"
type input "446.60"
type input "14"
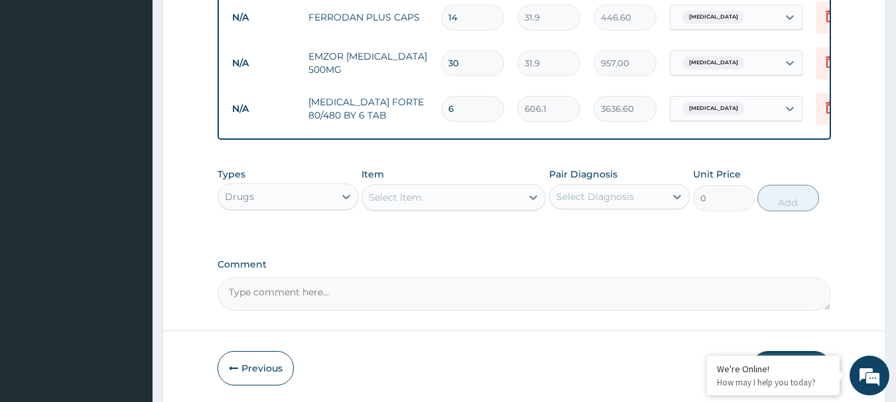
click at [479, 40] on tr "N/A EMZOR PARACETAMOL 500MG 30 31.9 957.00 Malaria Delete" at bounding box center [550, 63] width 650 height 46
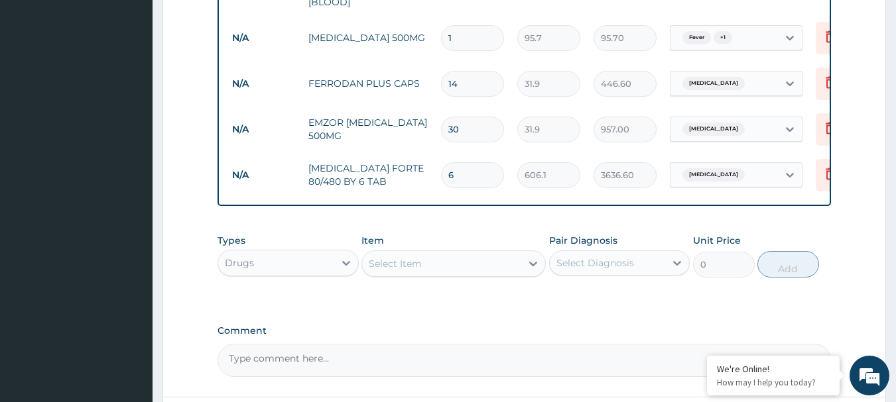
click at [479, 34] on input "1" at bounding box center [472, 38] width 63 height 26
type input "15"
type input "1435.50"
type input "15"
click at [479, 52] on tr "N/A AMOXICILLIN 500MG 15 95.7 1435.50 Fever + 1 Delete" at bounding box center [550, 38] width 650 height 46
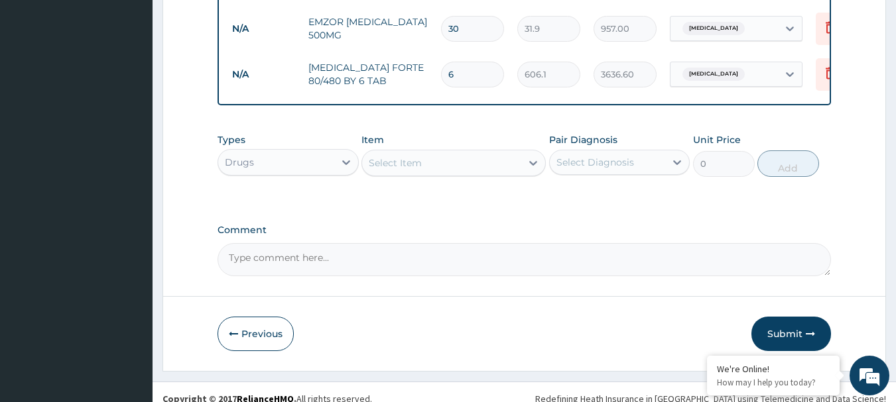
scroll to position [816, 0]
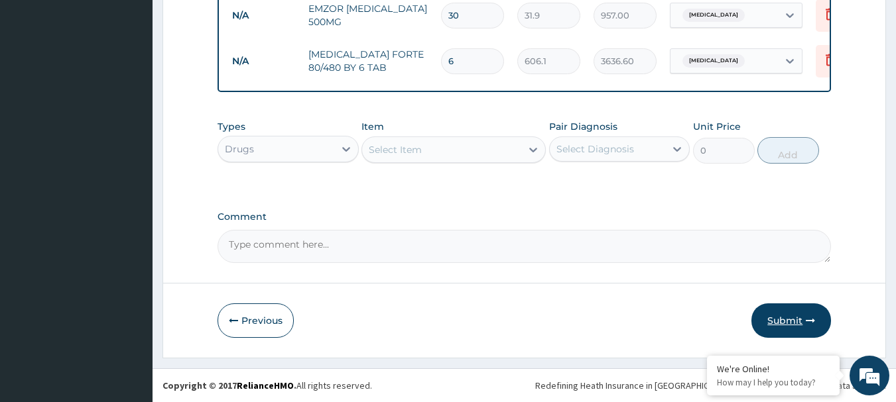
click at [799, 324] on button "Submit" at bounding box center [791, 321] width 80 height 34
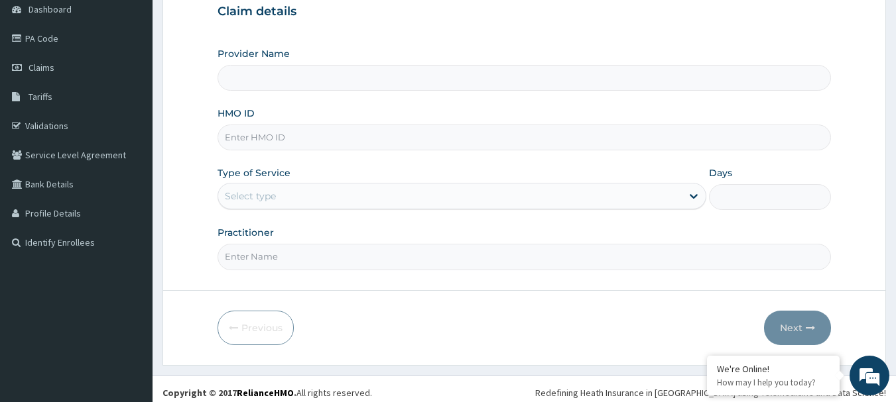
scroll to position [143, 0]
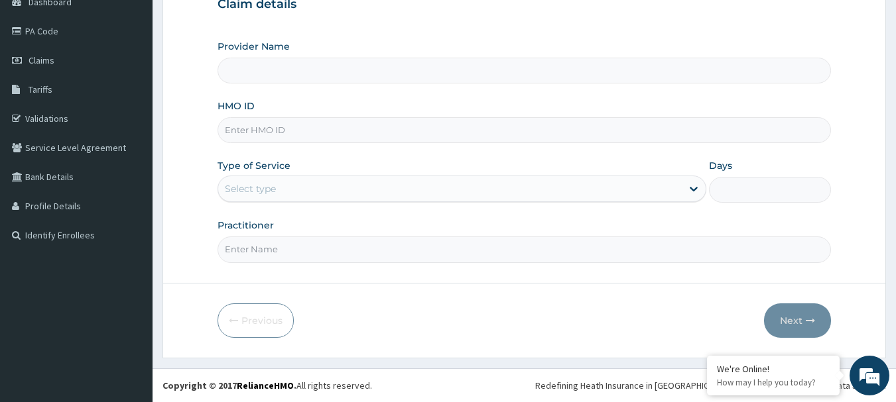
type input "Best Friend Hospital"
click at [418, 127] on input "HMO ID" at bounding box center [524, 130] width 614 height 26
paste input "LMG/10278/B"
type input "LMG/10278/B"
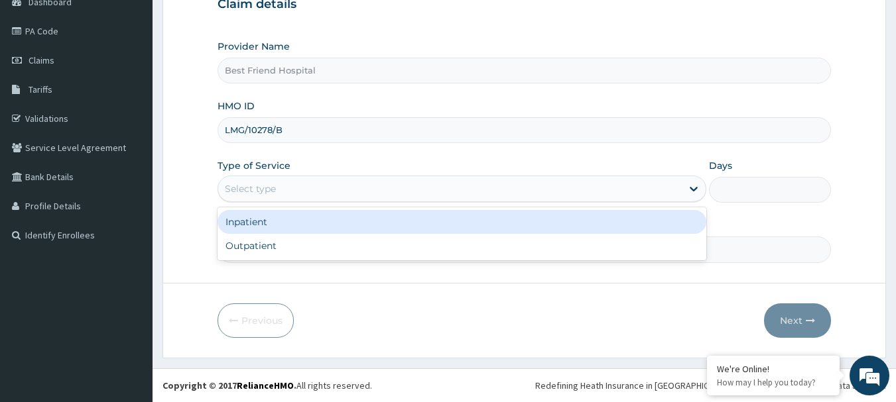
click at [310, 180] on div "Select type" at bounding box center [449, 188] width 463 height 21
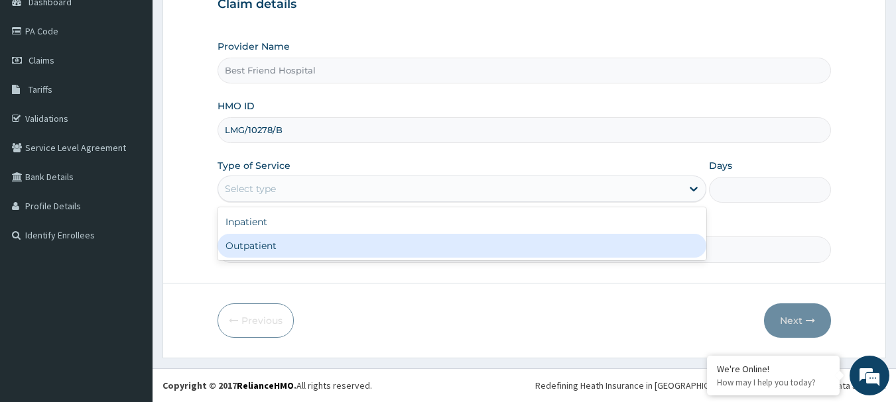
click at [310, 240] on div "Outpatient" at bounding box center [461, 246] width 489 height 24
type input "1"
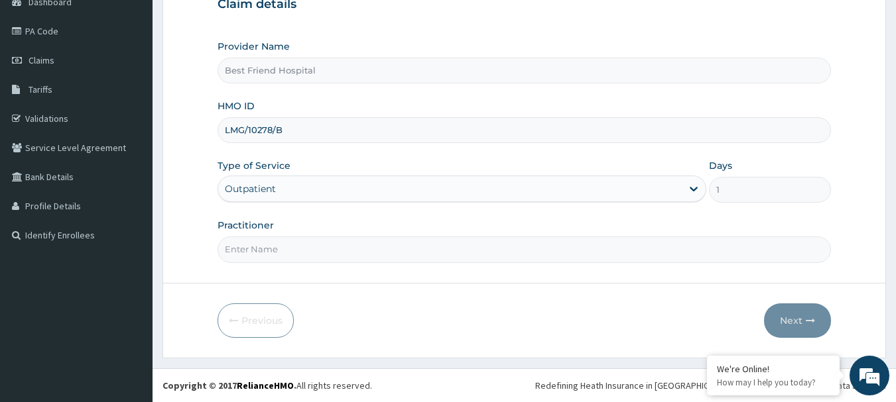
click at [313, 249] on input "Practitioner" at bounding box center [524, 250] width 614 height 26
type input "[PERSON_NAME][GEOGRAPHIC_DATA]"
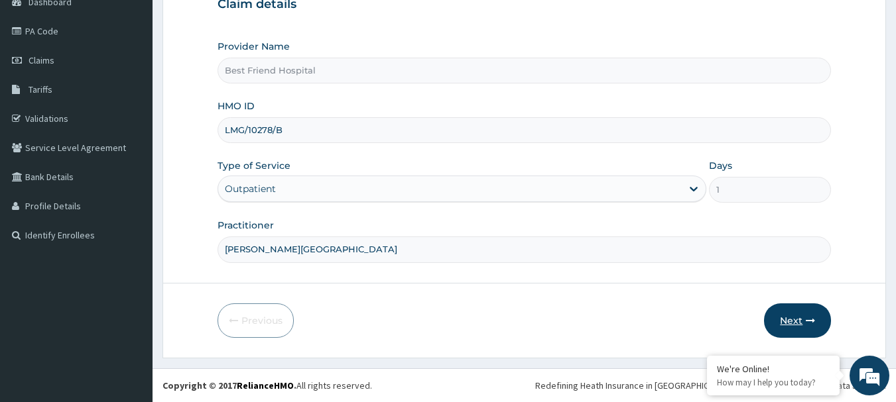
click at [789, 324] on button "Next" at bounding box center [797, 321] width 67 height 34
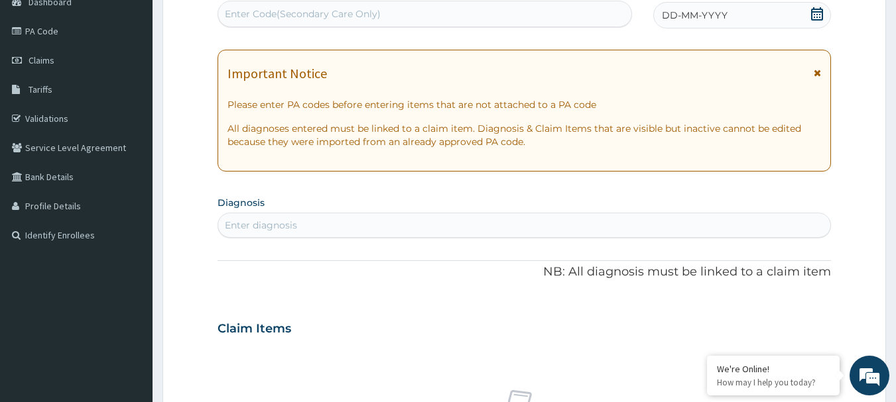
scroll to position [0, 0]
click at [358, 15] on div "Enter Code(Secondary Care Only)" at bounding box center [303, 13] width 156 height 13
click at [734, 10] on div "DD-MM-YYYY" at bounding box center [742, 15] width 178 height 27
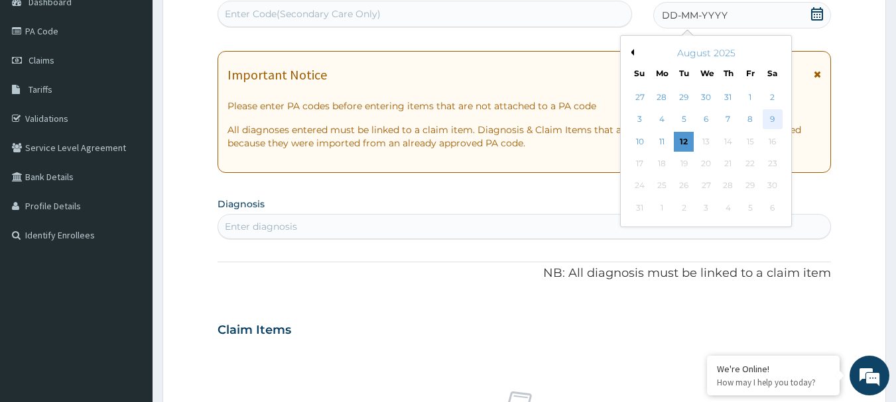
click at [764, 118] on div "9" at bounding box center [772, 120] width 20 height 20
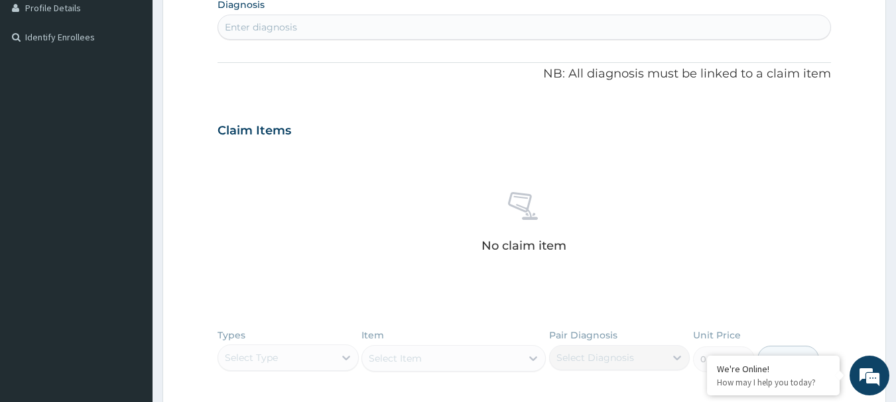
scroll to position [341, 0]
click at [542, 29] on div "Enter diagnosis" at bounding box center [524, 26] width 613 height 21
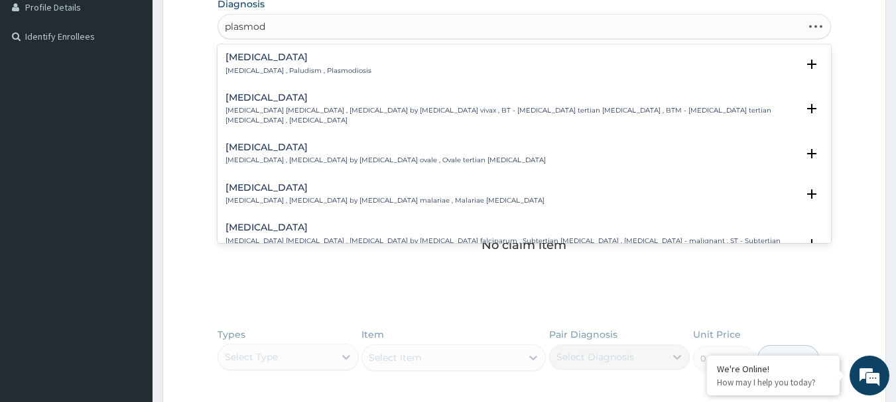
type input "plasmodi"
click at [350, 72] on div "[MEDICAL_DATA] [MEDICAL_DATA] , Paludism , Plasmodiosis" at bounding box center [524, 63] width 598 height 23
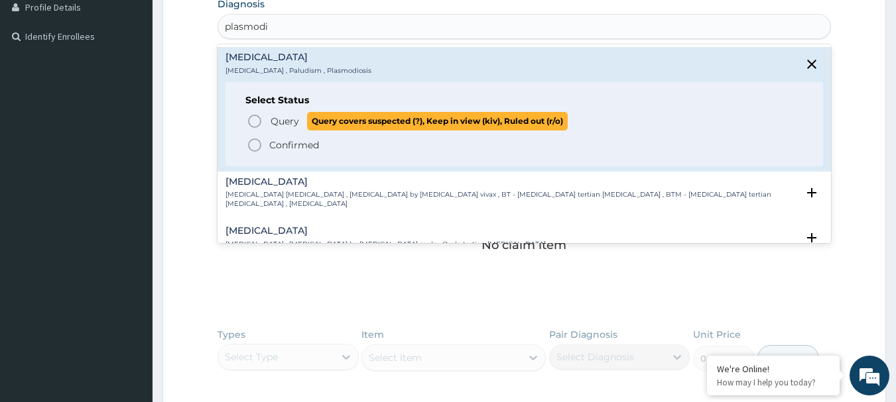
click at [257, 119] on icon "status option query" at bounding box center [255, 121] width 16 height 16
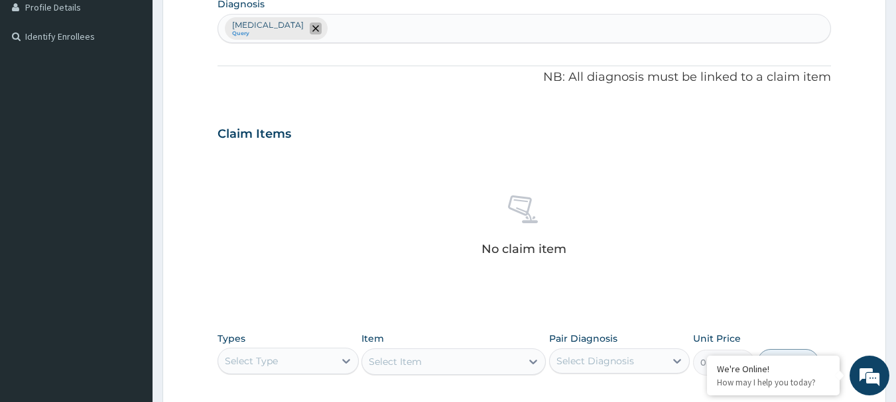
click at [310, 23] on span "remove selection option" at bounding box center [316, 29] width 12 height 12
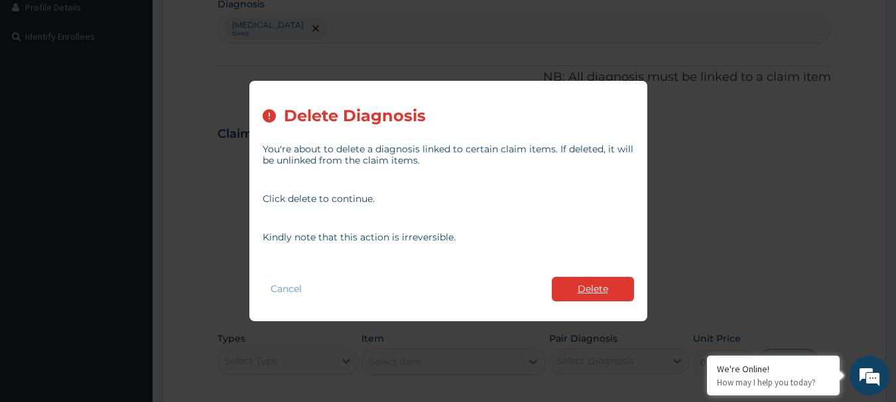
click at [619, 284] on button "Delete" at bounding box center [593, 289] width 82 height 25
click at [619, 284] on div "No claim item" at bounding box center [524, 228] width 614 height 152
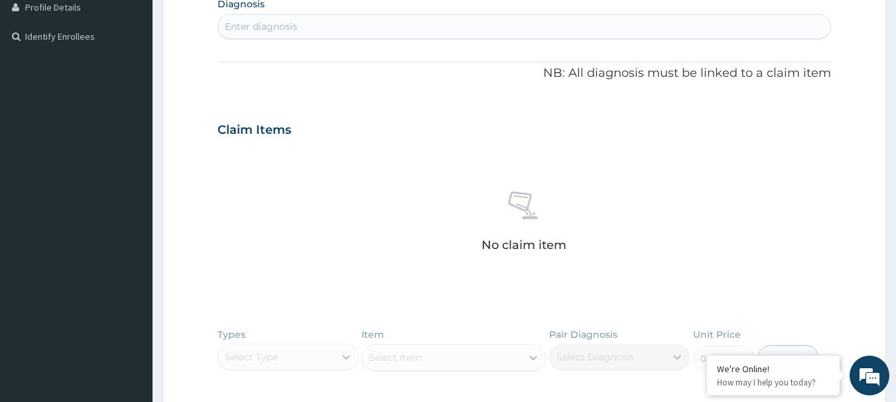
click at [381, 30] on div "Enter diagnosis" at bounding box center [524, 26] width 613 height 21
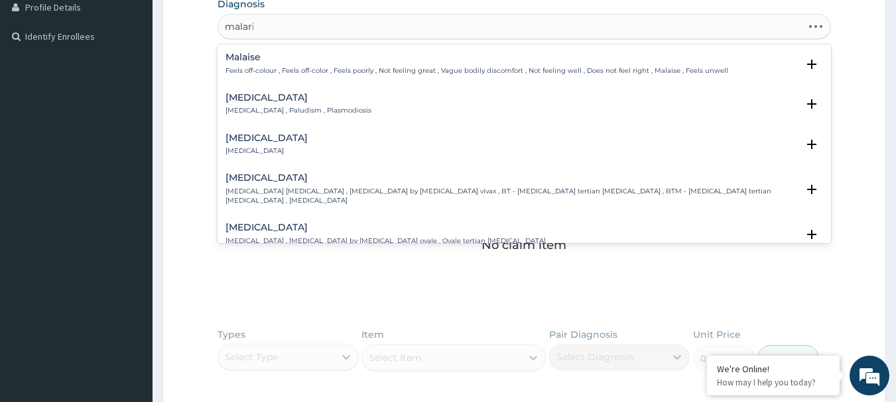
type input "[MEDICAL_DATA]"
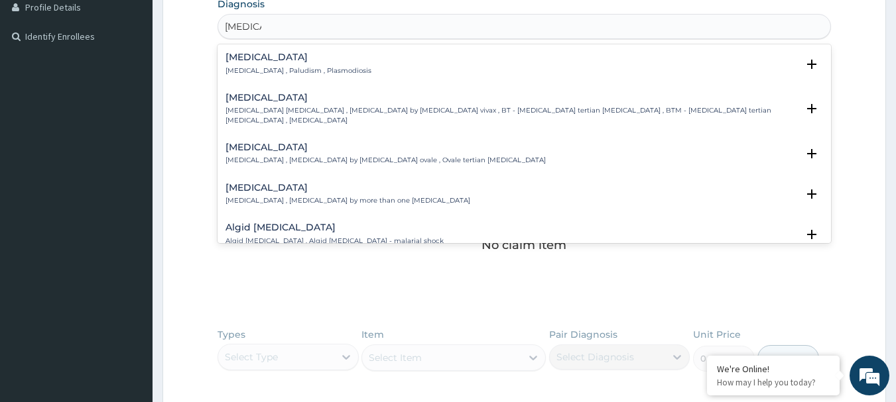
click at [312, 62] on h4 "[MEDICAL_DATA]" at bounding box center [298, 57] width 146 height 10
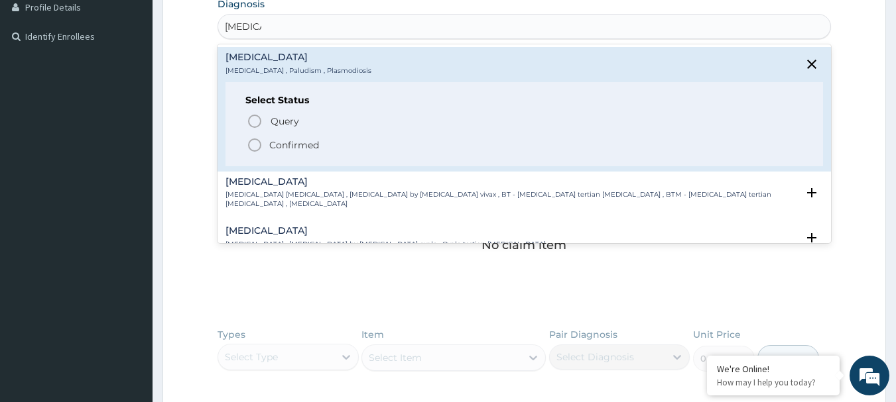
click at [312, 62] on h4 "[MEDICAL_DATA]" at bounding box center [298, 57] width 146 height 10
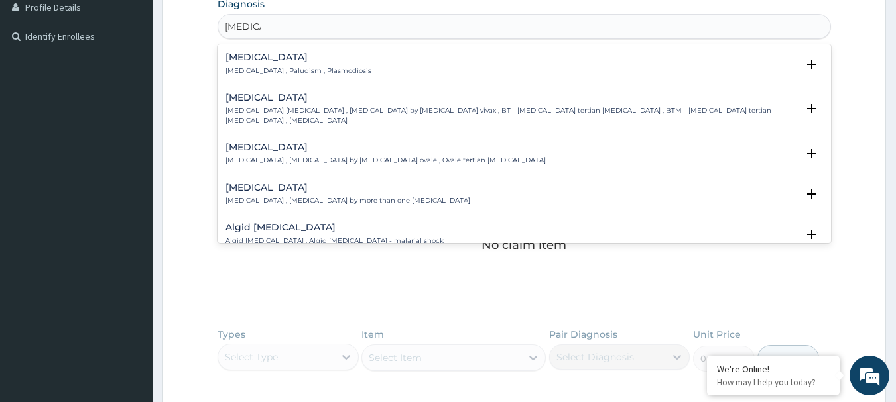
click at [263, 62] on div "[MEDICAL_DATA] [MEDICAL_DATA] , Paludism , Plasmodiosis" at bounding box center [298, 63] width 146 height 23
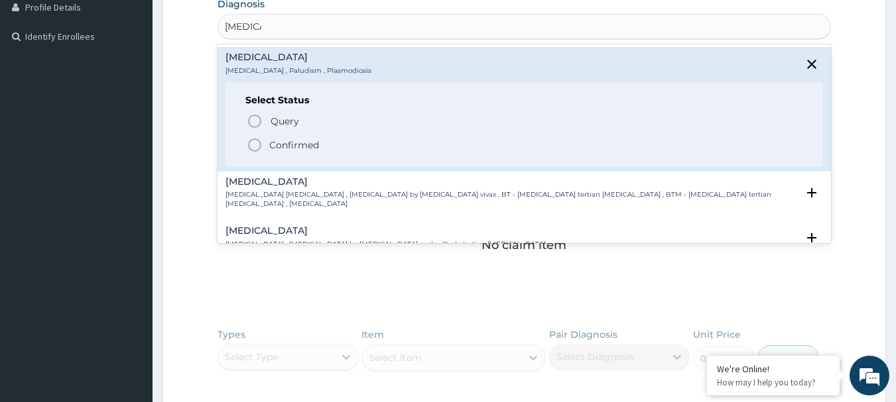
click at [253, 141] on icon "status option filled" at bounding box center [255, 145] width 16 height 16
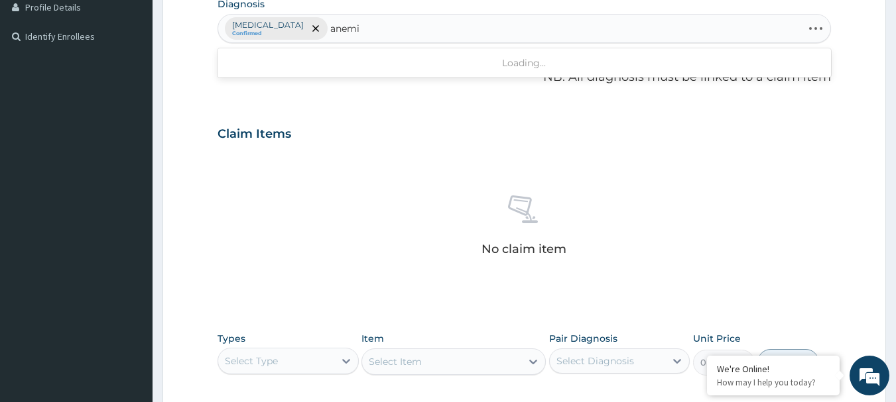
type input "[MEDICAL_DATA]"
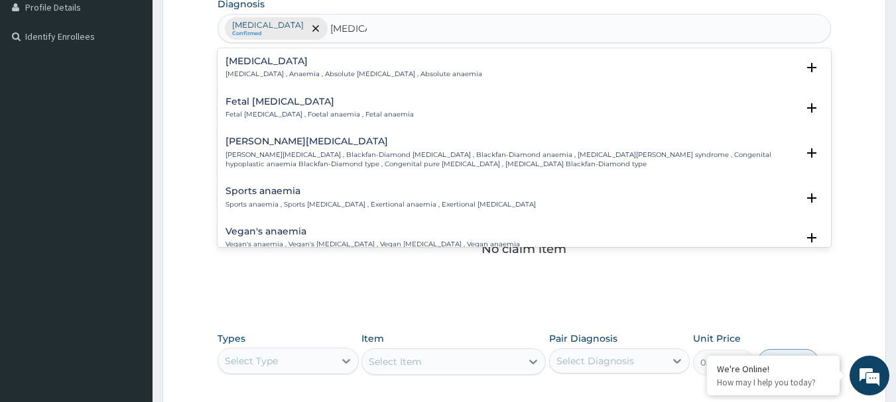
click at [300, 59] on h4 "[MEDICAL_DATA]" at bounding box center [353, 61] width 257 height 10
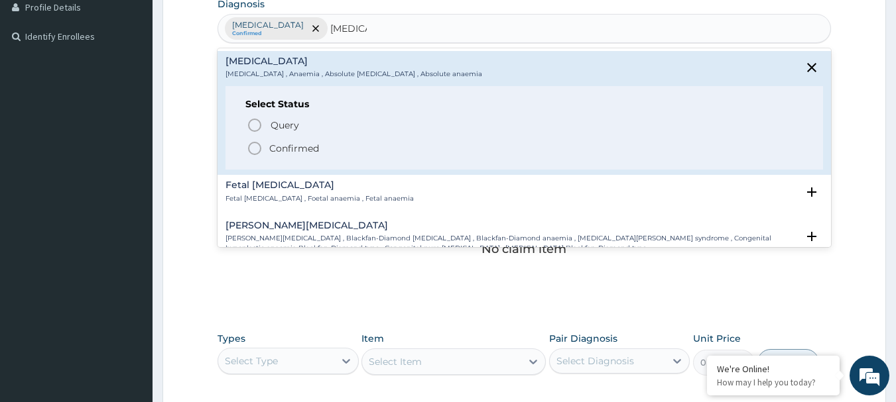
click at [307, 74] on p "[MEDICAL_DATA] , Anaemia , Absolute [MEDICAL_DATA] , Absolute anaemia" at bounding box center [353, 74] width 257 height 9
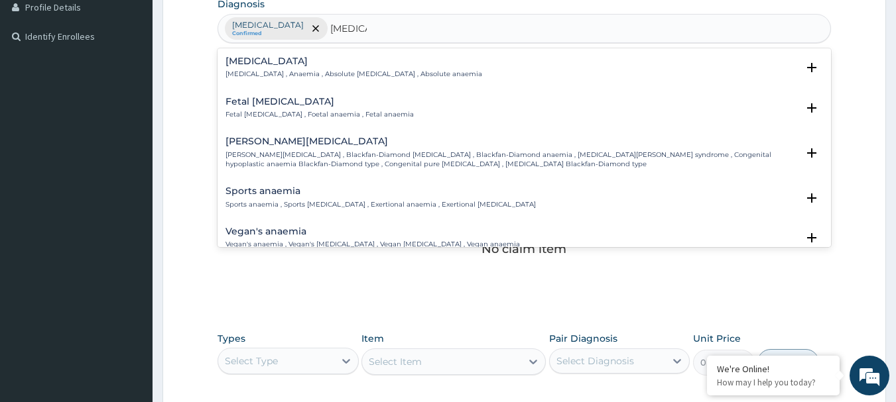
click at [307, 74] on p "[MEDICAL_DATA] , Anaemia , Absolute [MEDICAL_DATA] , Absolute anaemia" at bounding box center [353, 74] width 257 height 9
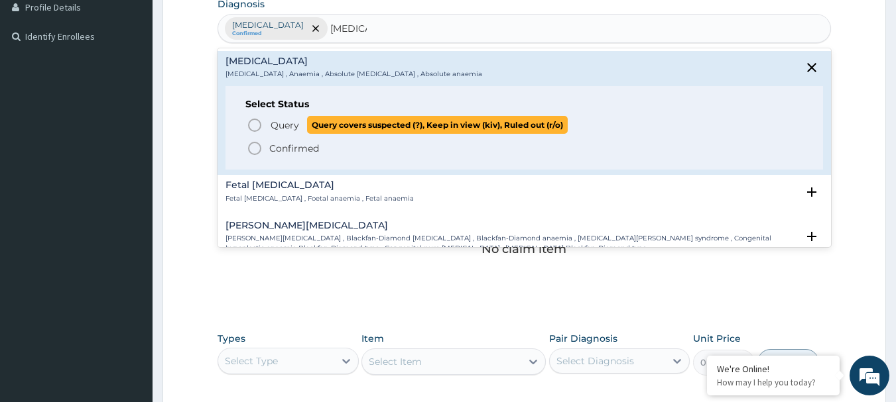
click at [257, 127] on icon "status option query" at bounding box center [255, 125] width 16 height 16
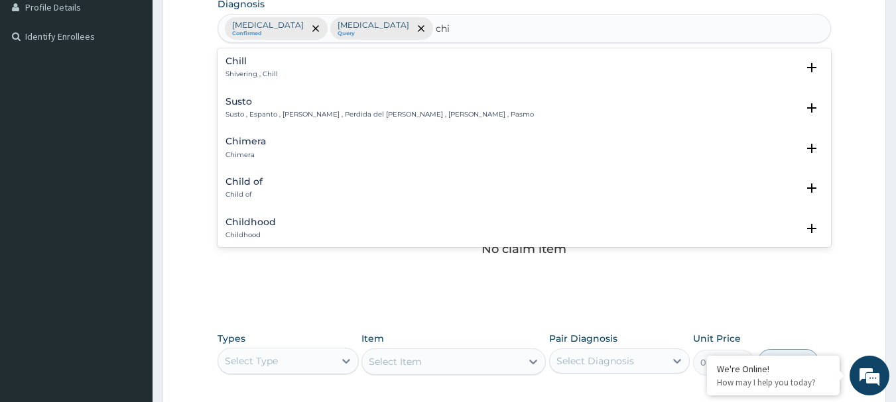
type input "chil"
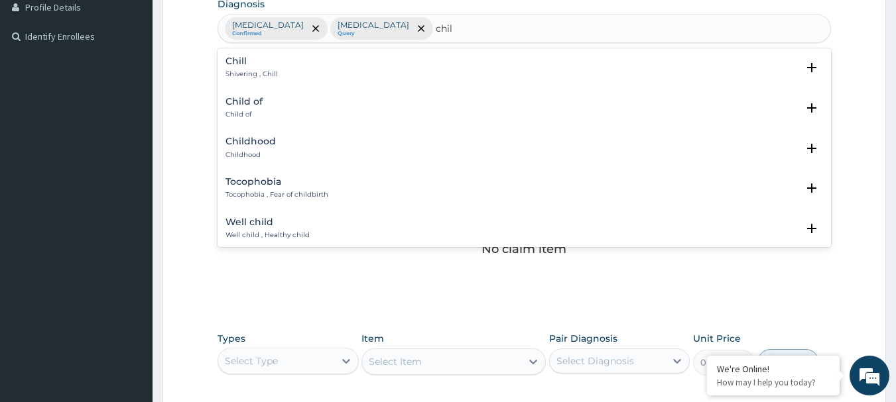
click at [269, 70] on p "Shivering , Chill" at bounding box center [251, 74] width 52 height 9
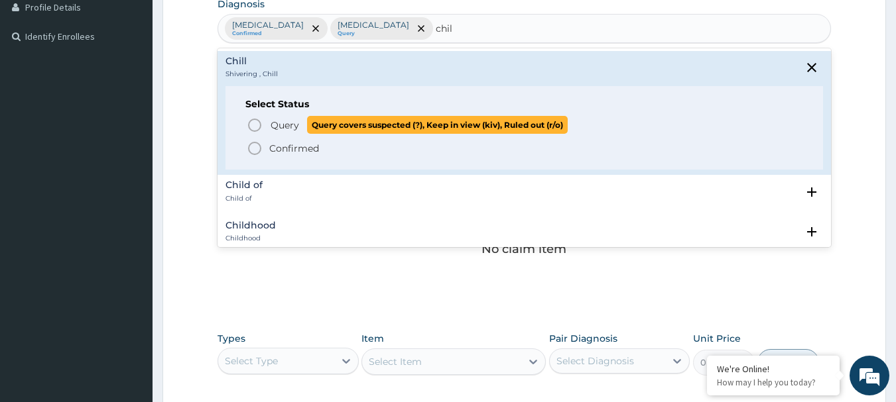
click at [257, 123] on icon "status option query" at bounding box center [255, 125] width 16 height 16
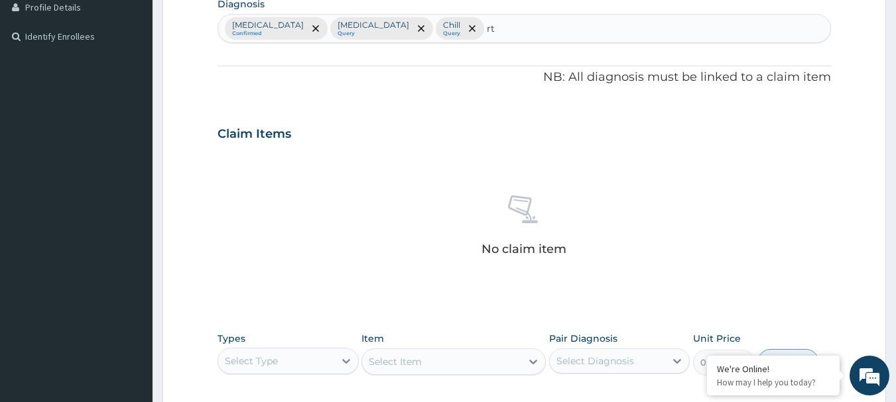
type input "rti"
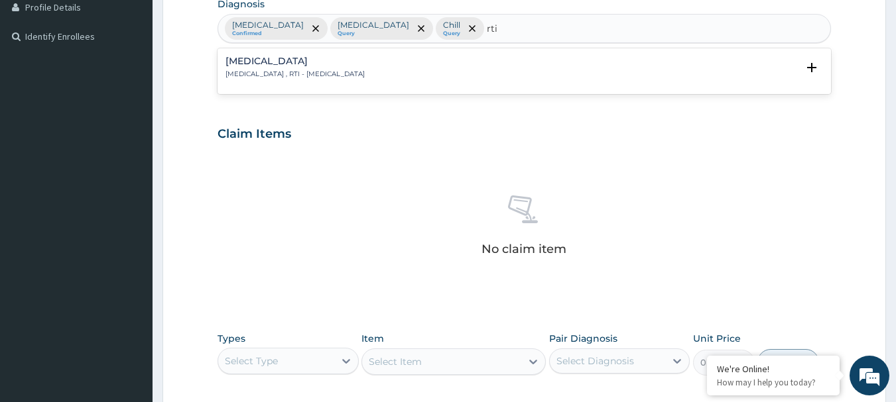
click at [365, 65] on h4 "[MEDICAL_DATA]" at bounding box center [294, 61] width 139 height 10
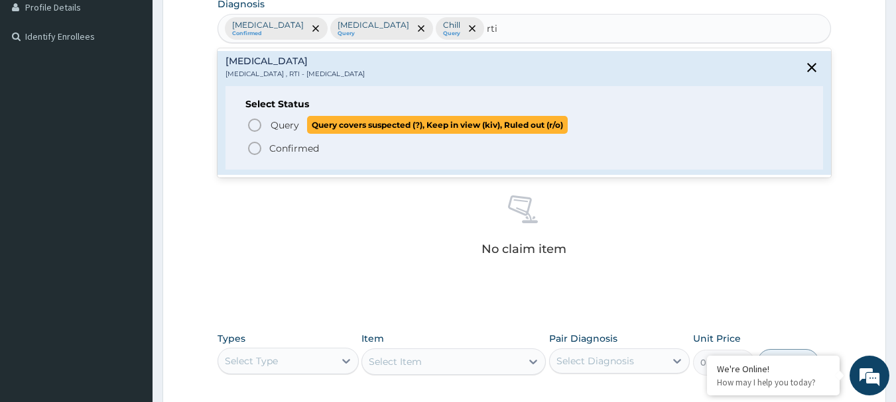
click at [258, 122] on icon "status option query" at bounding box center [255, 125] width 16 height 16
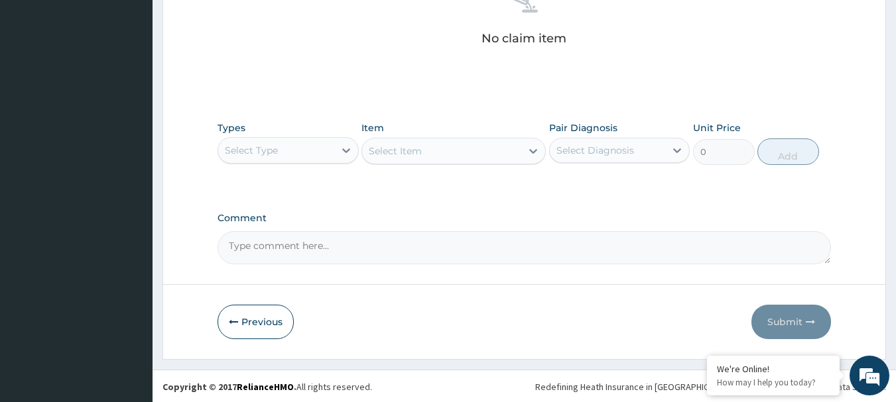
scroll to position [554, 0]
click at [328, 143] on div "Select Type" at bounding box center [276, 149] width 116 height 21
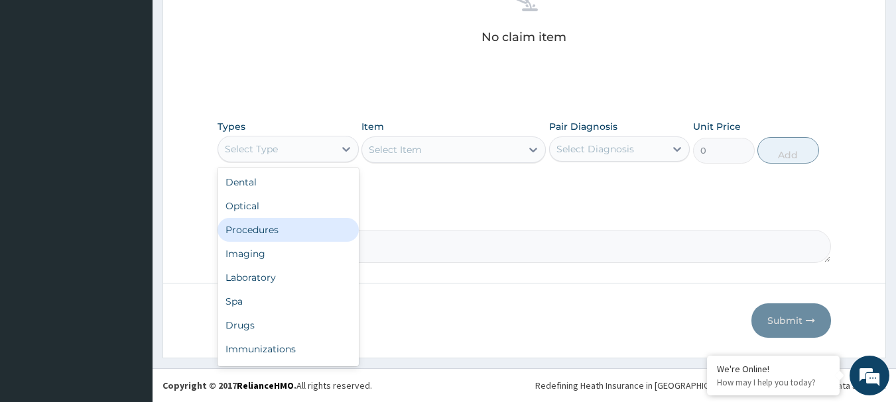
click at [301, 233] on div "Procedures" at bounding box center [287, 230] width 141 height 24
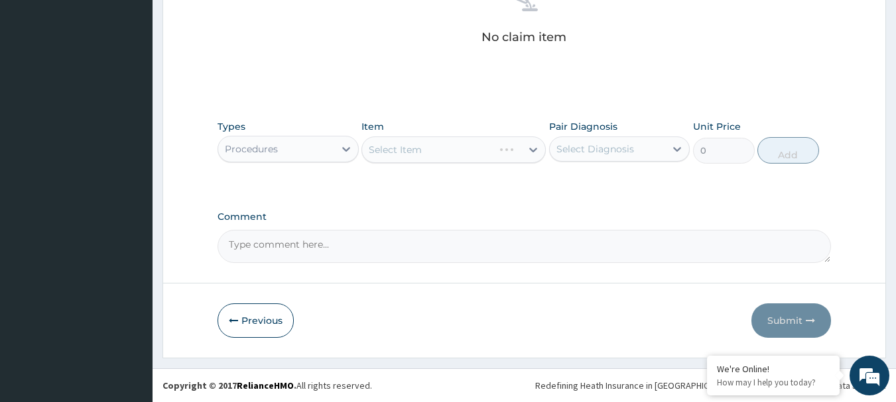
click at [628, 146] on div "Select Diagnosis" at bounding box center [595, 149] width 78 height 13
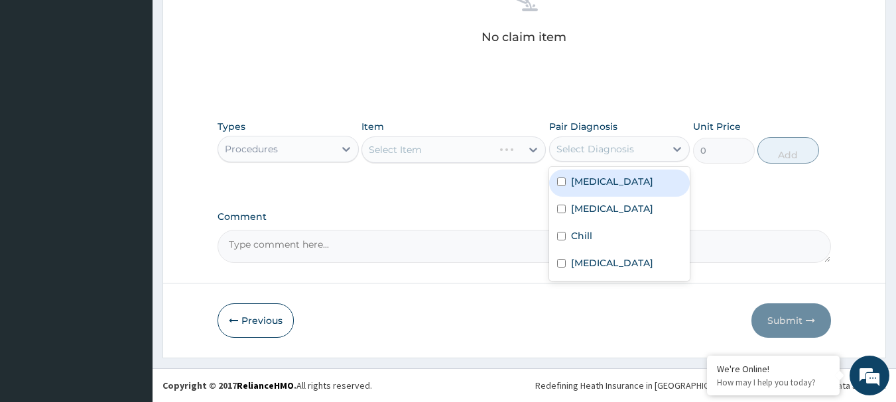
click at [626, 187] on div "[MEDICAL_DATA]" at bounding box center [619, 183] width 141 height 27
checkbox input "true"
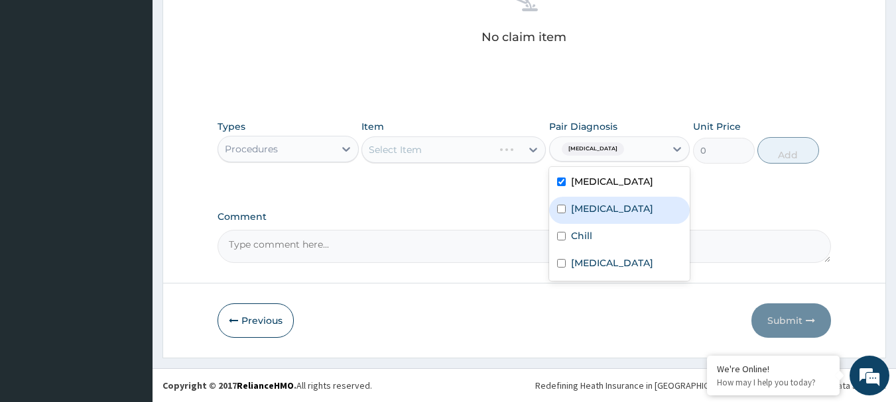
drag, startPoint x: 596, startPoint y: 199, endPoint x: 586, endPoint y: 211, distance: 15.5
click at [588, 206] on div "[MEDICAL_DATA]" at bounding box center [619, 210] width 141 height 27
checkbox input "true"
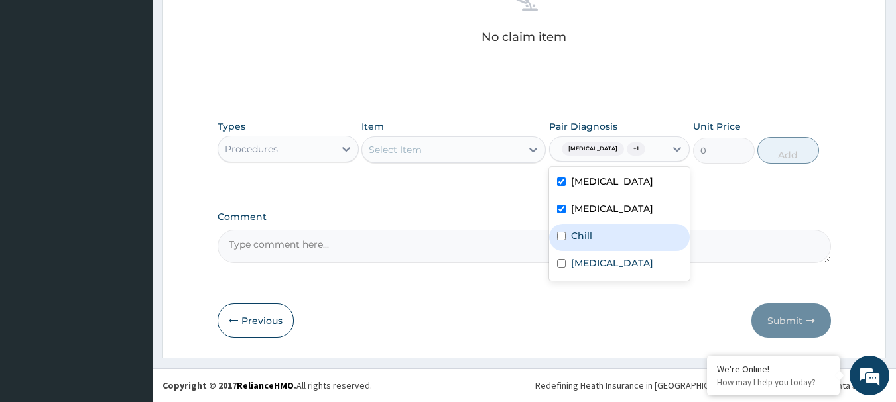
click at [578, 238] on label "Chill" at bounding box center [581, 235] width 21 height 13
checkbox input "true"
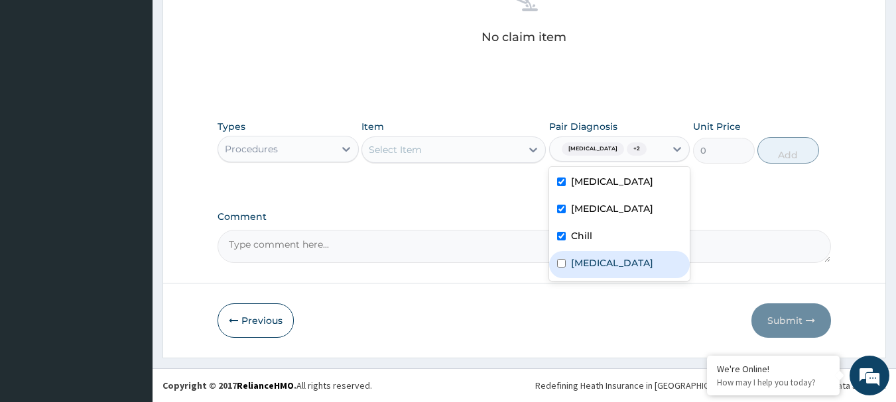
click at [575, 265] on label "[MEDICAL_DATA]" at bounding box center [612, 263] width 82 height 13
checkbox input "true"
click at [509, 145] on div "Select Item" at bounding box center [441, 149] width 159 height 21
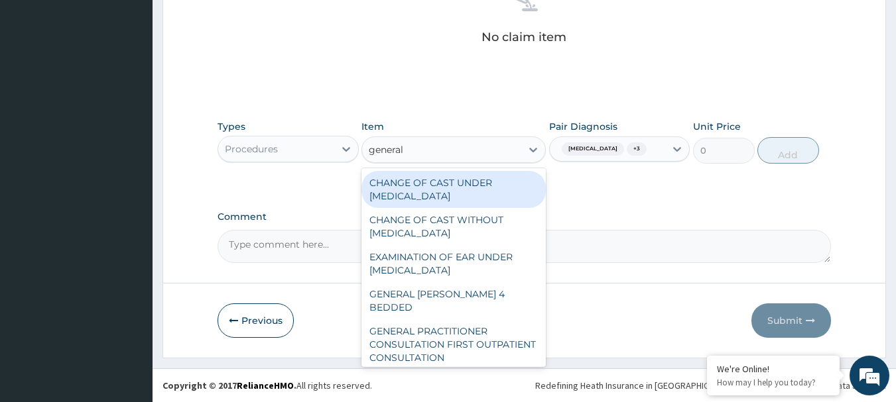
type input "general p"
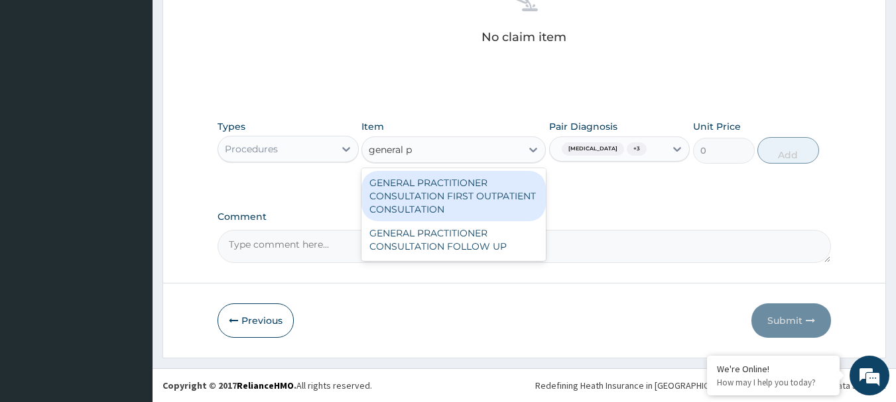
click at [528, 200] on div "GENERAL PRACTITIONER CONSULTATION FIRST OUTPATIENT CONSULTATION" at bounding box center [453, 196] width 184 height 50
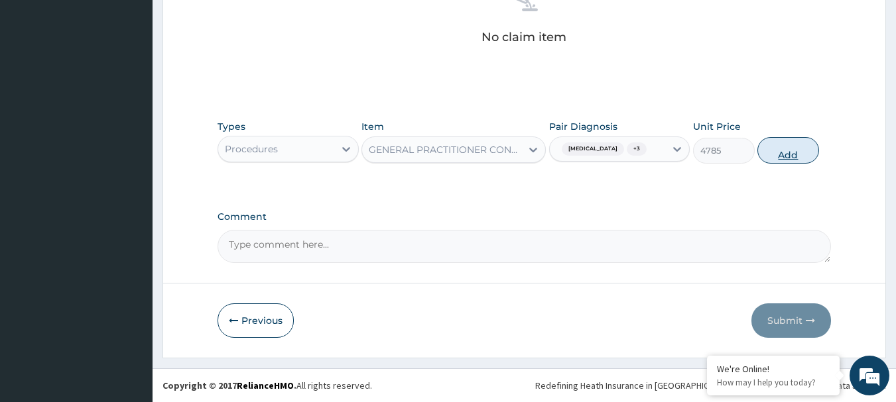
click at [790, 150] on button "Add" at bounding box center [788, 150] width 62 height 27
type input "0"
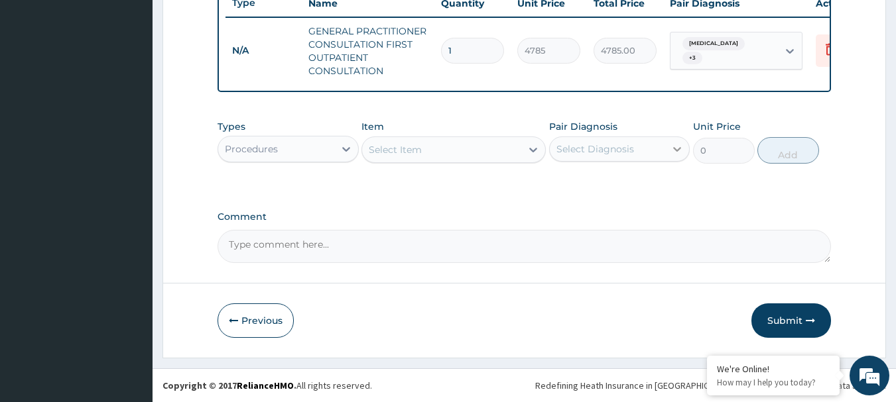
scroll to position [521, 0]
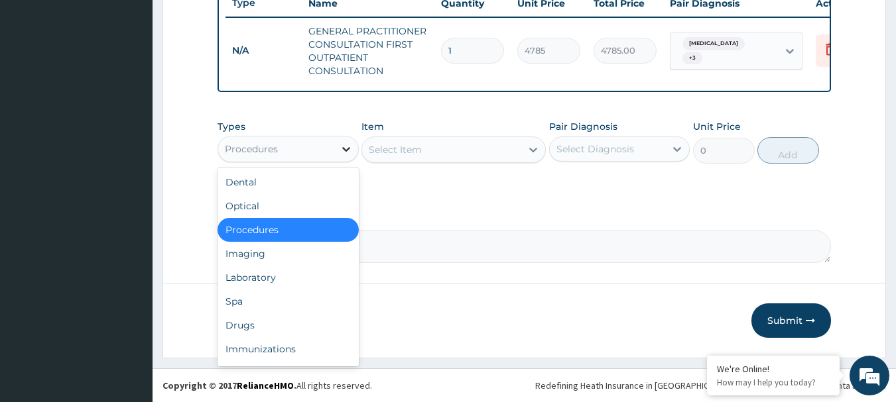
click at [345, 147] on icon at bounding box center [345, 149] width 13 height 13
click at [284, 282] on div "Laboratory" at bounding box center [287, 278] width 141 height 24
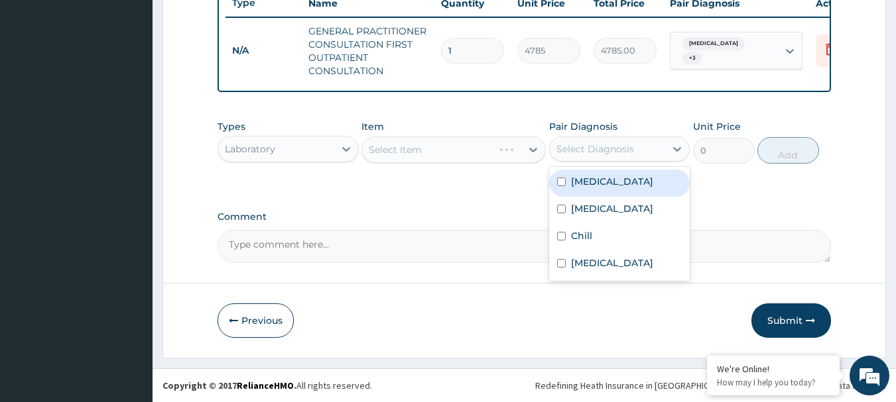
click at [597, 156] on div "Select Diagnosis" at bounding box center [608, 149] width 116 height 21
drag, startPoint x: 597, startPoint y: 175, endPoint x: 570, endPoint y: 172, distance: 26.7
click at [596, 176] on label "[MEDICAL_DATA]" at bounding box center [612, 181] width 82 height 13
checkbox input "true"
click at [525, 150] on div at bounding box center [533, 150] width 24 height 24
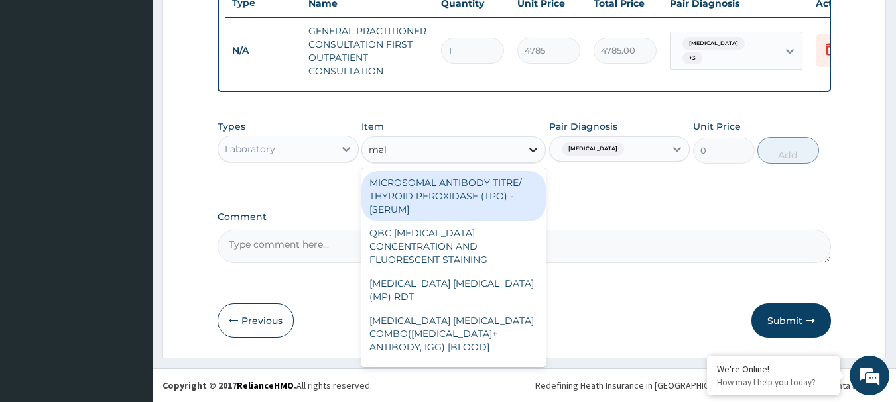
type input "mala"
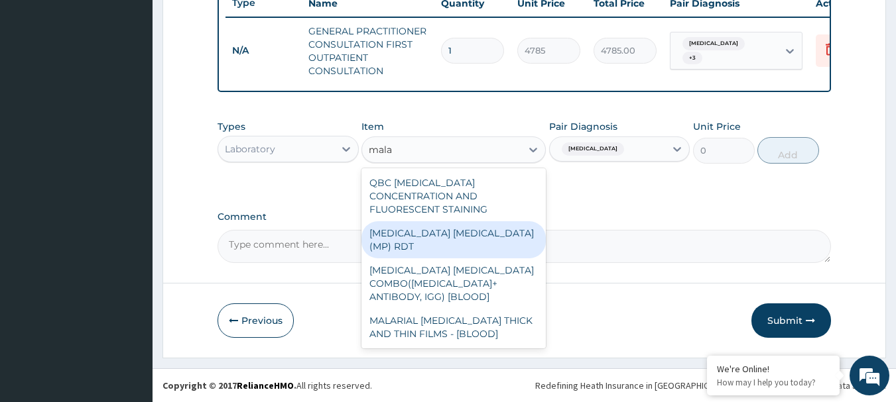
click at [499, 224] on div "[MEDICAL_DATA] [MEDICAL_DATA] (MP) RDT" at bounding box center [453, 239] width 184 height 37
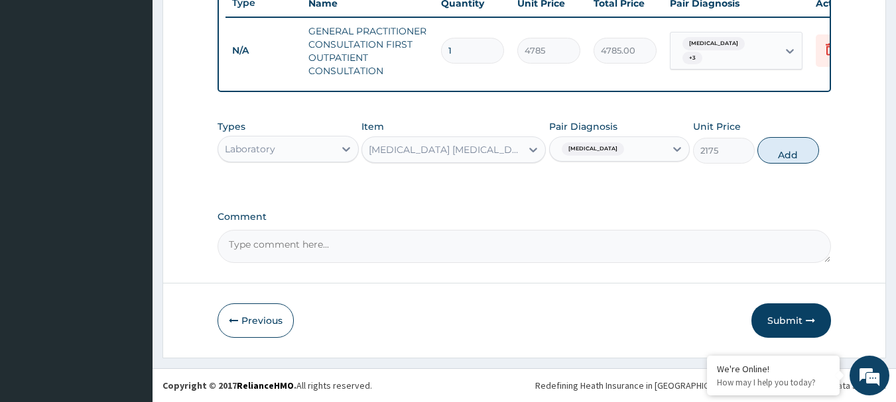
click at [792, 151] on button "Add" at bounding box center [788, 150] width 62 height 27
type input "0"
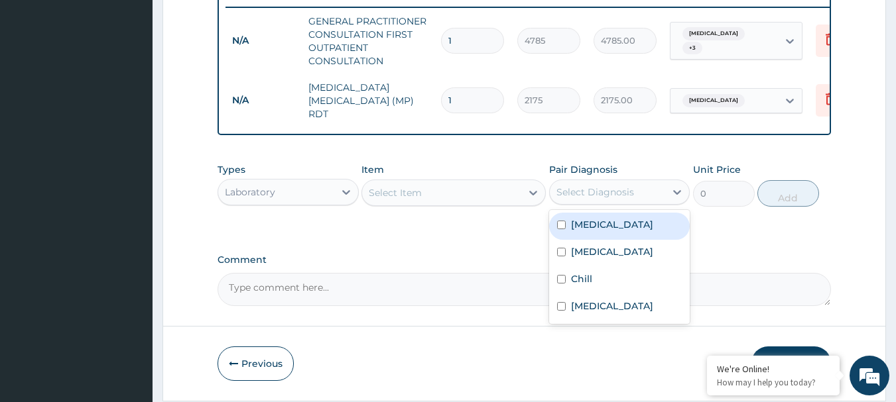
click at [579, 195] on div "Select Diagnosis" at bounding box center [595, 192] width 78 height 13
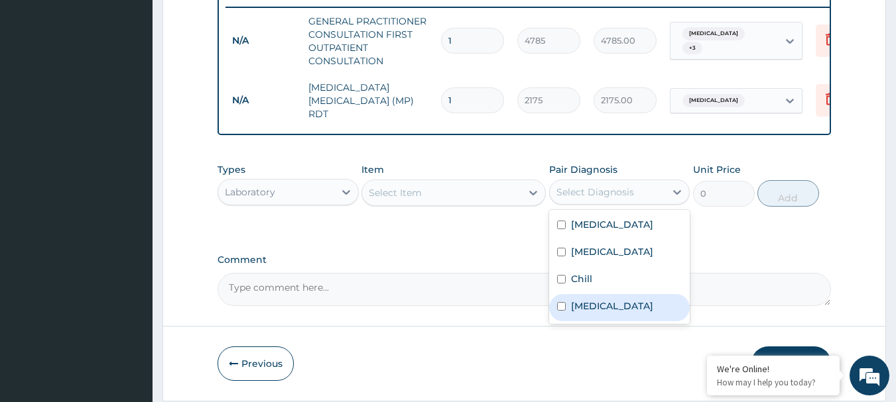
click at [591, 312] on label "[MEDICAL_DATA]" at bounding box center [612, 306] width 82 height 13
checkbox input "true"
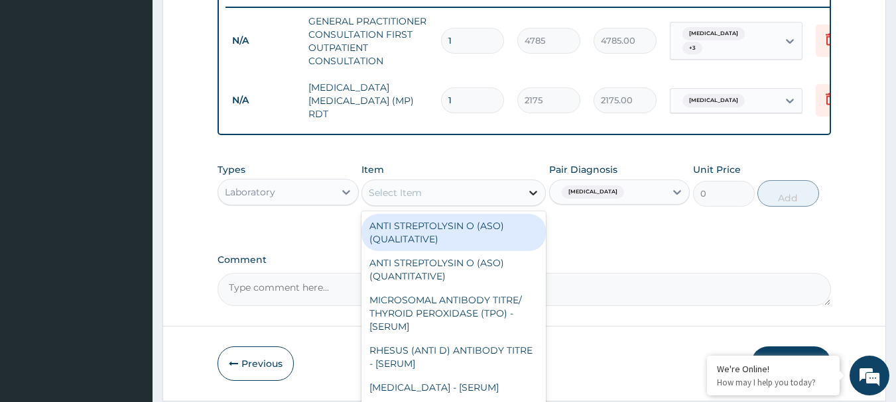
click at [524, 186] on div at bounding box center [533, 193] width 24 height 24
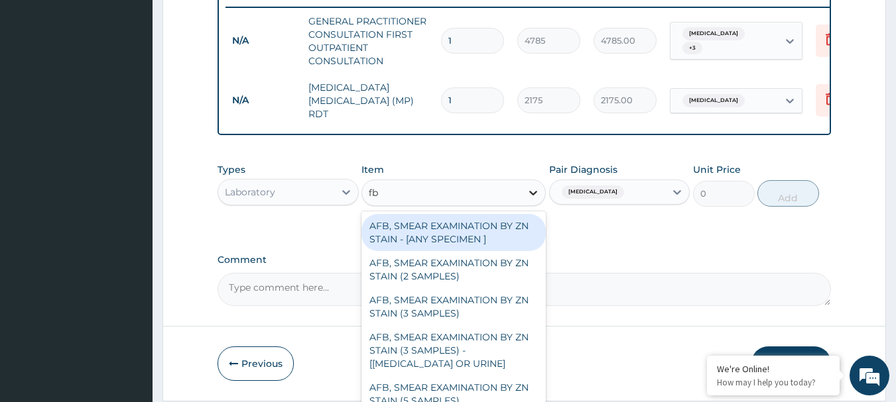
type input "fbc"
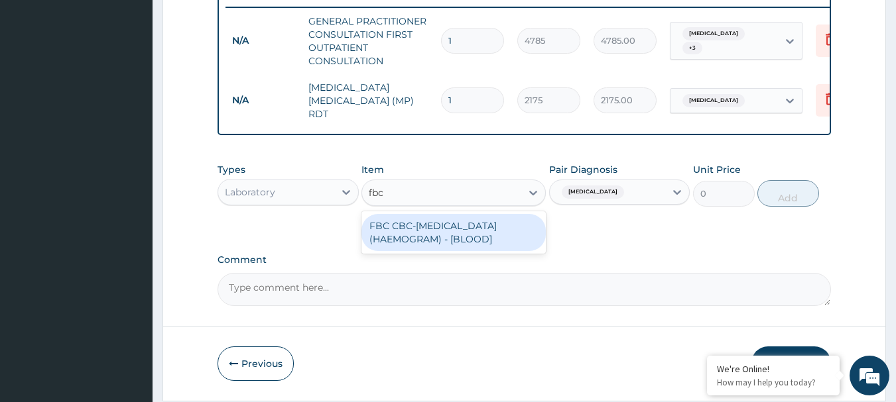
click at [489, 236] on div "FBC CBC-[MEDICAL_DATA] (HAEMOGRAM) - [BLOOD]" at bounding box center [453, 232] width 184 height 37
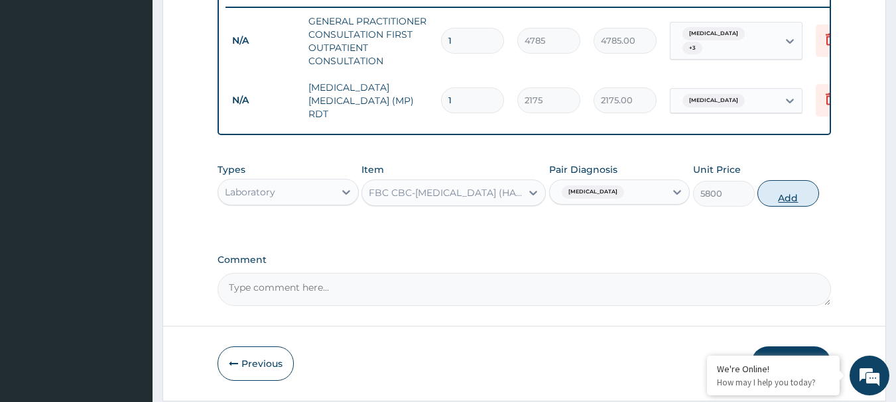
click at [809, 206] on button "Add" at bounding box center [788, 193] width 62 height 27
type input "0"
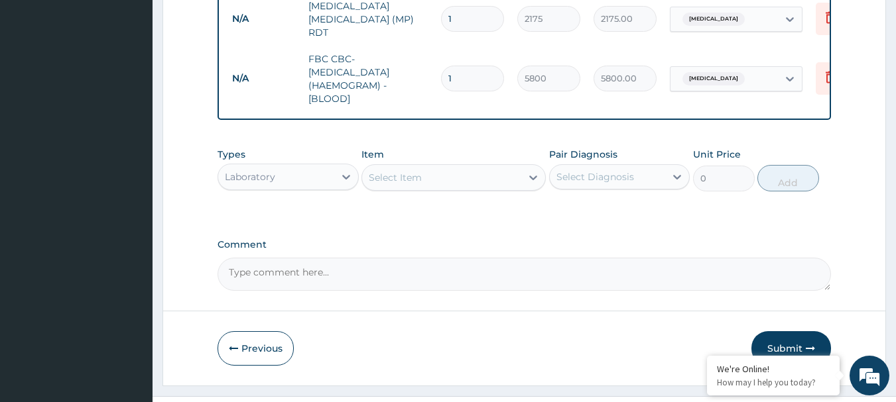
scroll to position [633, 0]
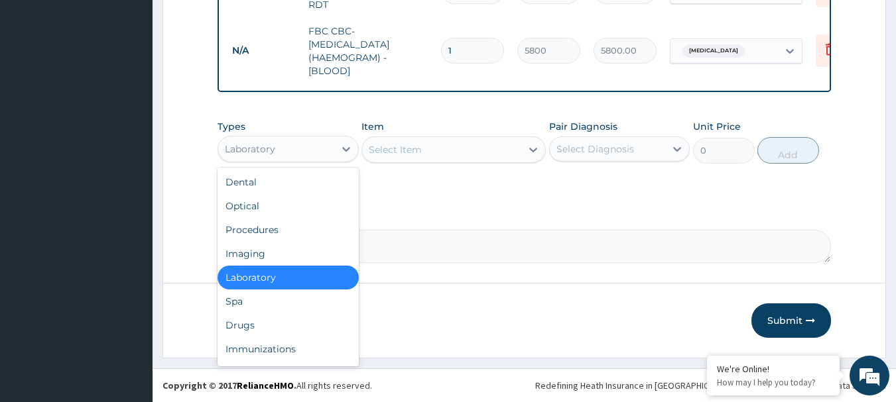
click at [328, 145] on div "Laboratory" at bounding box center [276, 149] width 116 height 21
click at [284, 331] on div "Drugs" at bounding box center [287, 326] width 141 height 24
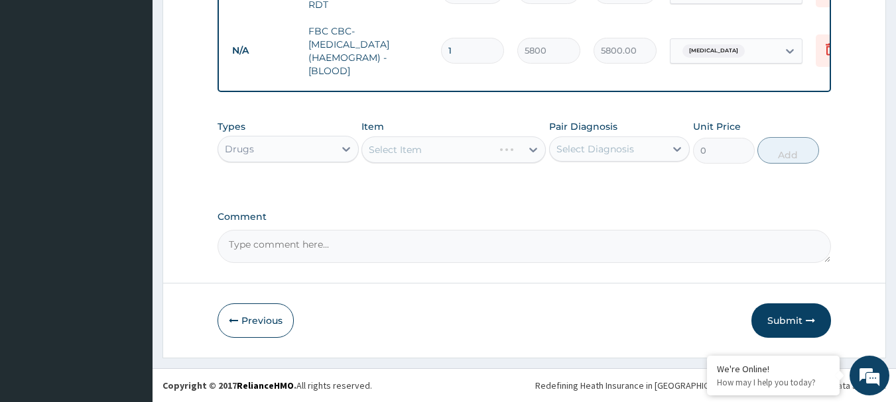
click at [611, 153] on div "Select Diagnosis" at bounding box center [595, 149] width 78 height 13
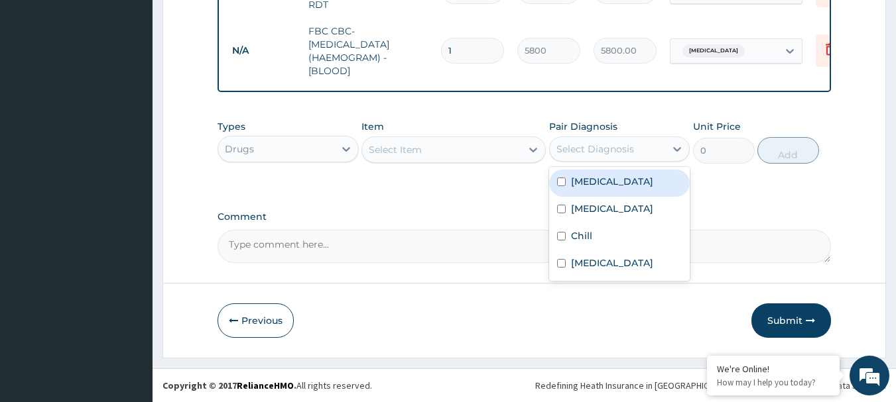
click at [601, 193] on div "[MEDICAL_DATA]" at bounding box center [619, 183] width 141 height 27
checkbox input "true"
click at [532, 147] on icon at bounding box center [532, 149] width 13 height 13
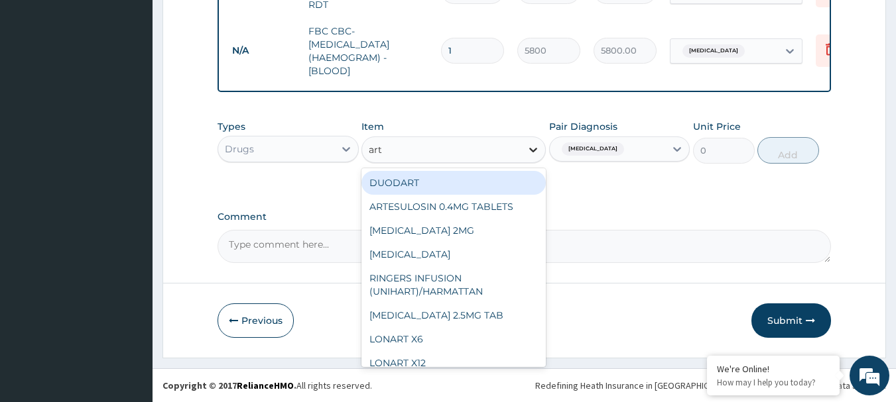
type input "arte"
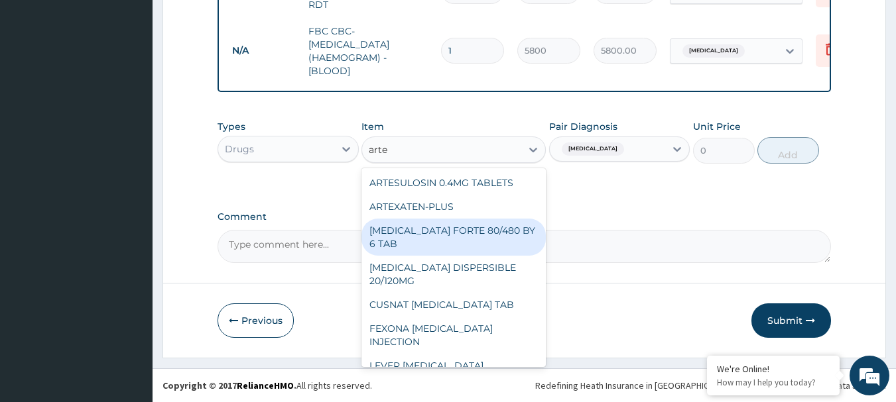
click at [435, 242] on div "[MEDICAL_DATA] FORTE 80/480 BY 6 TAB" at bounding box center [453, 237] width 184 height 37
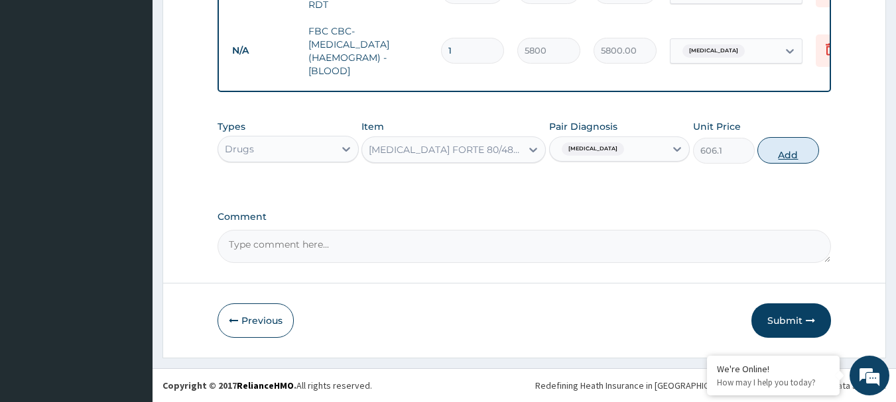
click at [788, 149] on button "Add" at bounding box center [788, 150] width 62 height 27
type input "0"
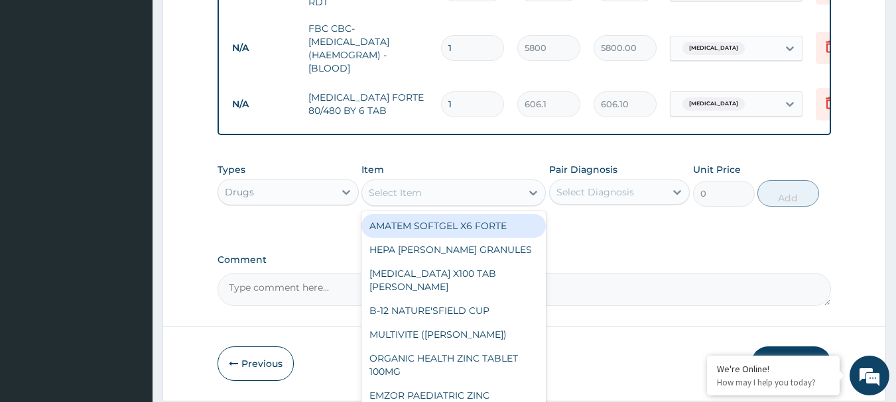
click at [450, 201] on div "Select Item" at bounding box center [441, 192] width 159 height 21
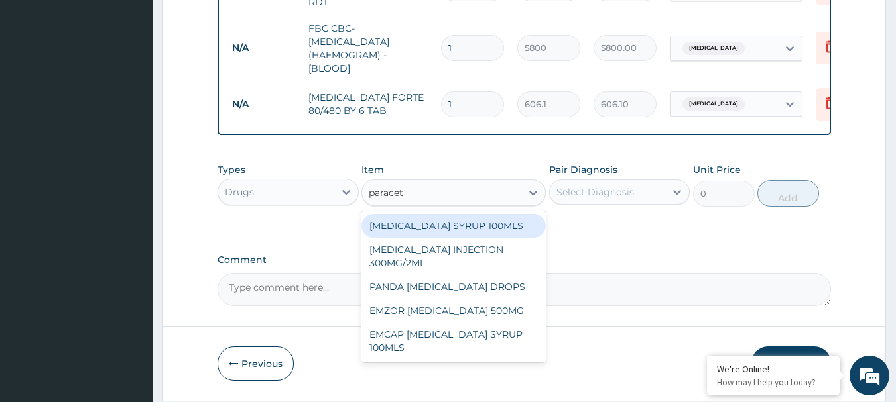
type input "paraceta"
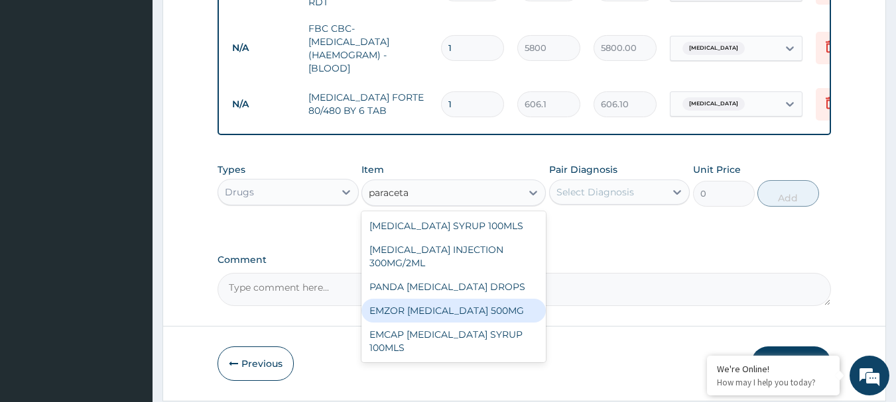
click at [489, 320] on div "EMZOR [MEDICAL_DATA] 500MG" at bounding box center [453, 311] width 184 height 24
type input "31.9"
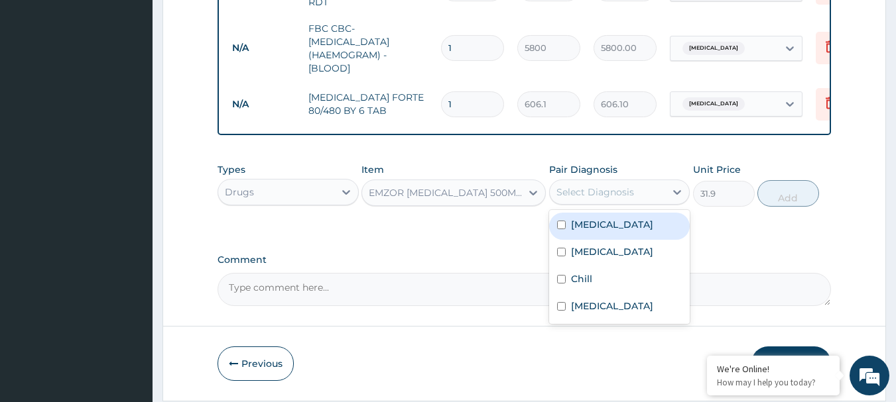
click at [581, 191] on div "Select Diagnosis" at bounding box center [595, 192] width 78 height 13
click at [601, 231] on label "[MEDICAL_DATA]" at bounding box center [612, 224] width 82 height 13
checkbox input "true"
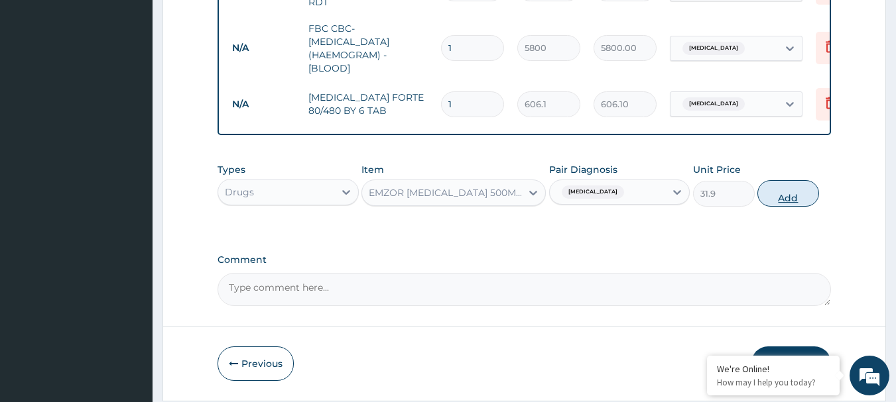
click at [783, 201] on button "Add" at bounding box center [788, 193] width 62 height 27
type input "0"
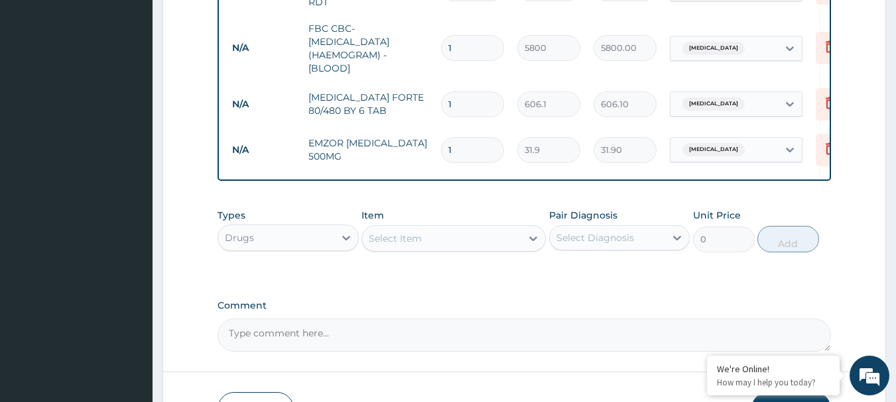
click at [450, 239] on div "Select Item" at bounding box center [441, 238] width 159 height 21
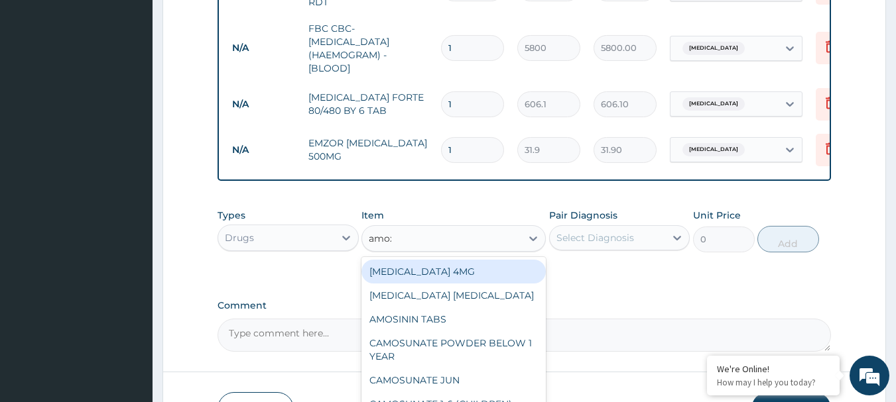
type input "amoxi"
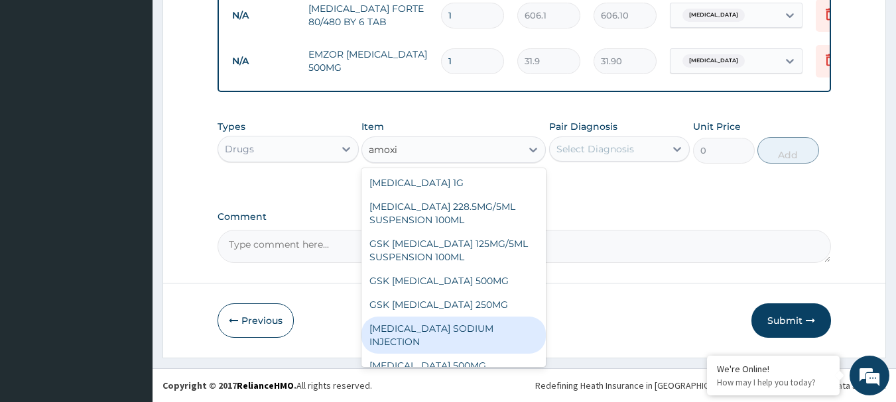
scroll to position [37, 0]
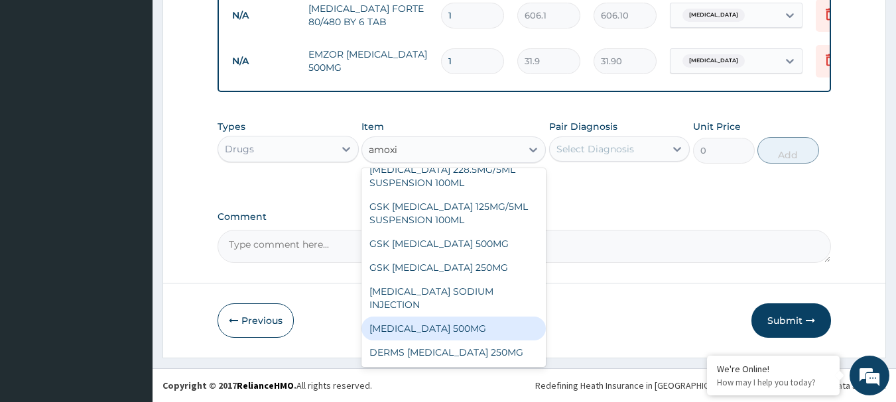
click at [467, 326] on div "[MEDICAL_DATA] 500MG" at bounding box center [453, 329] width 184 height 24
type input "95.7"
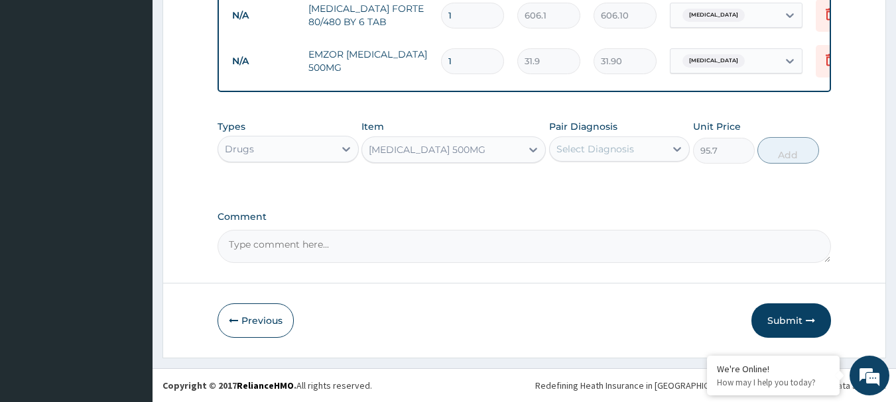
click at [663, 143] on div "Select Diagnosis" at bounding box center [608, 149] width 116 height 21
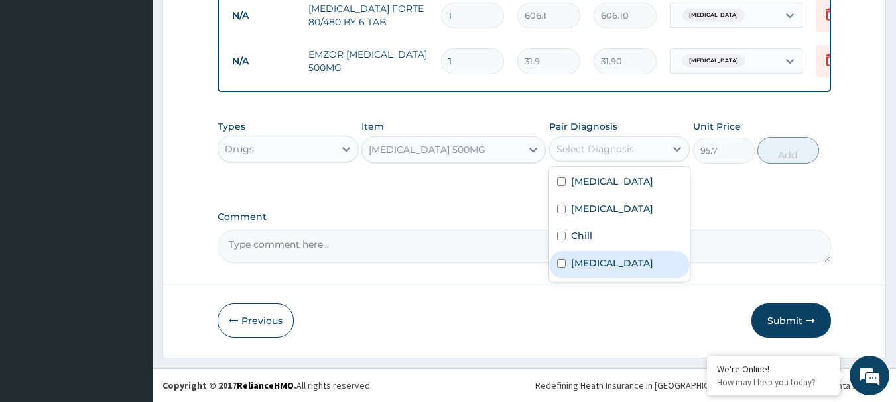
drag, startPoint x: 604, startPoint y: 266, endPoint x: 608, endPoint y: 259, distance: 8.3
click at [605, 265] on label "[MEDICAL_DATA]" at bounding box center [612, 263] width 82 height 13
checkbox input "true"
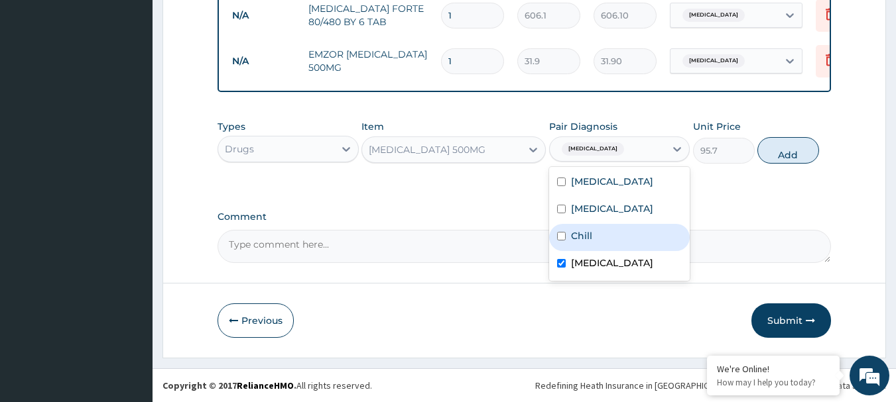
click at [597, 235] on div "Chill" at bounding box center [619, 237] width 141 height 27
checkbox input "true"
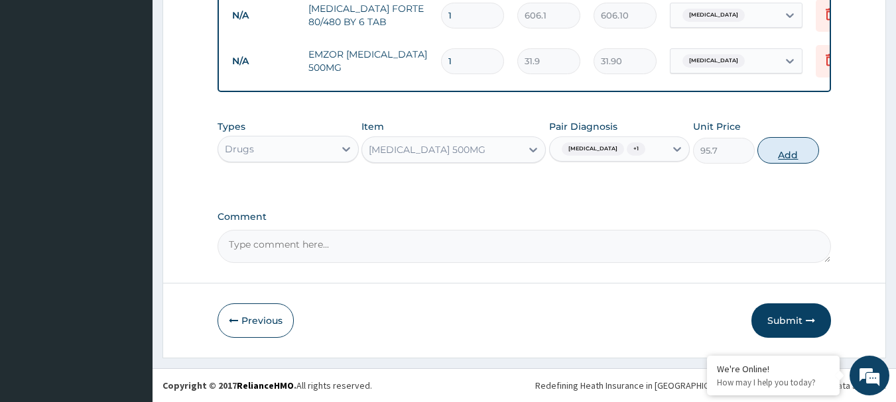
click at [781, 156] on button "Add" at bounding box center [788, 150] width 62 height 27
type input "0"
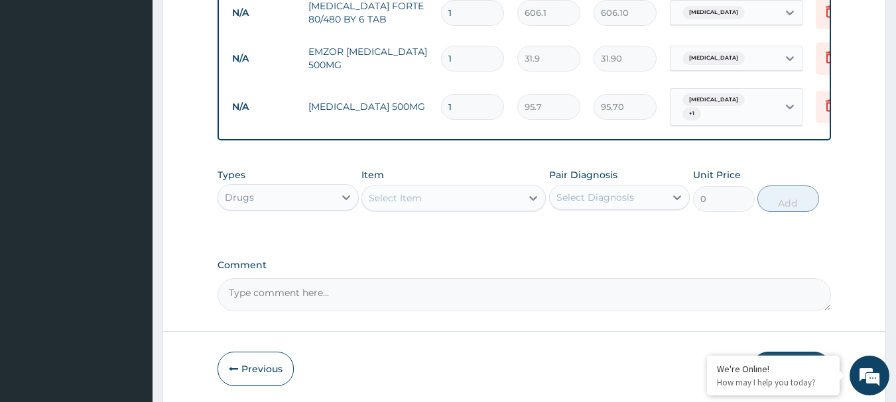
click at [420, 202] on div "Select Item" at bounding box center [395, 198] width 53 height 13
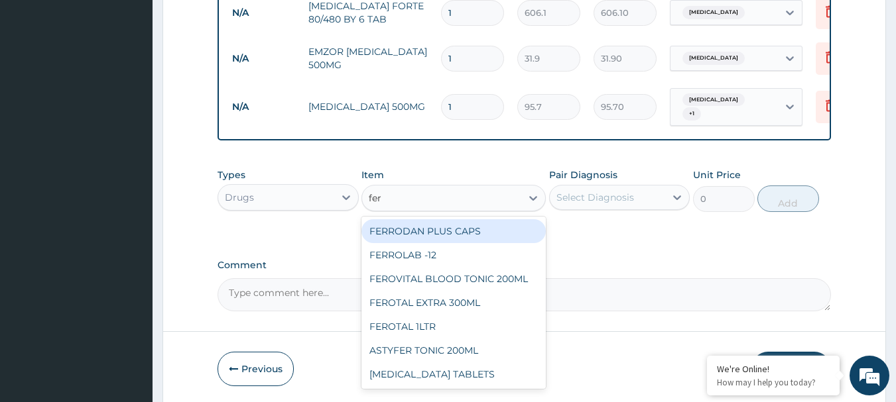
type input "ferr"
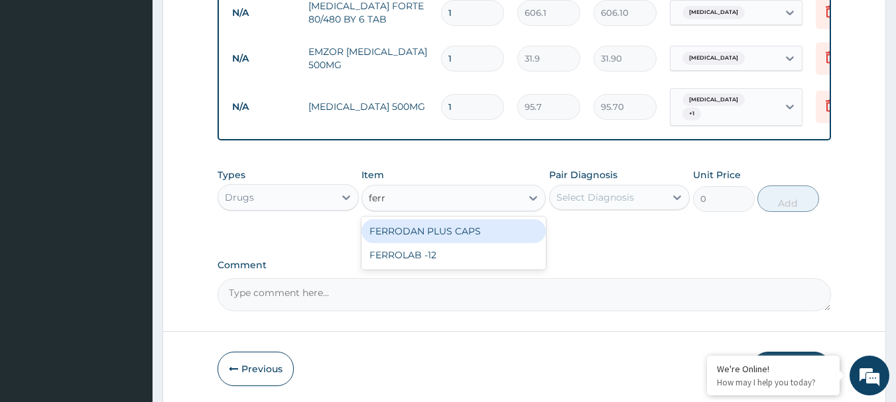
click at [428, 234] on div "FERRODAN PLUS CAPS" at bounding box center [453, 231] width 184 height 24
type input "31.9"
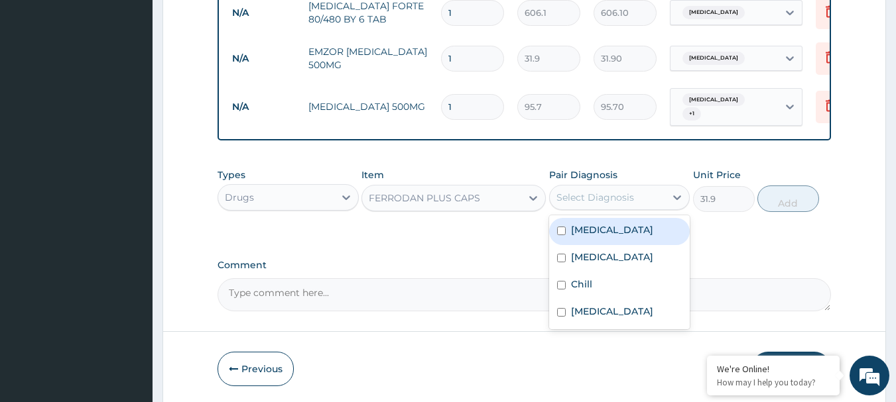
click at [585, 194] on div "Select Diagnosis" at bounding box center [595, 197] width 78 height 13
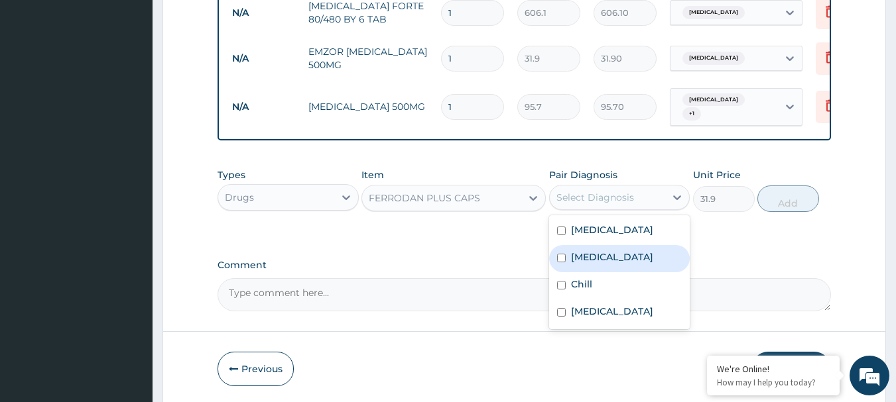
click at [601, 269] on div "[MEDICAL_DATA]" at bounding box center [619, 258] width 141 height 27
checkbox input "true"
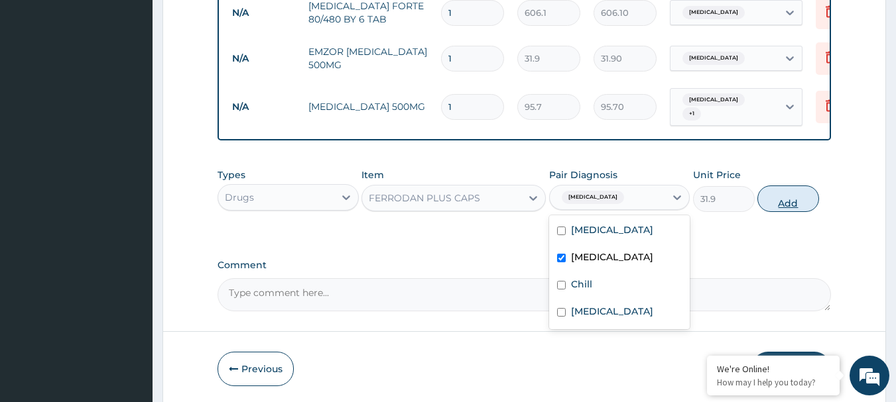
click at [807, 200] on button "Add" at bounding box center [788, 199] width 62 height 27
type input "0"
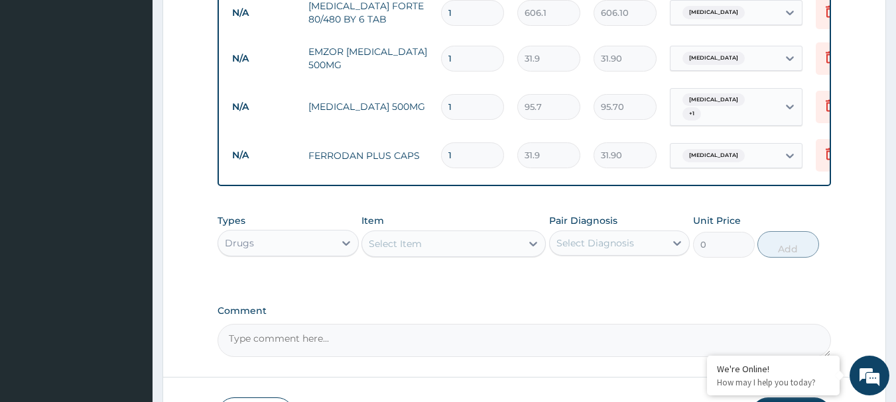
type input "14"
type input "446.60"
type input "14"
click at [467, 103] on input "1" at bounding box center [472, 107] width 63 height 26
type input "15"
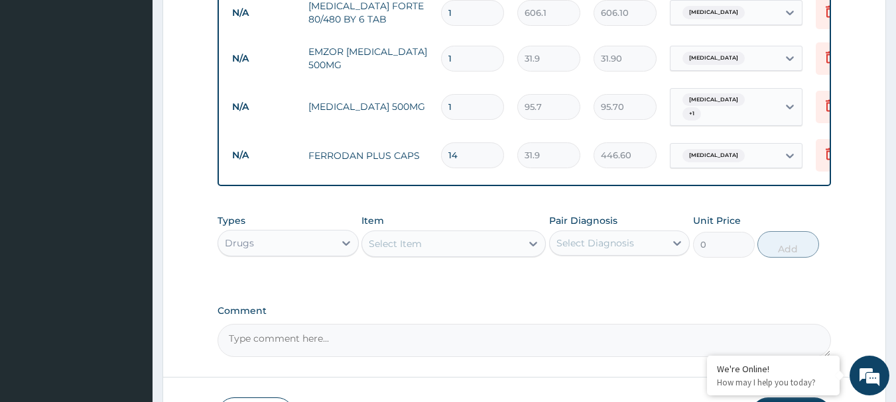
type input "1435.50"
type input "15"
click at [459, 54] on input "1" at bounding box center [472, 59] width 63 height 26
type input "0.00"
type input "3"
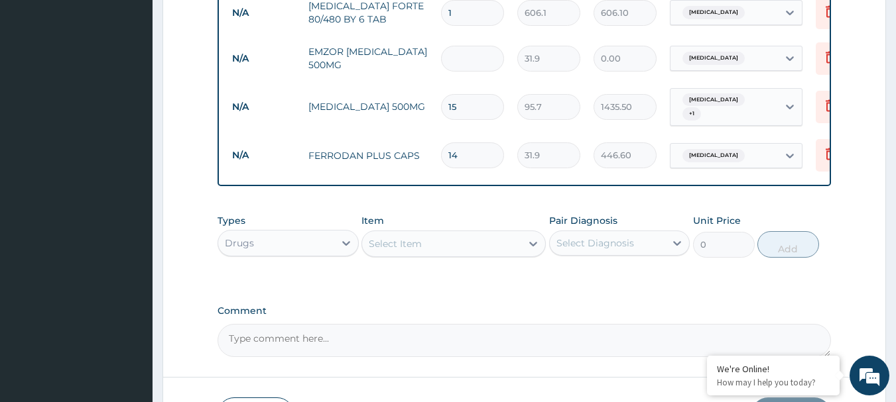
type input "95.70"
type input "30"
type input "957.00"
type input "30"
click at [461, 11] on input "1" at bounding box center [472, 13] width 63 height 26
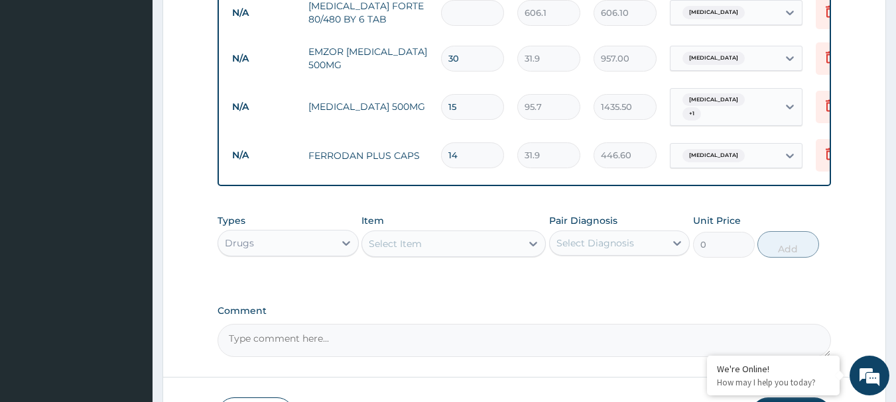
type input "0.00"
type input "6"
type input "3636.60"
type input "7"
type input "4242.70"
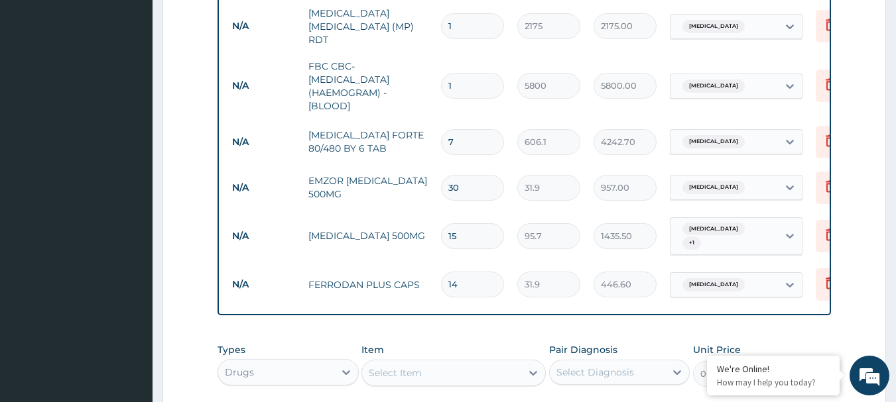
scroll to position [592, 0]
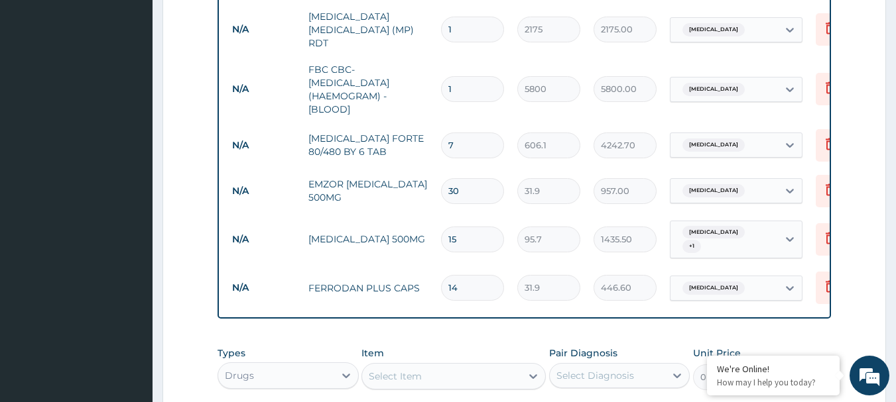
type input "7"
type input "0.00"
type input "6"
type input "3636.60"
type input "6"
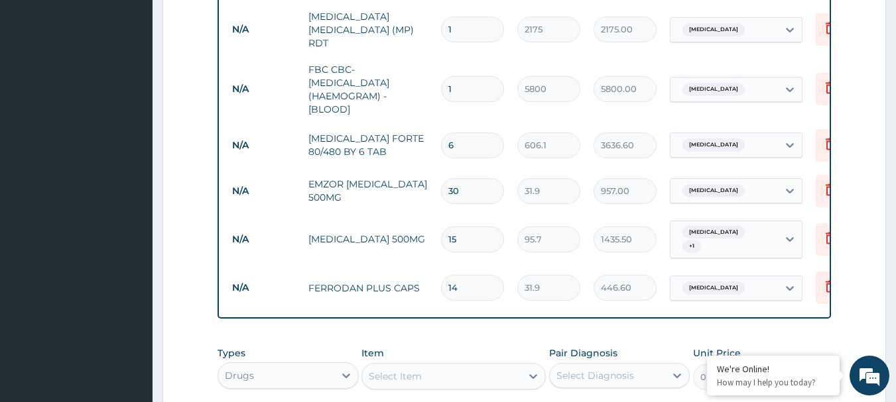
click at [494, 158] on tr "N/A [MEDICAL_DATA] FORTE 80/480 BY 6 TAB 6 606.1 3636.60 [MEDICAL_DATA] Delete" at bounding box center [550, 146] width 650 height 46
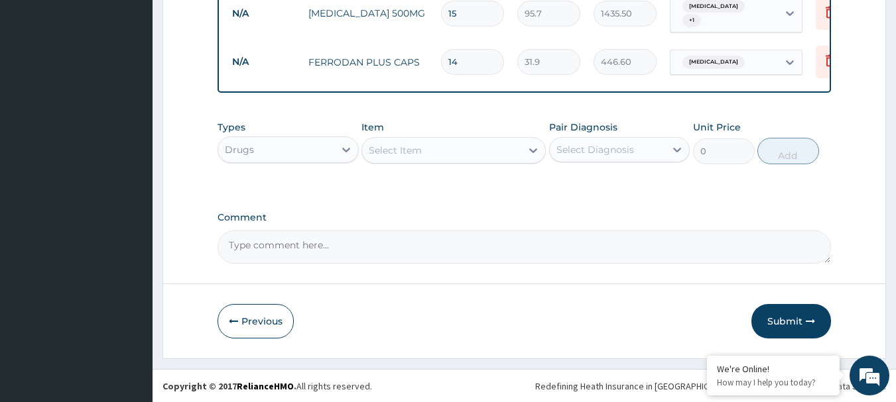
scroll to position [821, 0]
click at [813, 320] on icon "button" at bounding box center [809, 320] width 9 height 9
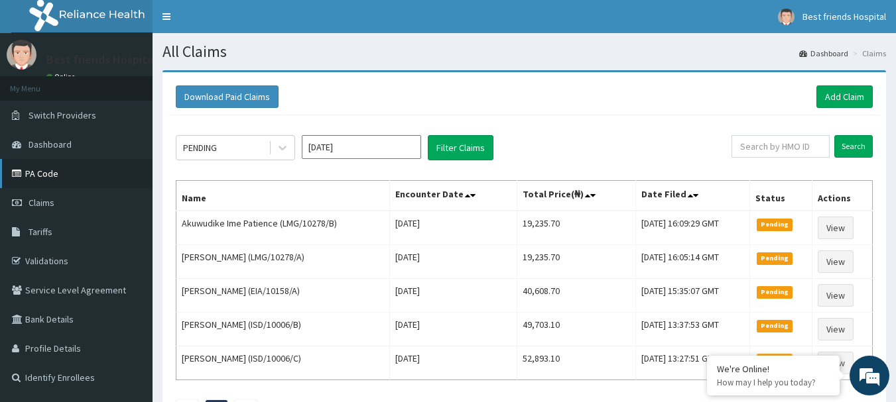
click at [60, 173] on link "PA Code" at bounding box center [76, 173] width 152 height 29
